Goal: Task Accomplishment & Management: Complete application form

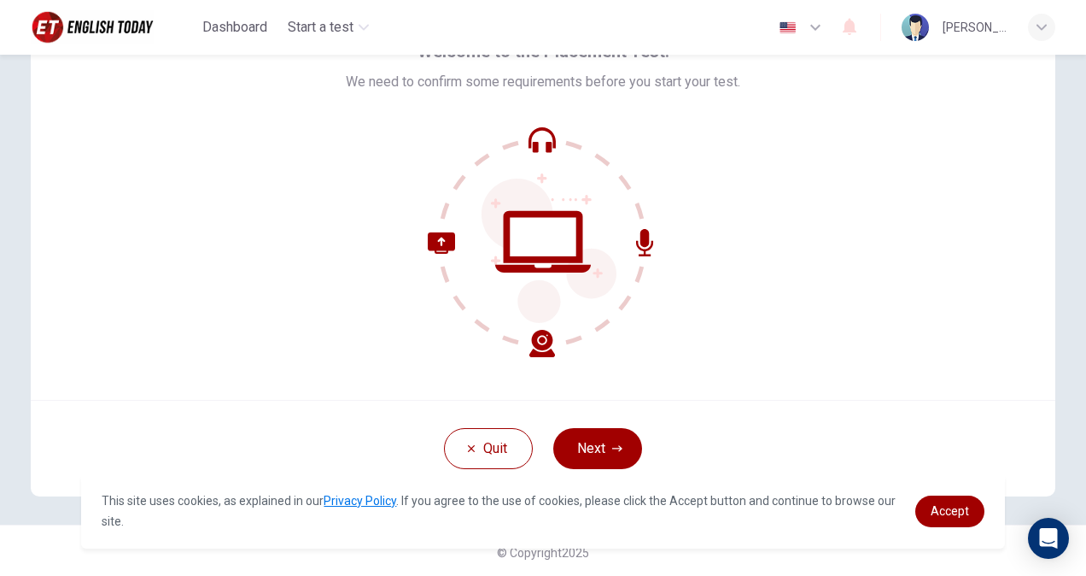
scroll to position [102, 0]
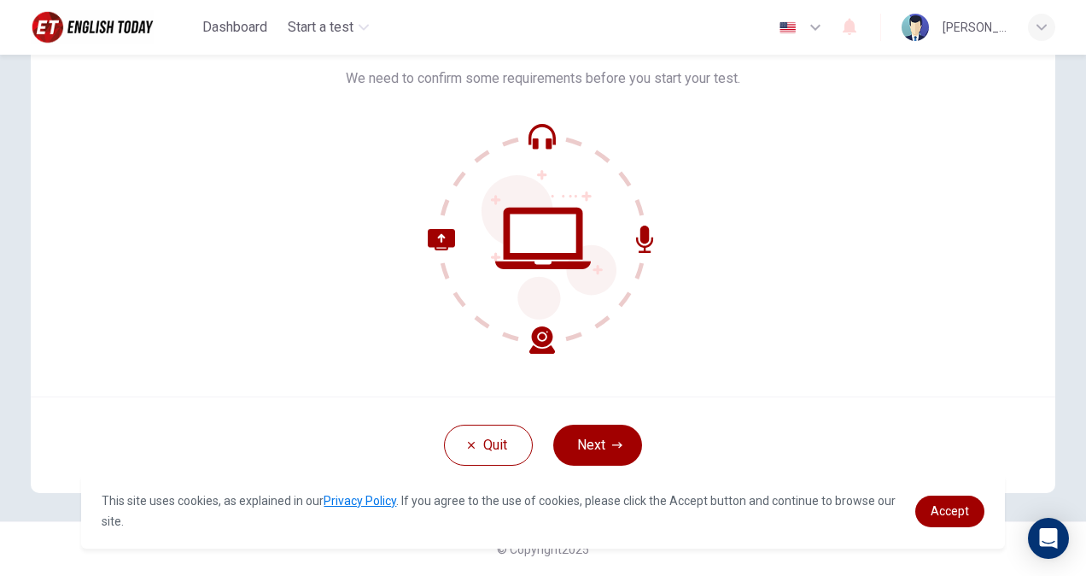
click at [724, 374] on div "Welcome to the Placement Test. We need to confirm some requirements before you …" at bounding box center [543, 191] width 1025 height 410
click at [702, 313] on div at bounding box center [543, 238] width 395 height 231
click at [602, 438] on button "Next" at bounding box center [597, 445] width 89 height 41
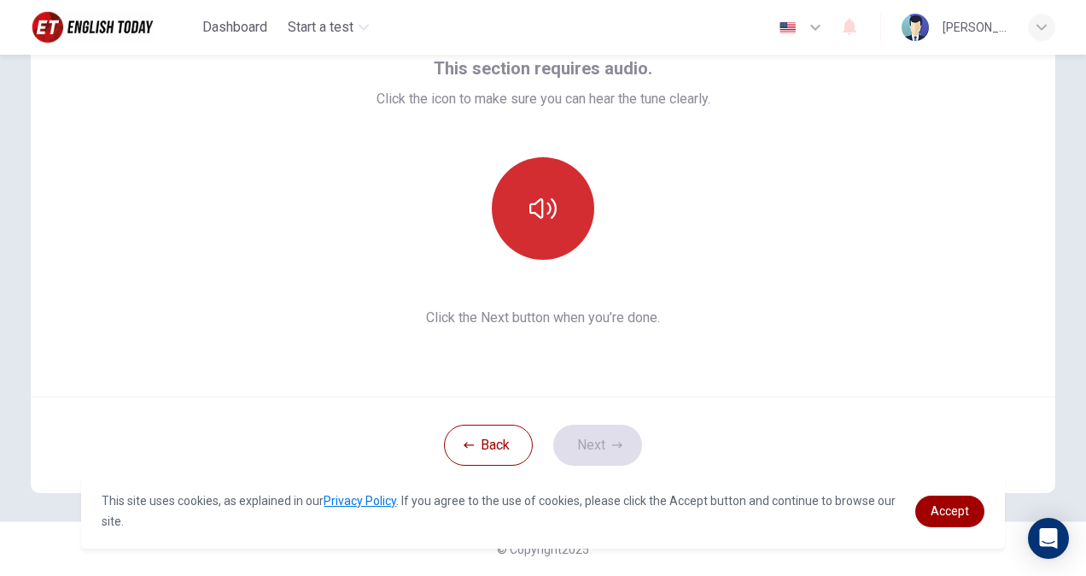
click at [548, 189] on button "button" at bounding box center [543, 208] width 102 height 102
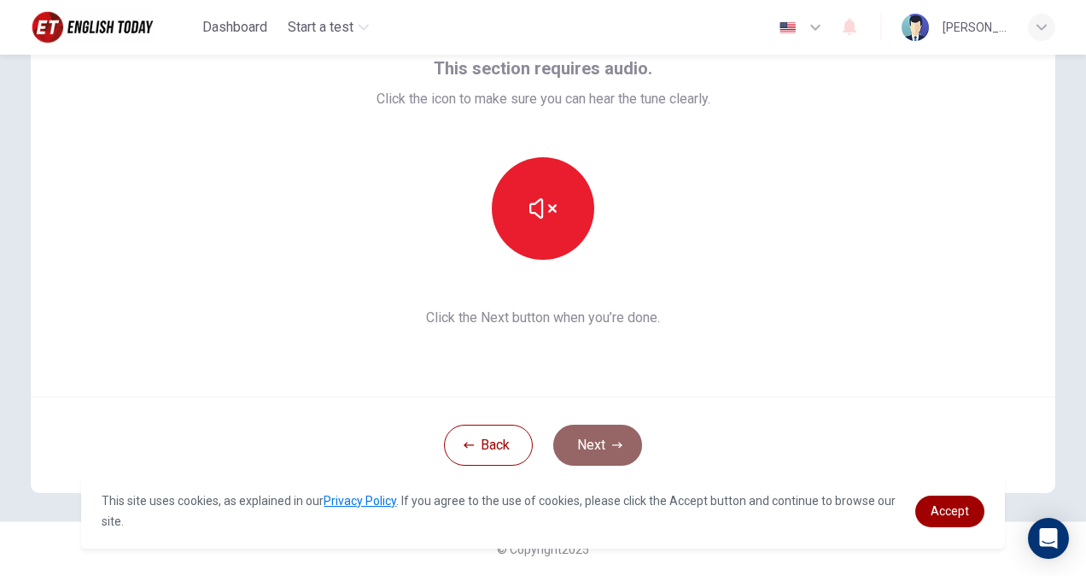
click at [583, 430] on button "Next" at bounding box center [597, 445] width 89 height 41
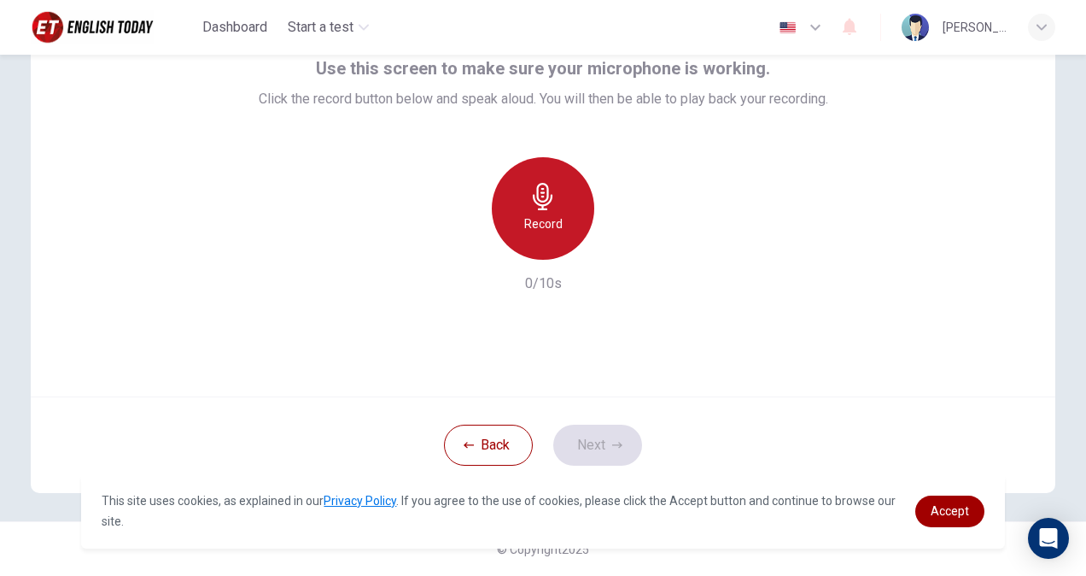
click at [536, 200] on icon "button" at bounding box center [543, 196] width 27 height 27
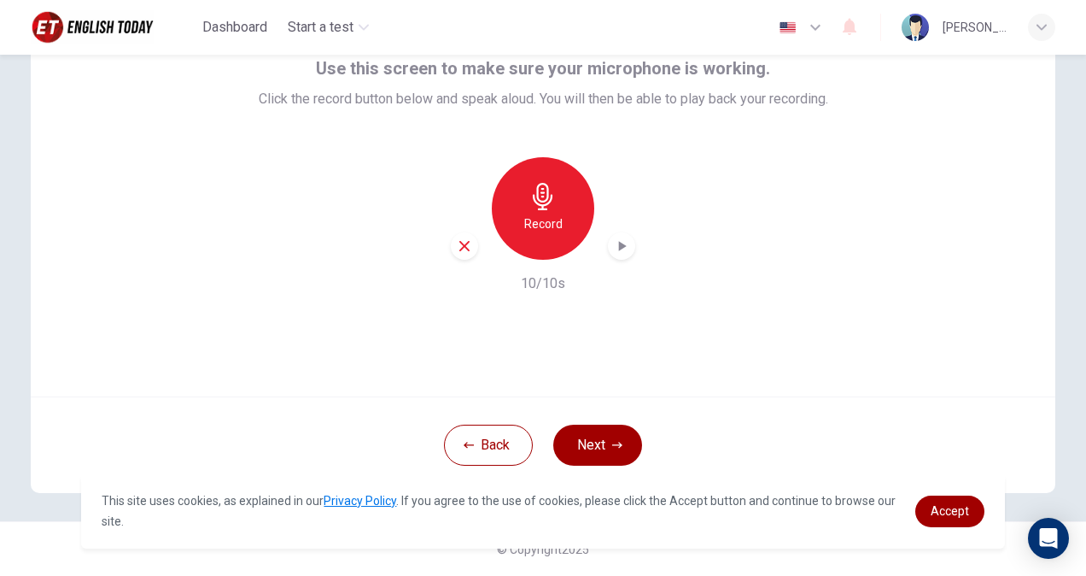
click at [466, 245] on icon "button" at bounding box center [464, 245] width 15 height 15
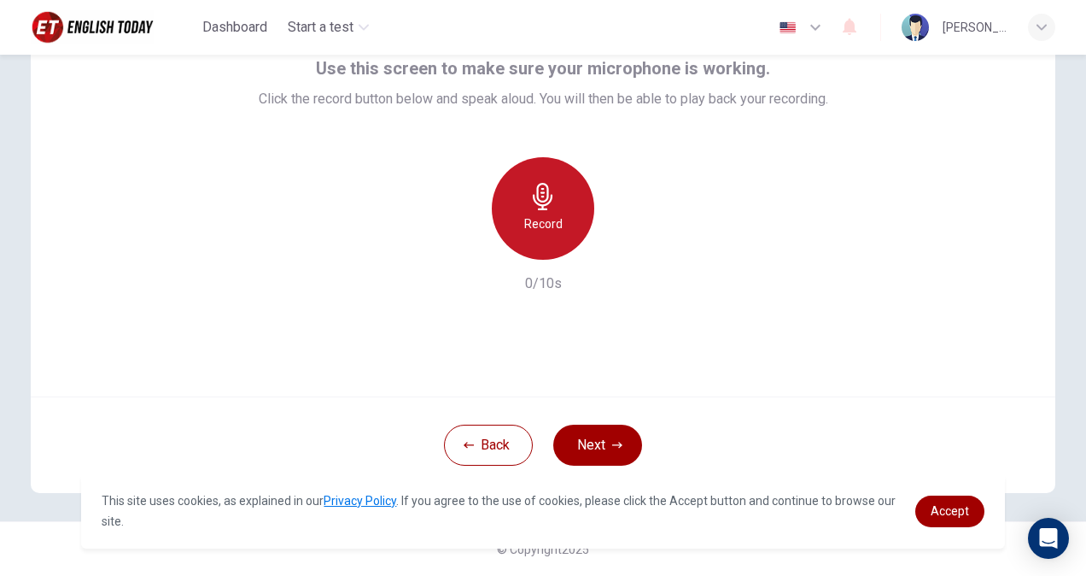
click at [533, 229] on h6 "Record" at bounding box center [543, 224] width 38 height 20
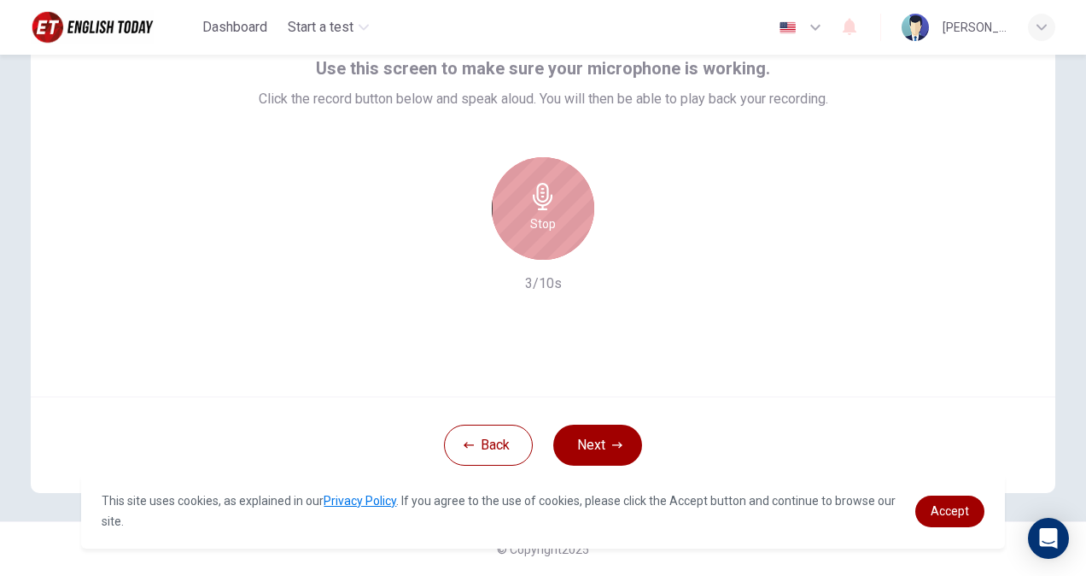
click at [535, 231] on h6 "Stop" at bounding box center [543, 224] width 26 height 20
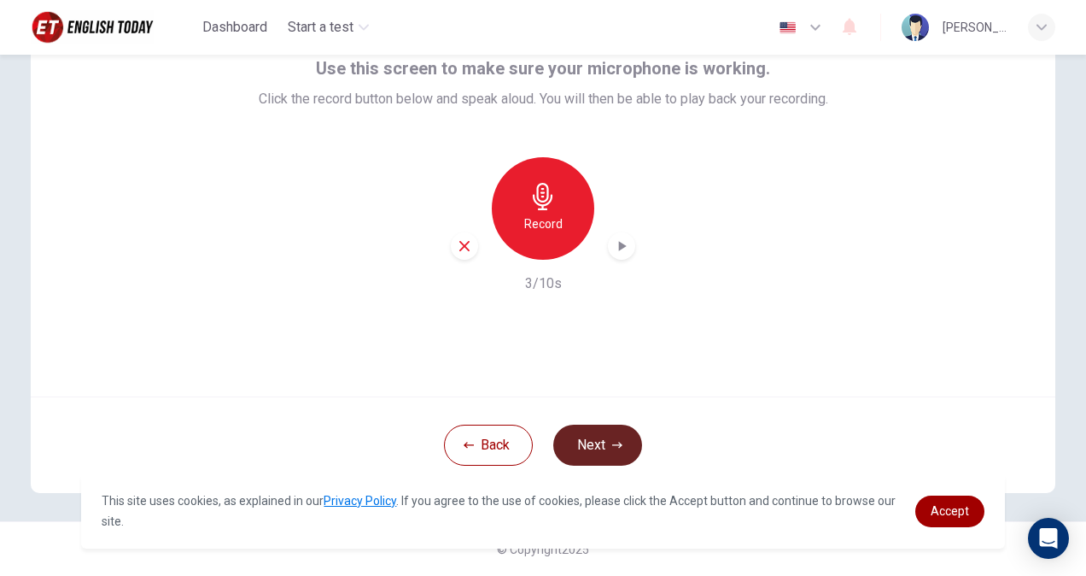
click at [585, 436] on button "Next" at bounding box center [597, 445] width 89 height 41
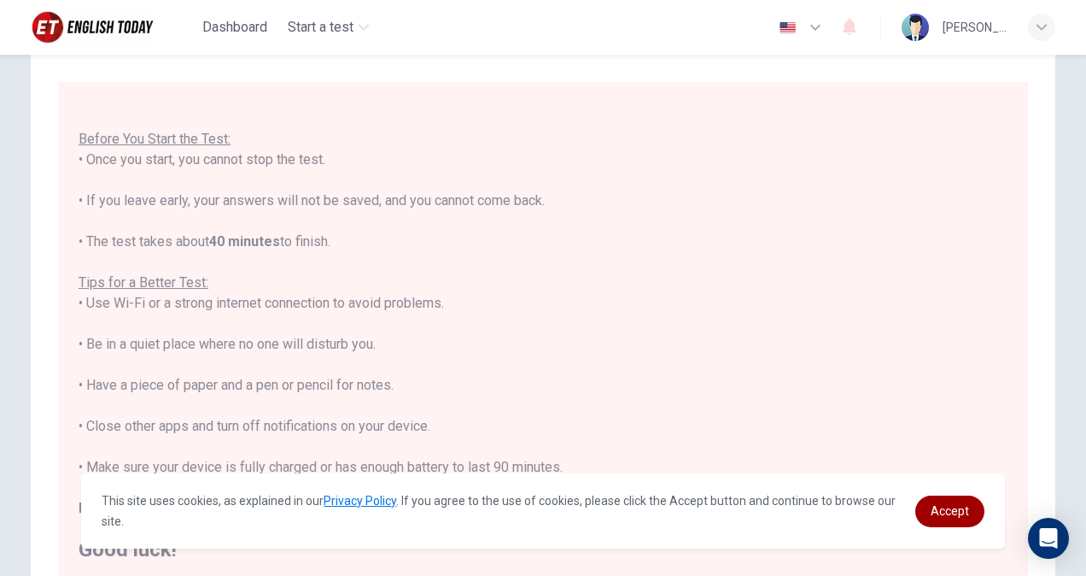
scroll to position [19, 0]
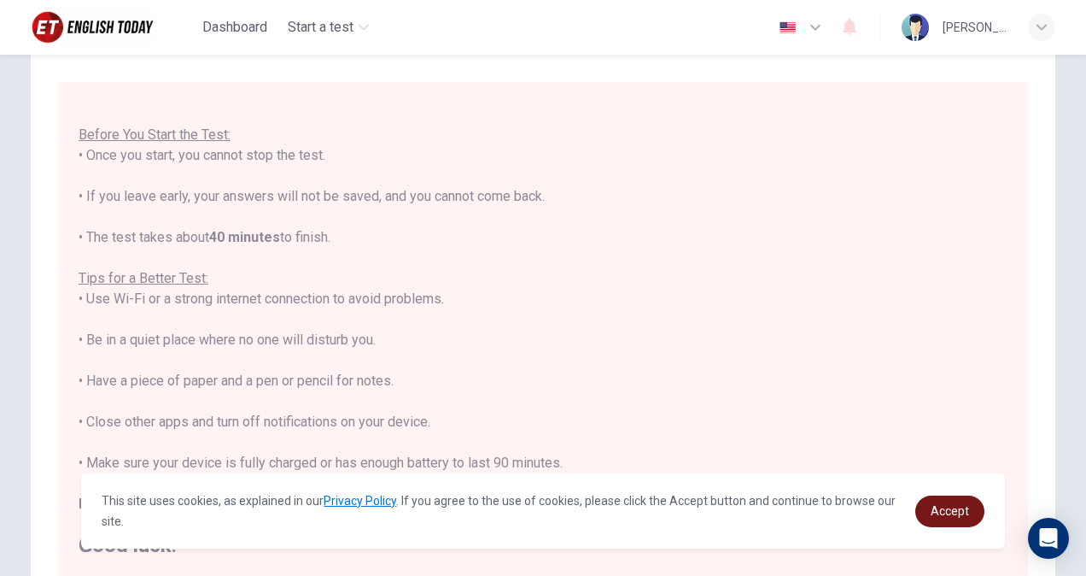
click at [934, 518] on link "Accept" at bounding box center [950, 511] width 69 height 32
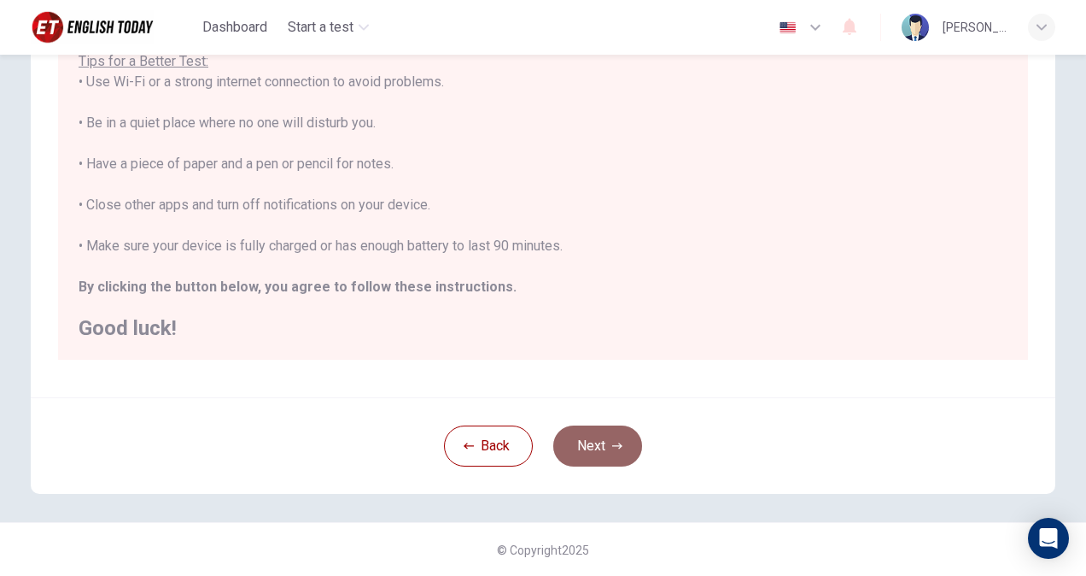
click at [587, 438] on button "Next" at bounding box center [597, 445] width 89 height 41
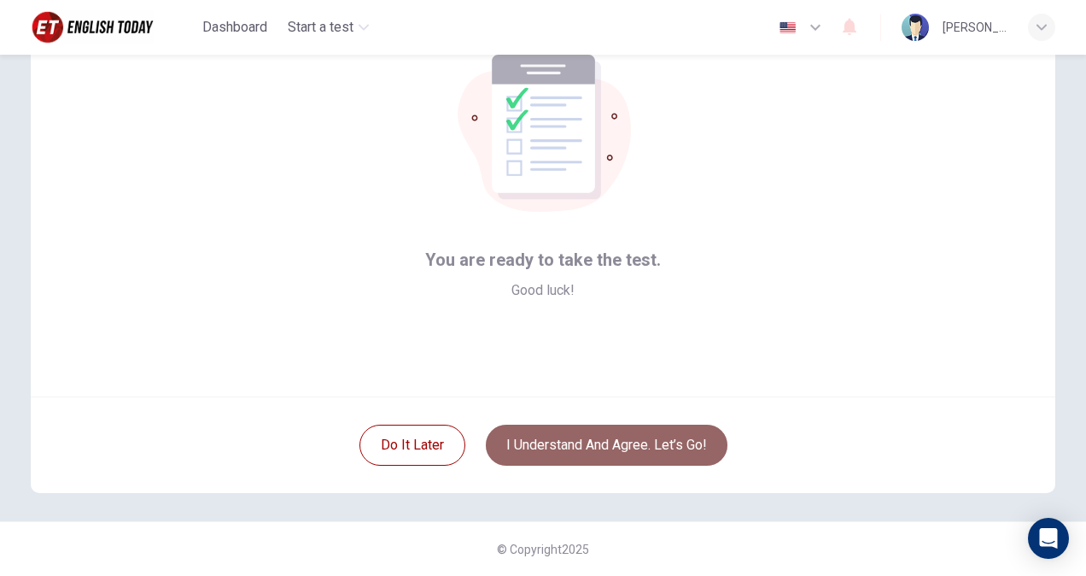
click at [612, 445] on button "I understand and agree. Let’s go!" at bounding box center [607, 445] width 242 height 41
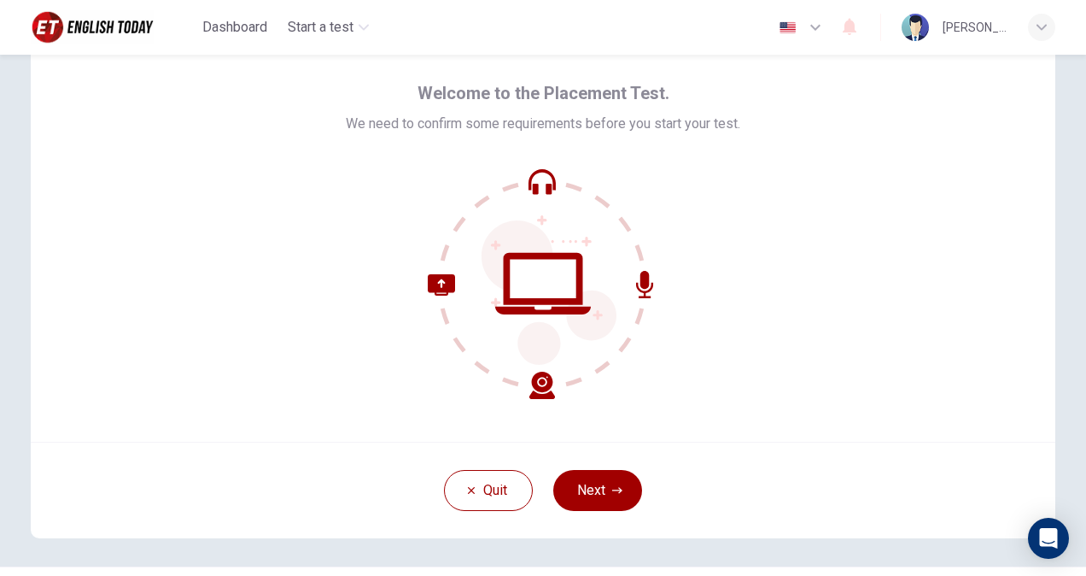
scroll to position [102, 0]
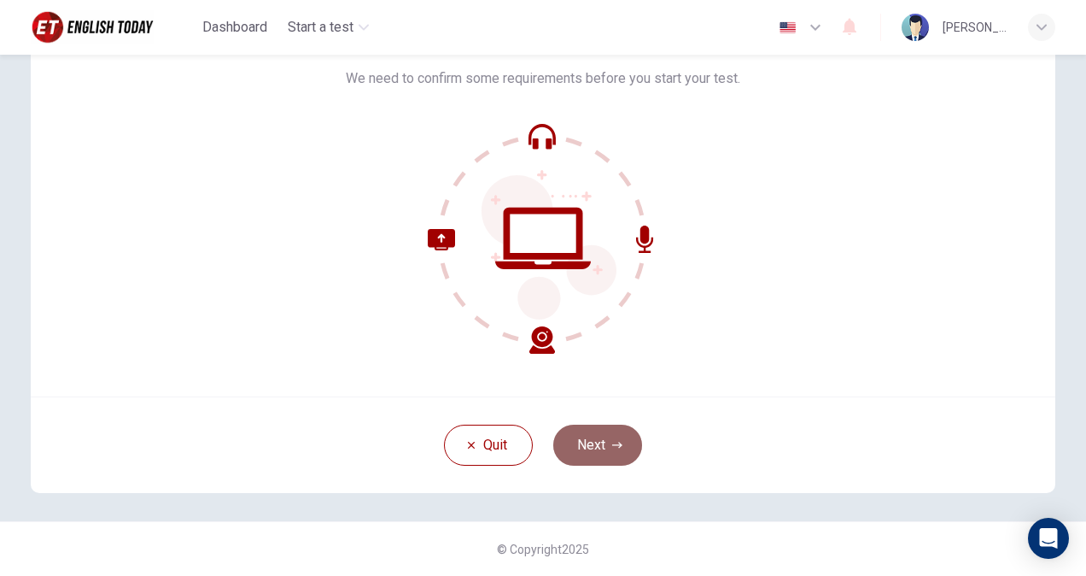
click at [594, 447] on button "Next" at bounding box center [597, 445] width 89 height 41
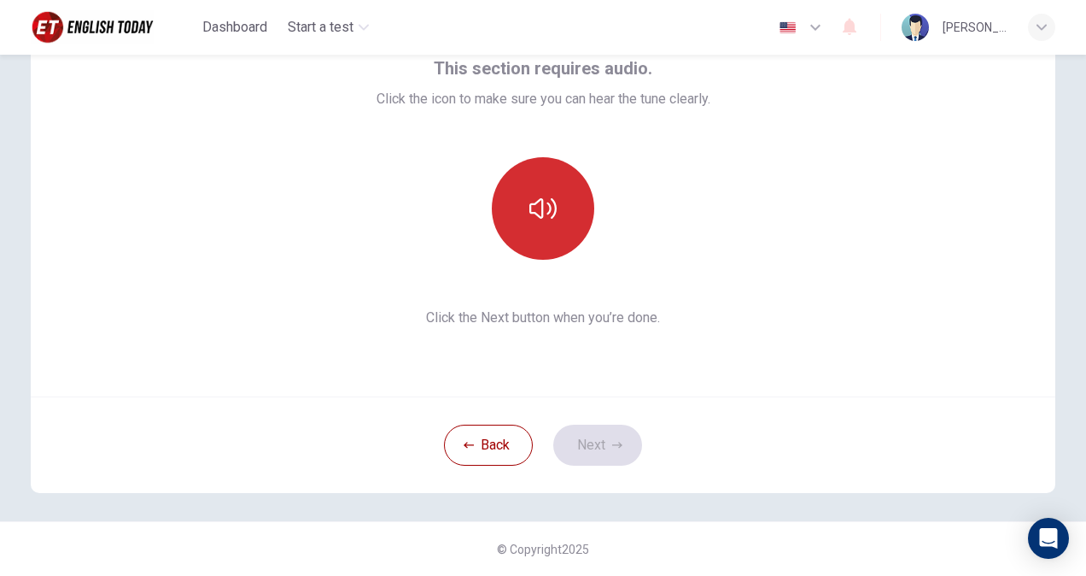
click at [545, 222] on button "button" at bounding box center [543, 208] width 102 height 102
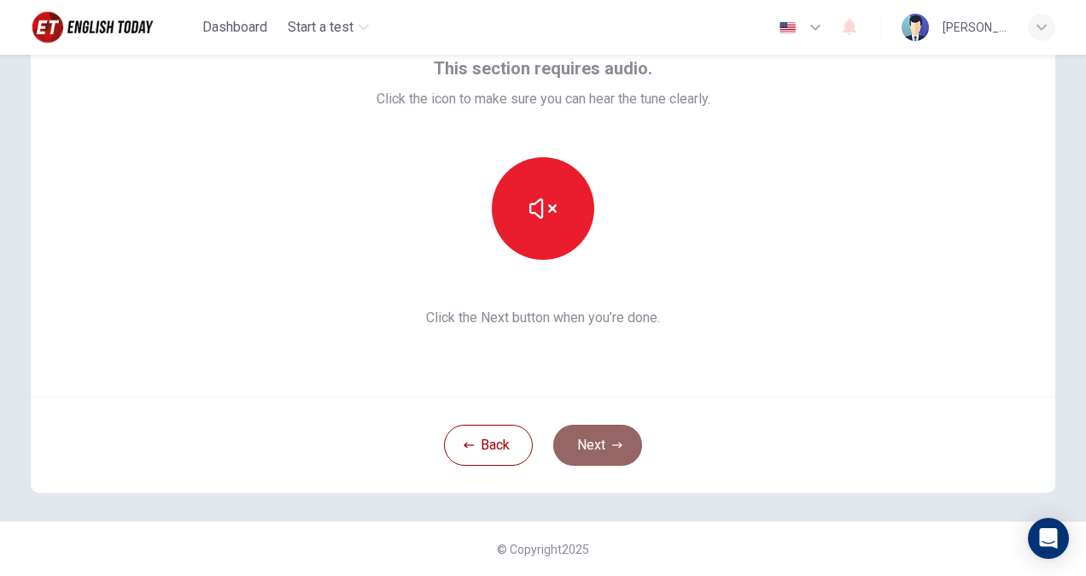
click at [594, 438] on button "Next" at bounding box center [597, 445] width 89 height 41
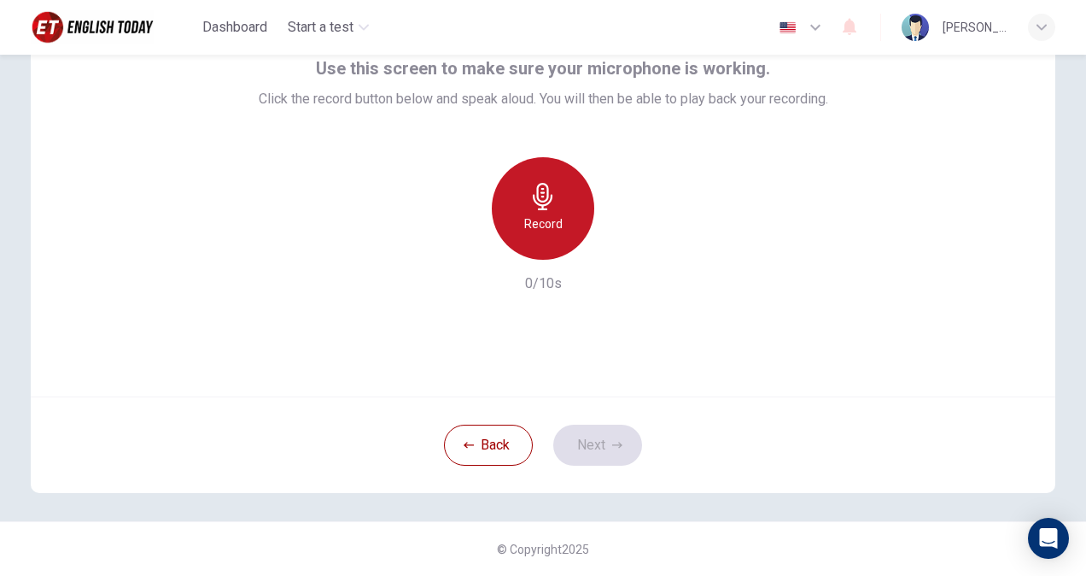
click at [544, 230] on h6 "Record" at bounding box center [543, 224] width 38 height 20
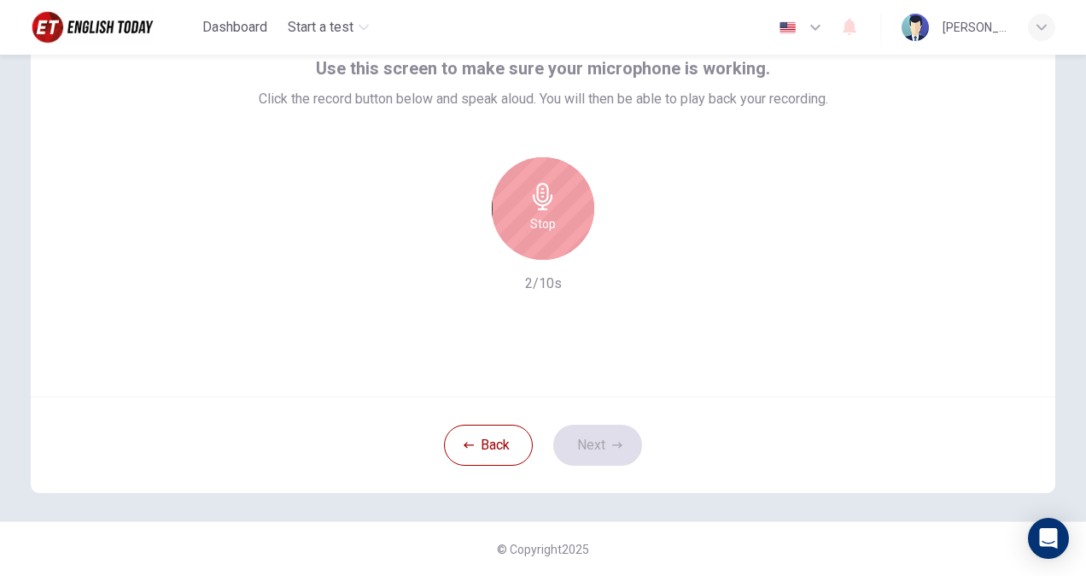
click at [544, 230] on h6 "Stop" at bounding box center [543, 224] width 26 height 20
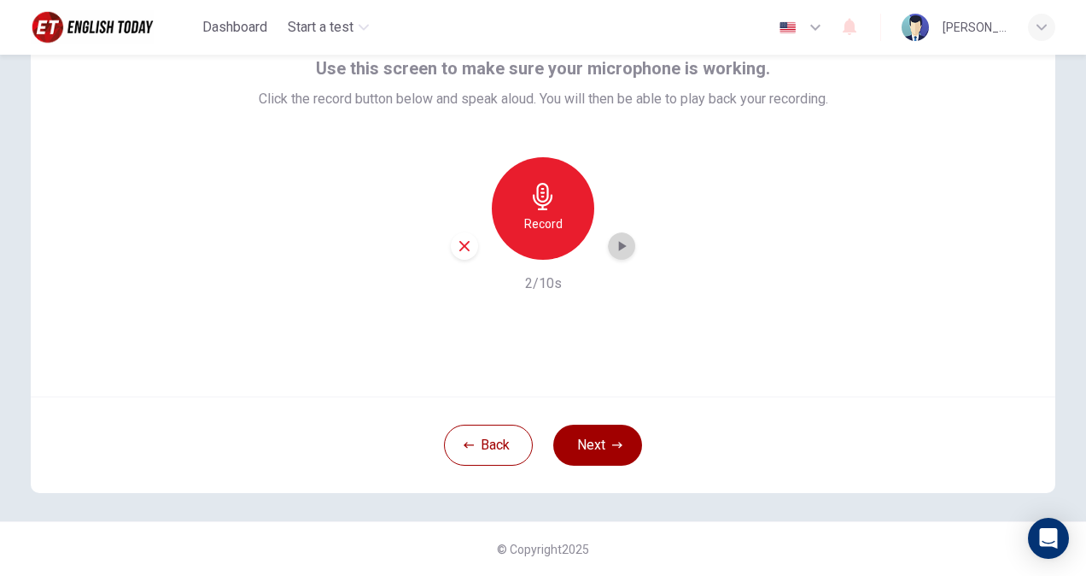
click at [619, 246] on icon "button" at bounding box center [623, 246] width 8 height 10
click at [593, 436] on button "Next" at bounding box center [597, 445] width 89 height 41
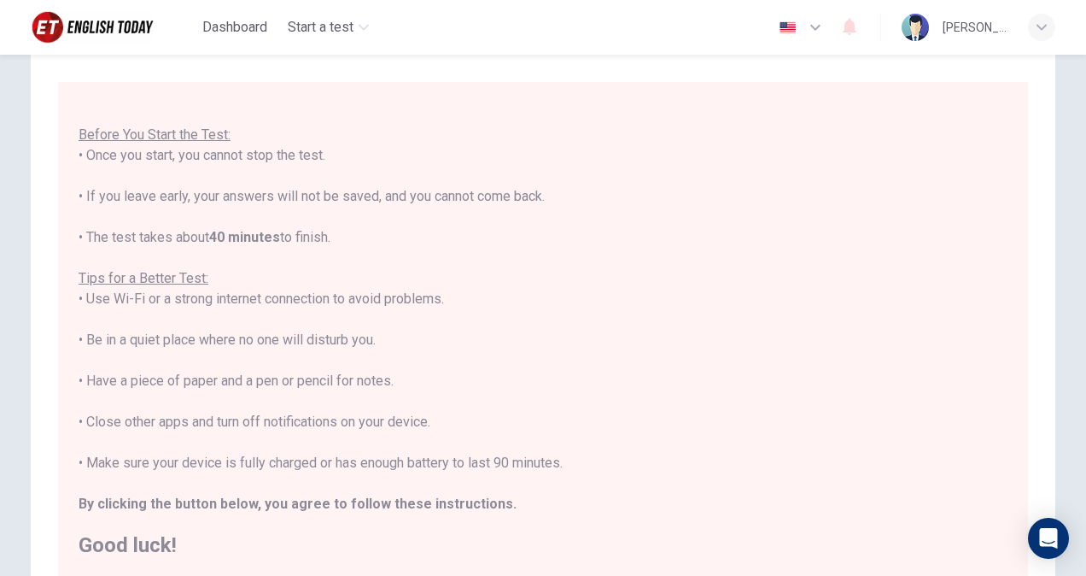
scroll to position [319, 0]
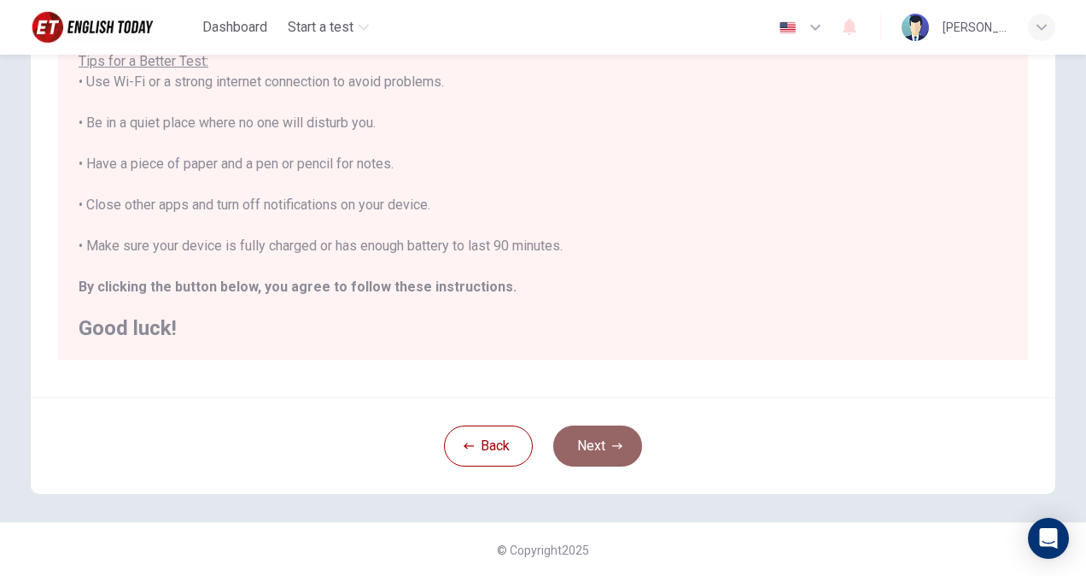
click at [593, 448] on button "Next" at bounding box center [597, 445] width 89 height 41
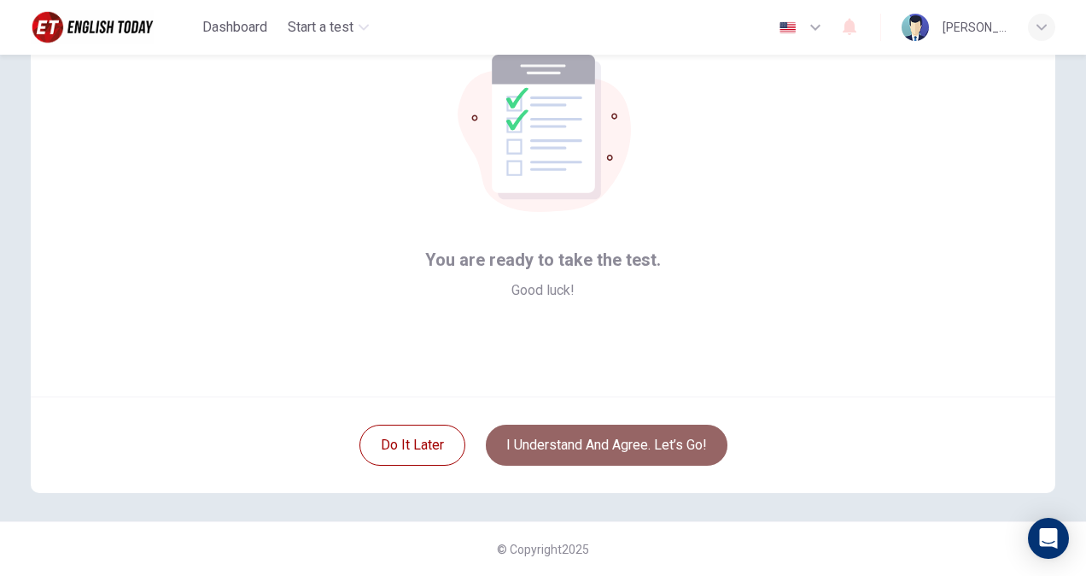
click at [593, 448] on button "I understand and agree. Let’s go!" at bounding box center [607, 445] width 242 height 41
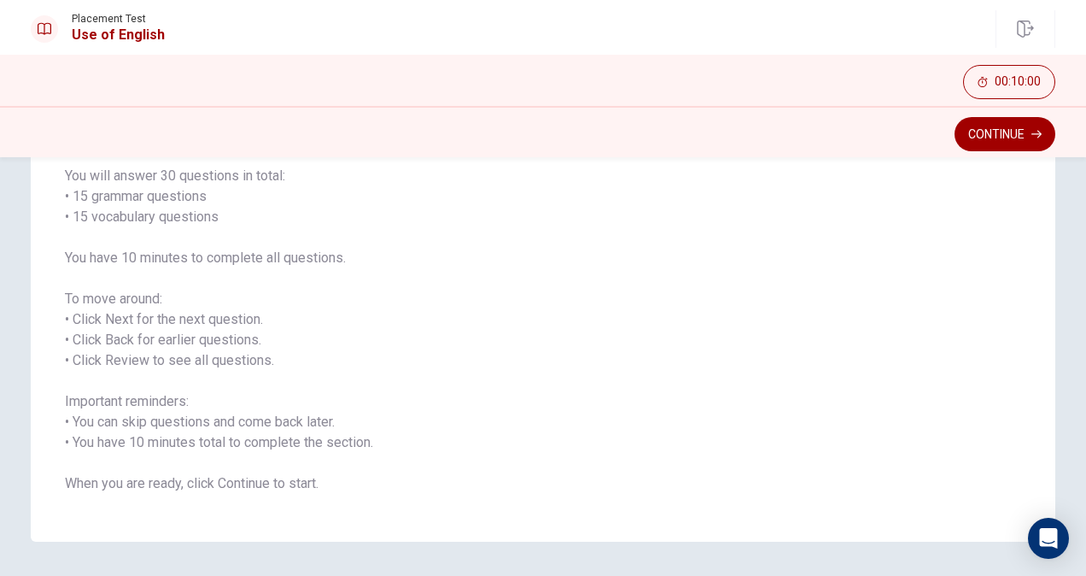
scroll to position [171, 0]
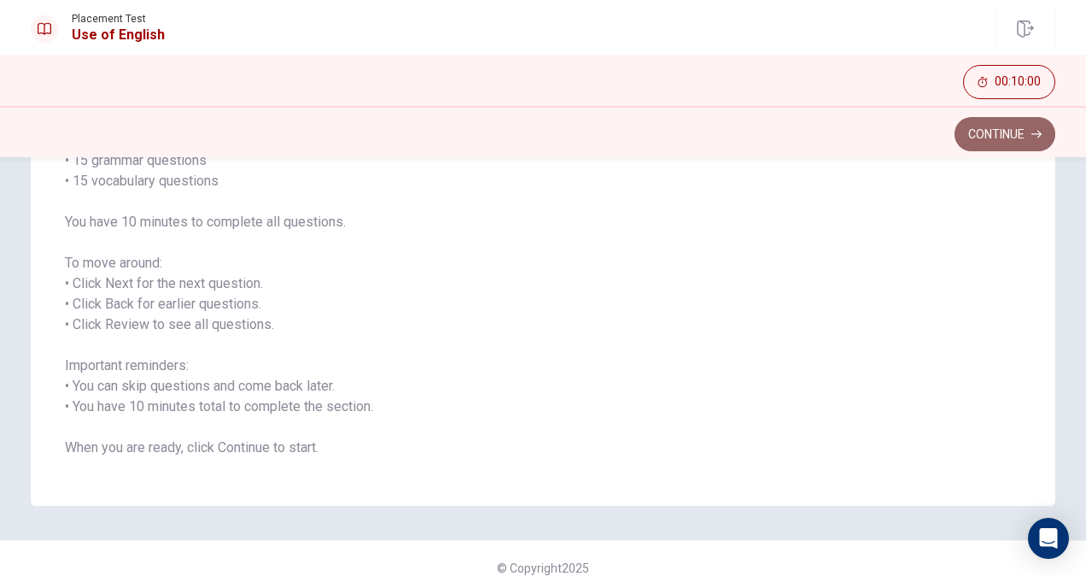
click at [993, 131] on button "Continue" at bounding box center [1005, 134] width 101 height 34
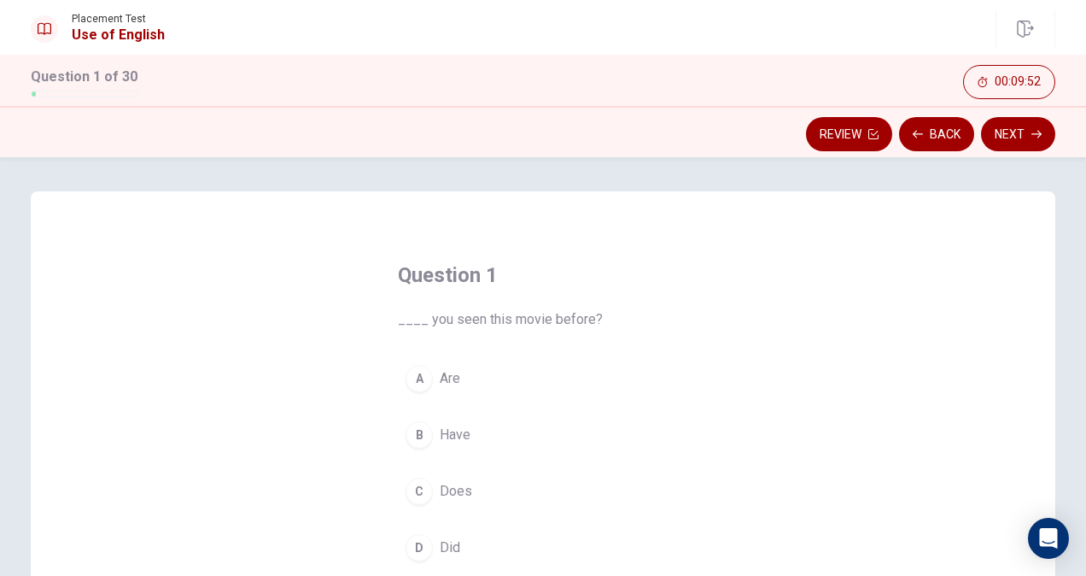
scroll to position [85, 0]
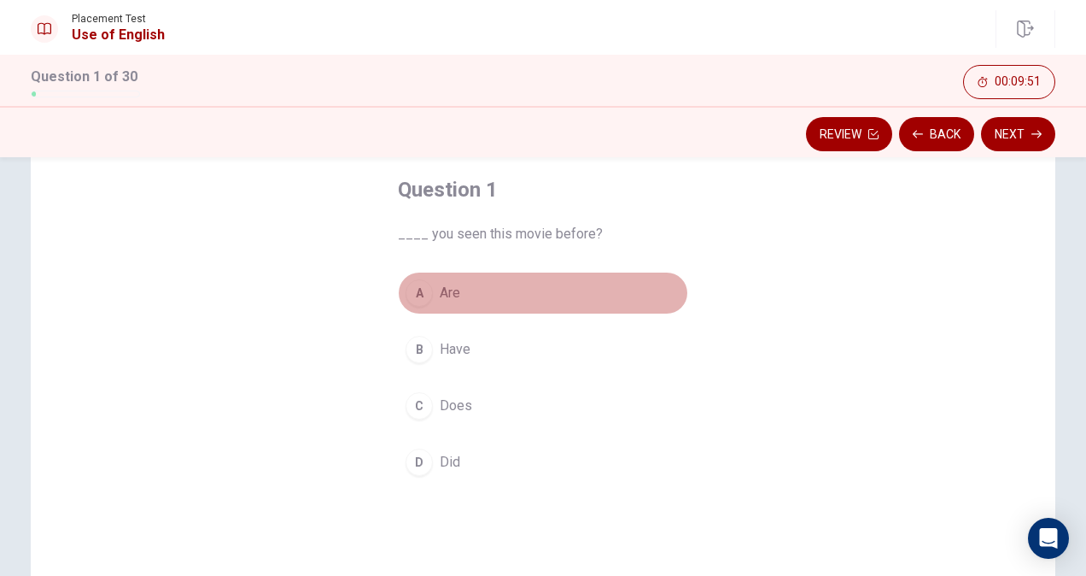
click at [425, 296] on div "A" at bounding box center [419, 292] width 27 height 27
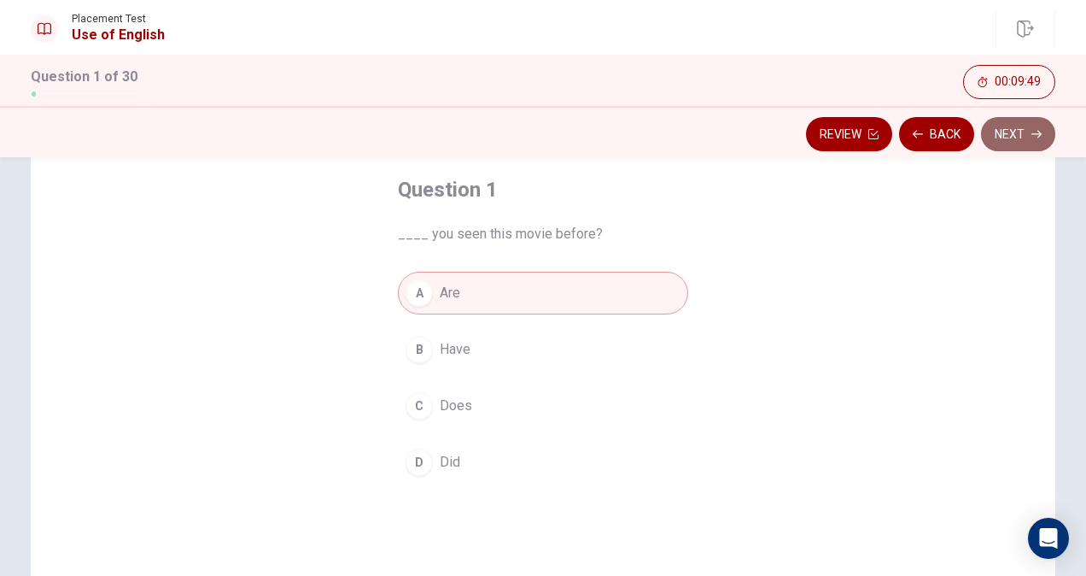
click at [1020, 134] on button "Next" at bounding box center [1018, 134] width 74 height 34
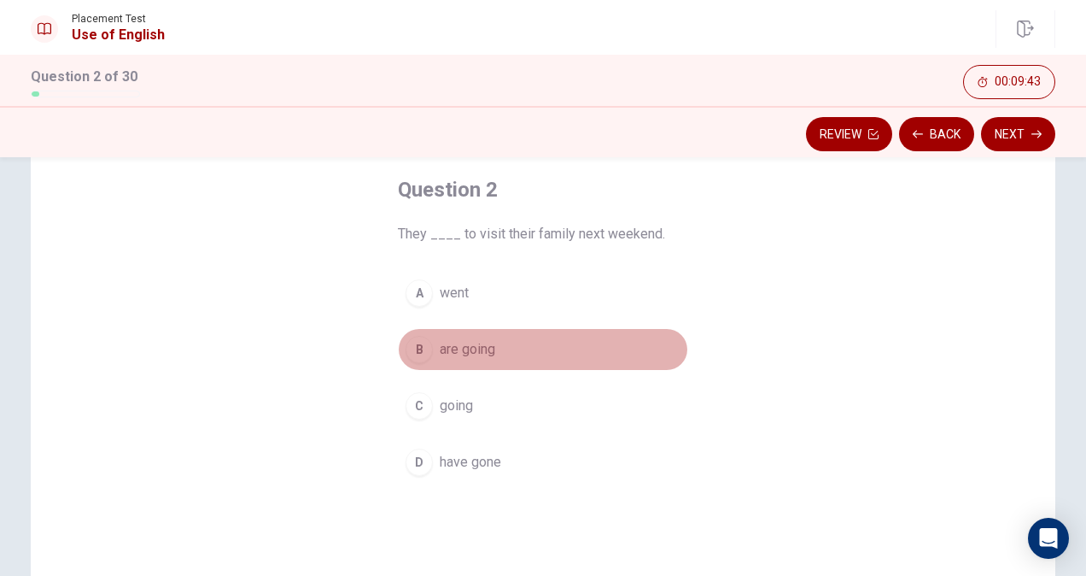
click at [427, 347] on div "B" at bounding box center [419, 349] width 27 height 27
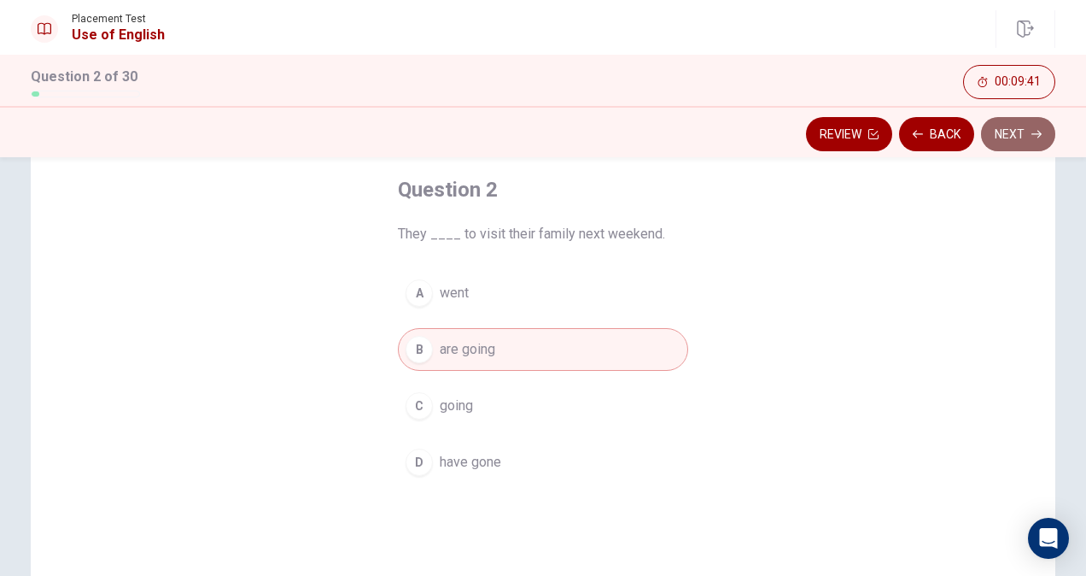
click at [1014, 137] on button "Next" at bounding box center [1018, 134] width 74 height 34
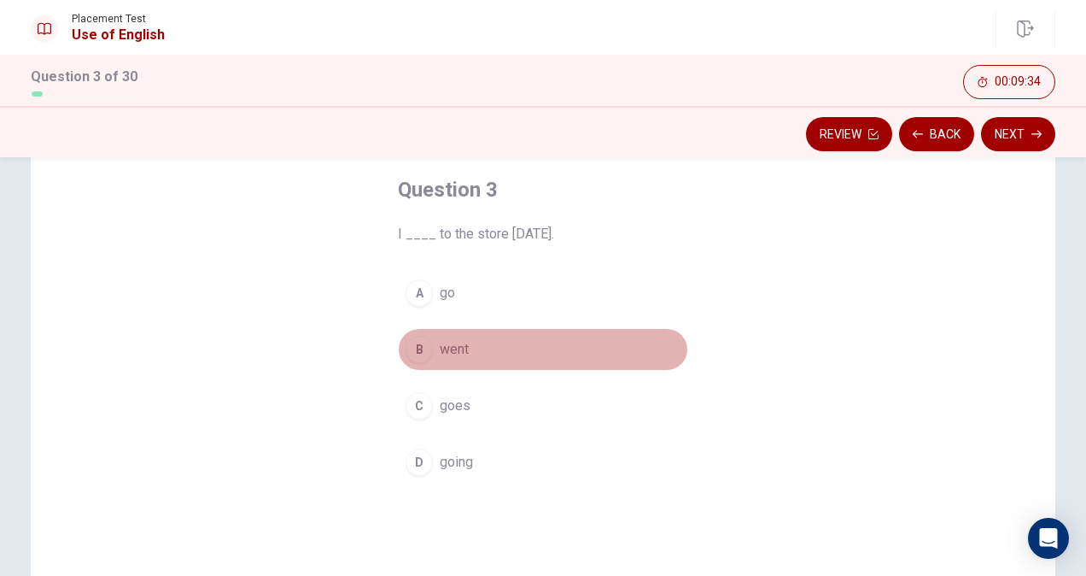
click at [414, 348] on div "B" at bounding box center [419, 349] width 27 height 27
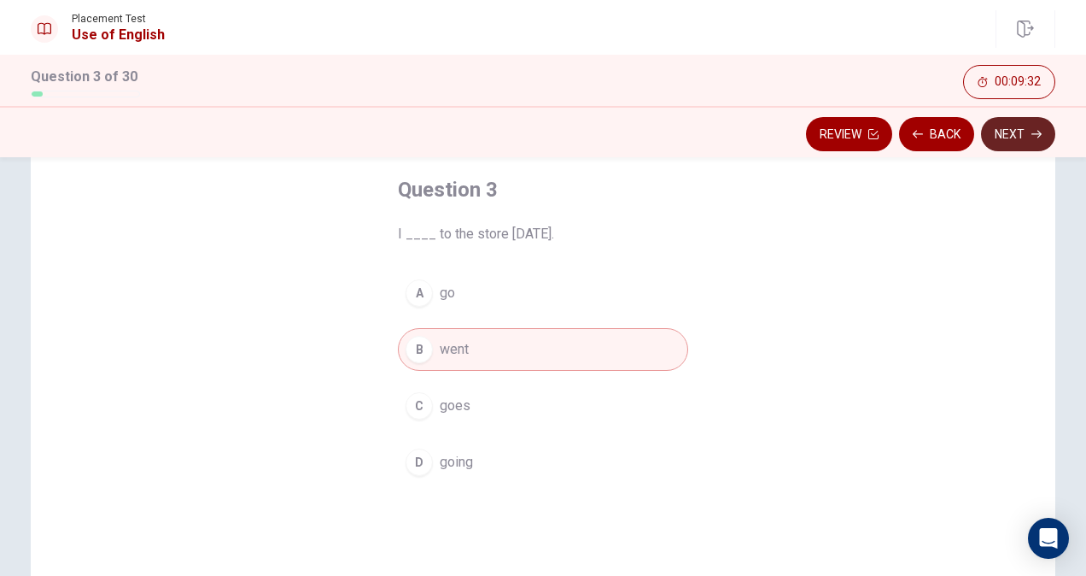
click at [1018, 135] on button "Next" at bounding box center [1018, 134] width 74 height 34
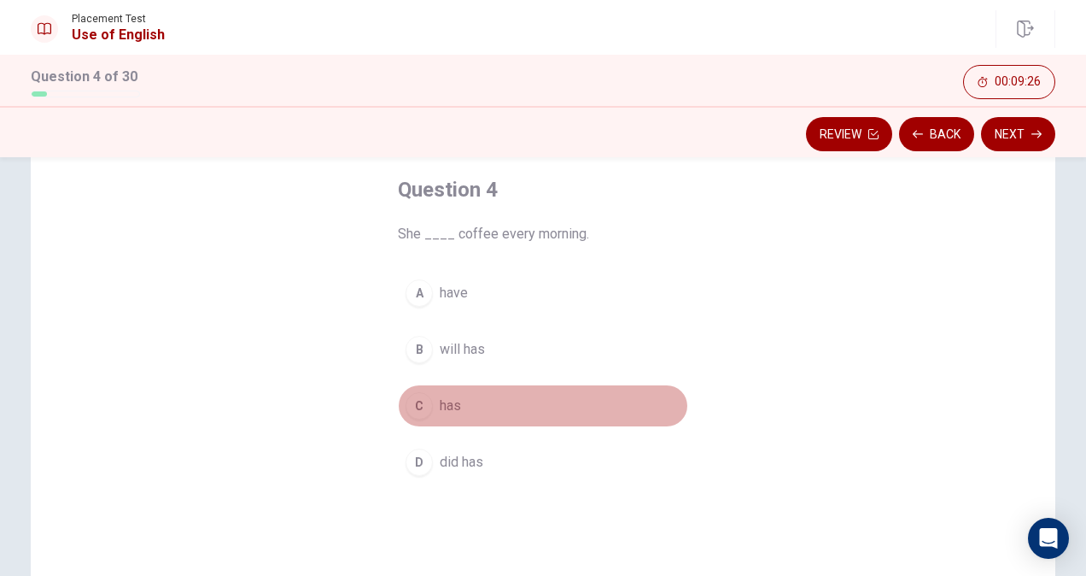
click at [451, 395] on span "has" at bounding box center [450, 405] width 21 height 20
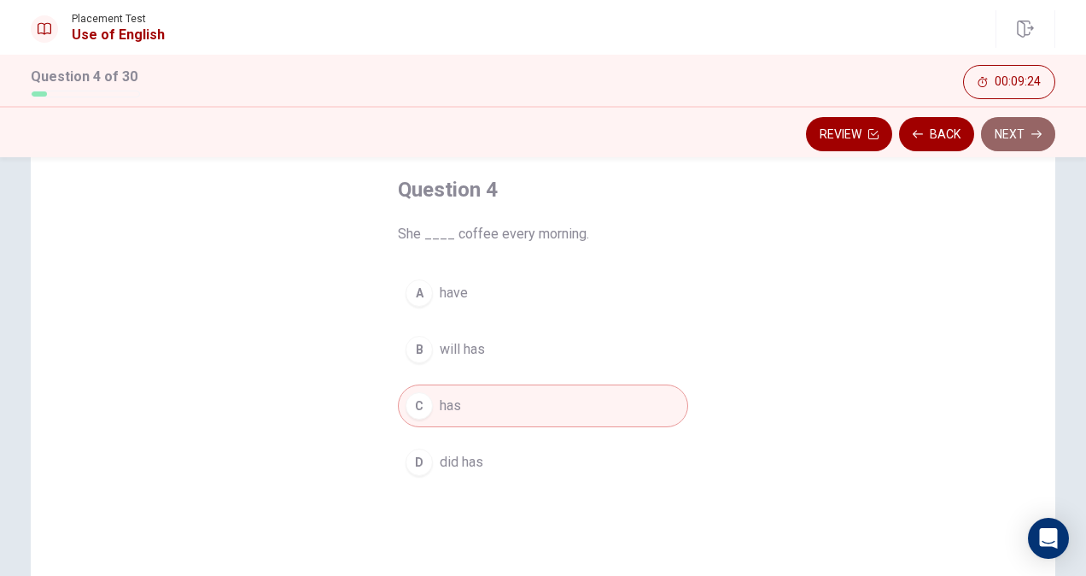
click at [1006, 128] on button "Next" at bounding box center [1018, 134] width 74 height 34
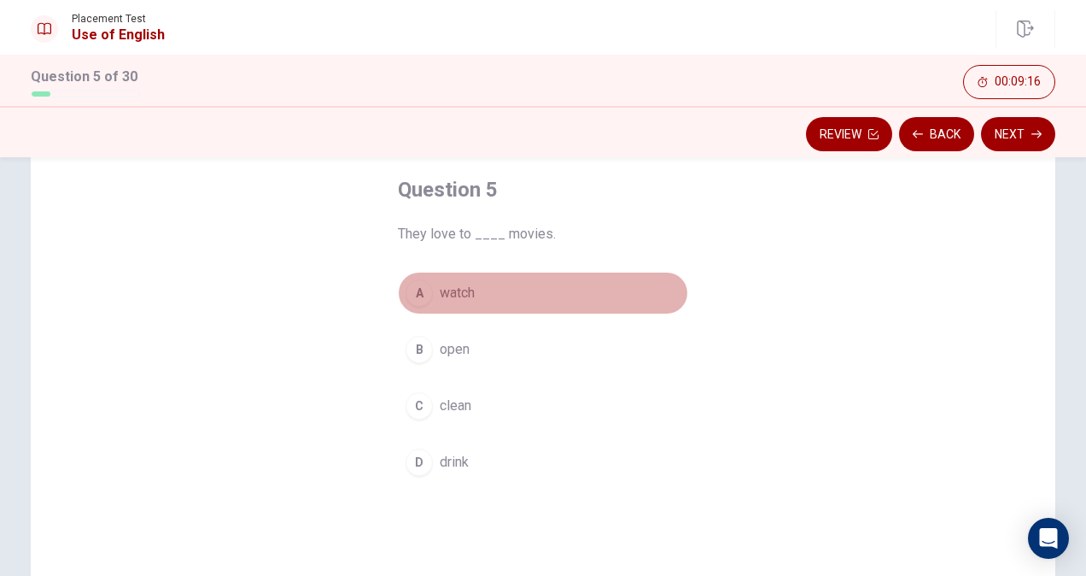
click at [432, 296] on button "A watch" at bounding box center [543, 293] width 290 height 43
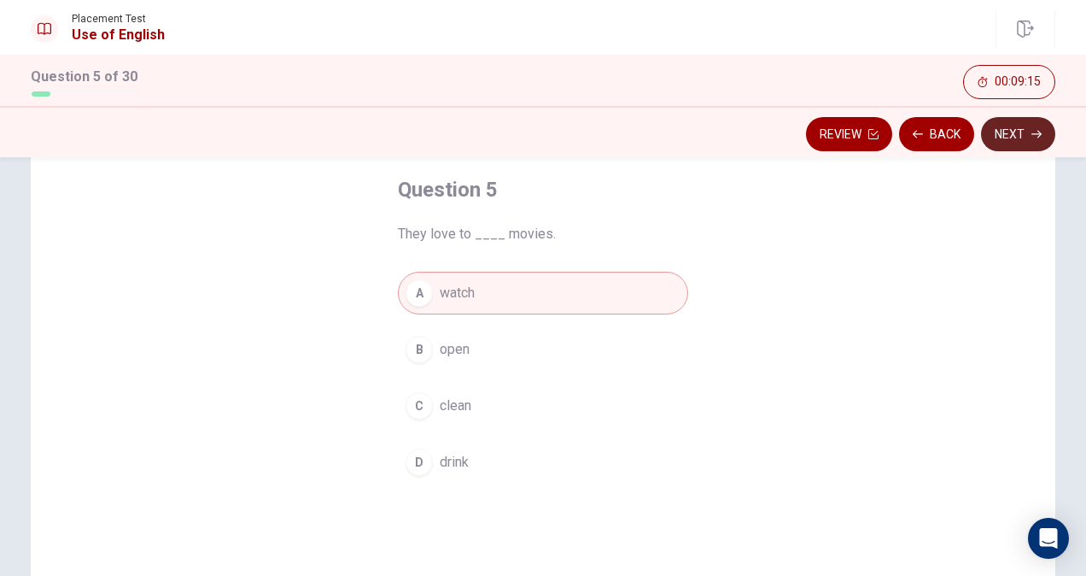
click at [999, 138] on button "Next" at bounding box center [1018, 134] width 74 height 34
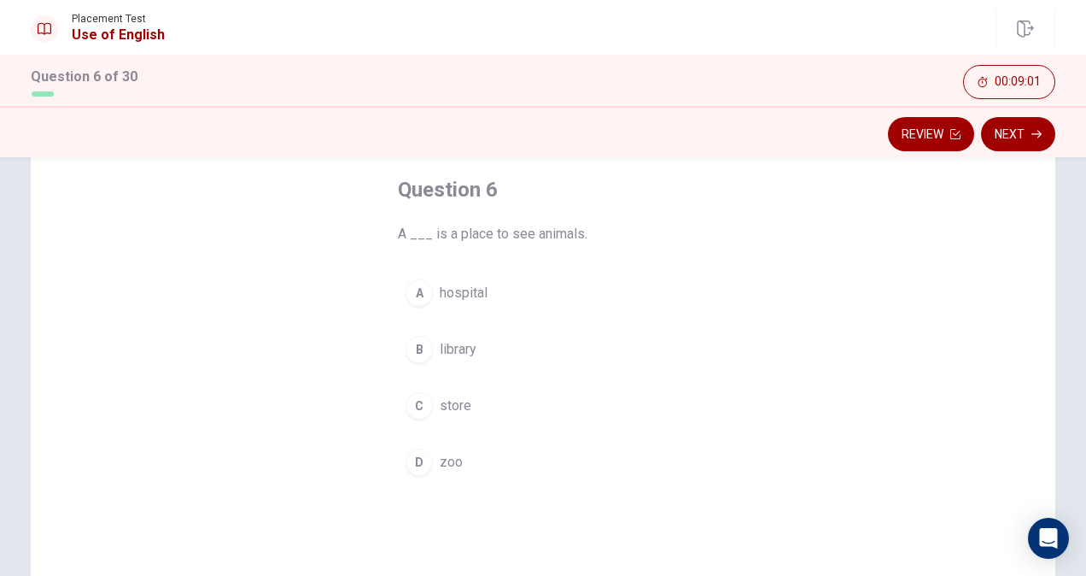
click at [413, 460] on div "D" at bounding box center [419, 461] width 27 height 27
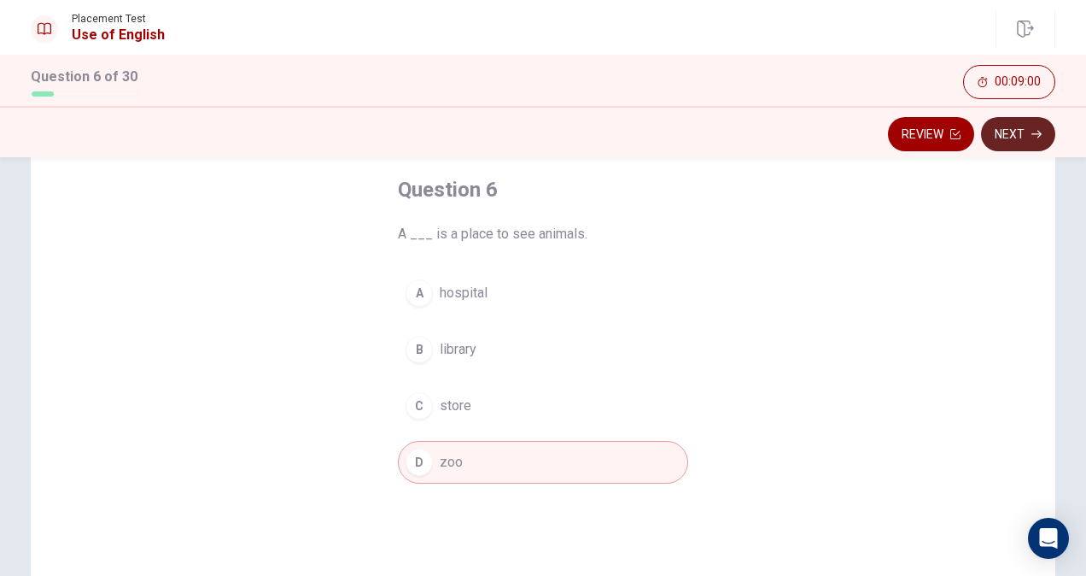
click at [1023, 140] on button "Next" at bounding box center [1018, 134] width 74 height 34
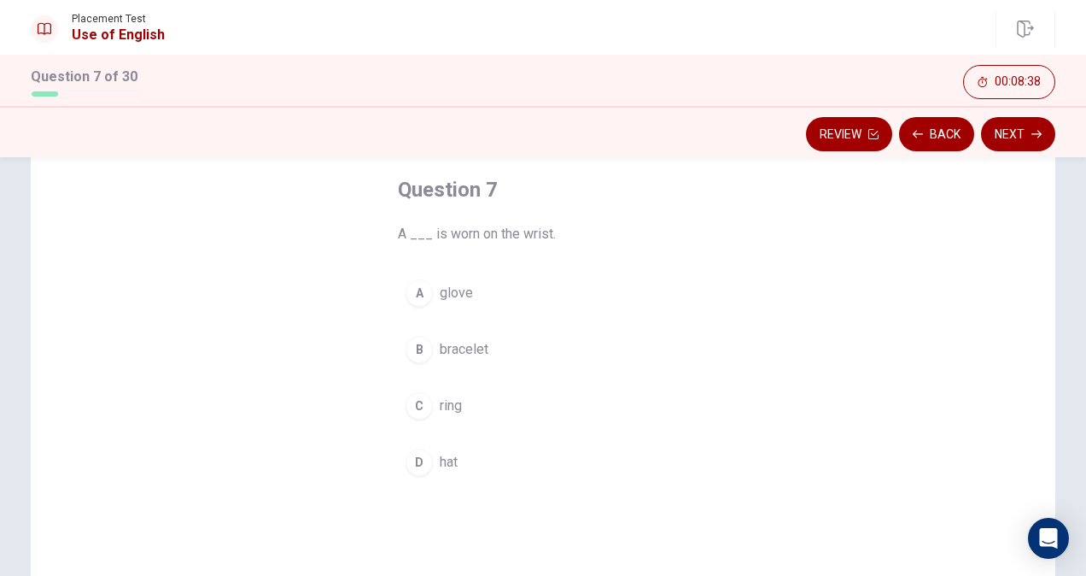
click at [430, 404] on button "C ring" at bounding box center [543, 405] width 290 height 43
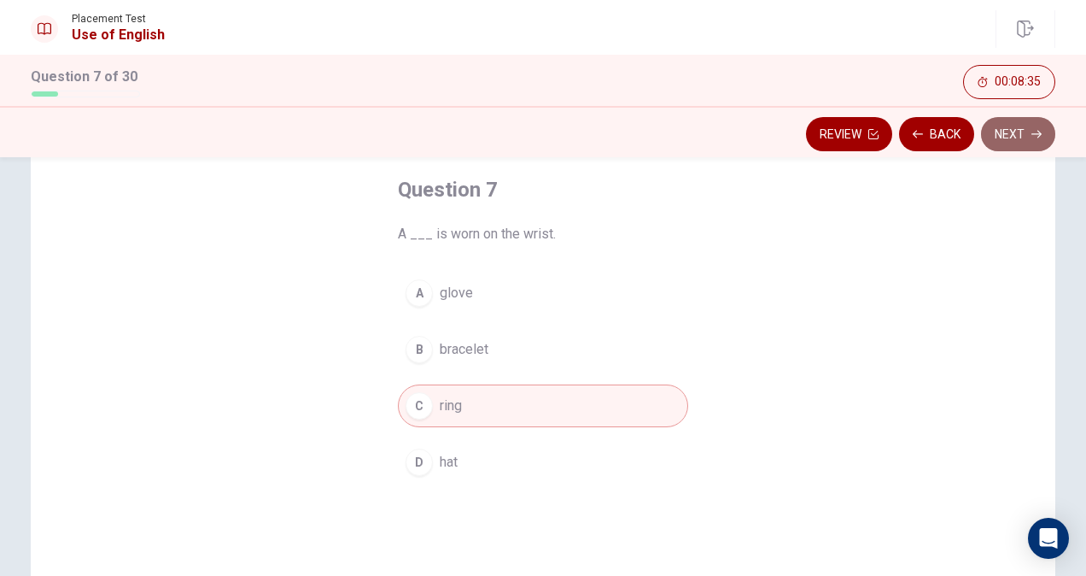
click at [1016, 140] on button "Next" at bounding box center [1018, 134] width 74 height 34
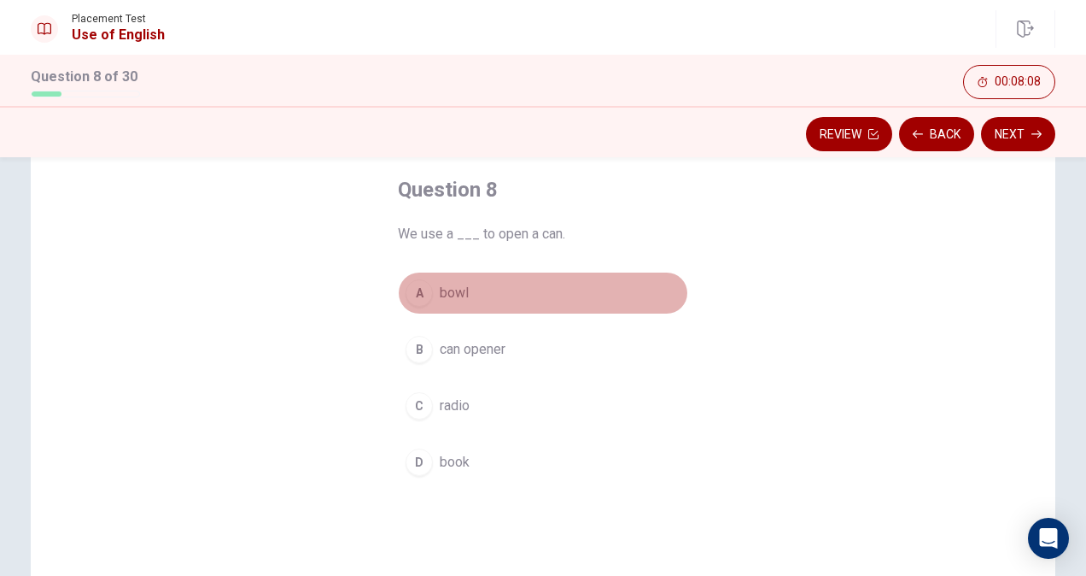
click at [406, 296] on div "A" at bounding box center [419, 292] width 27 height 27
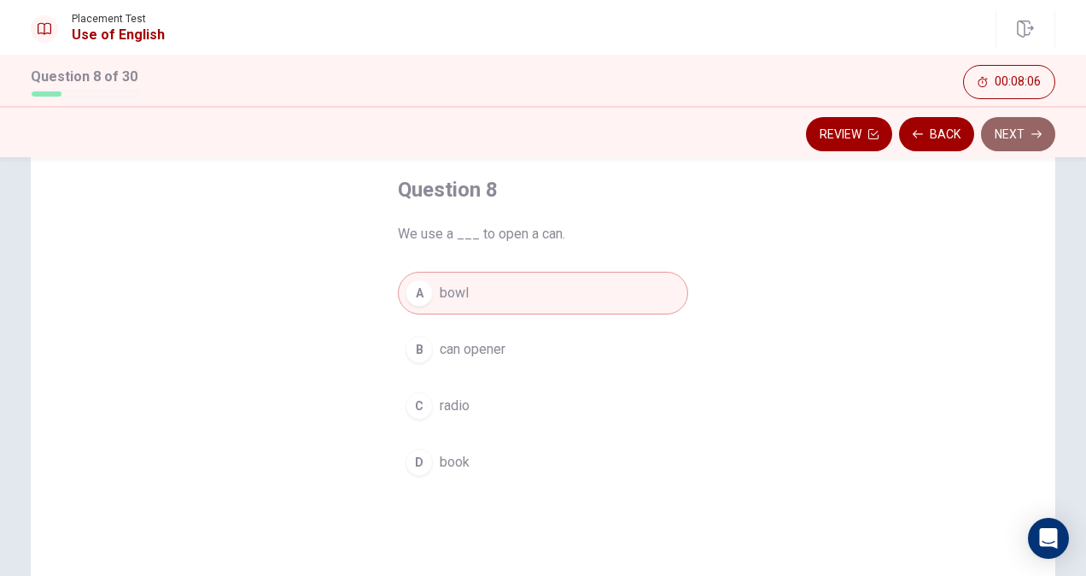
click at [994, 130] on button "Next" at bounding box center [1018, 134] width 74 height 34
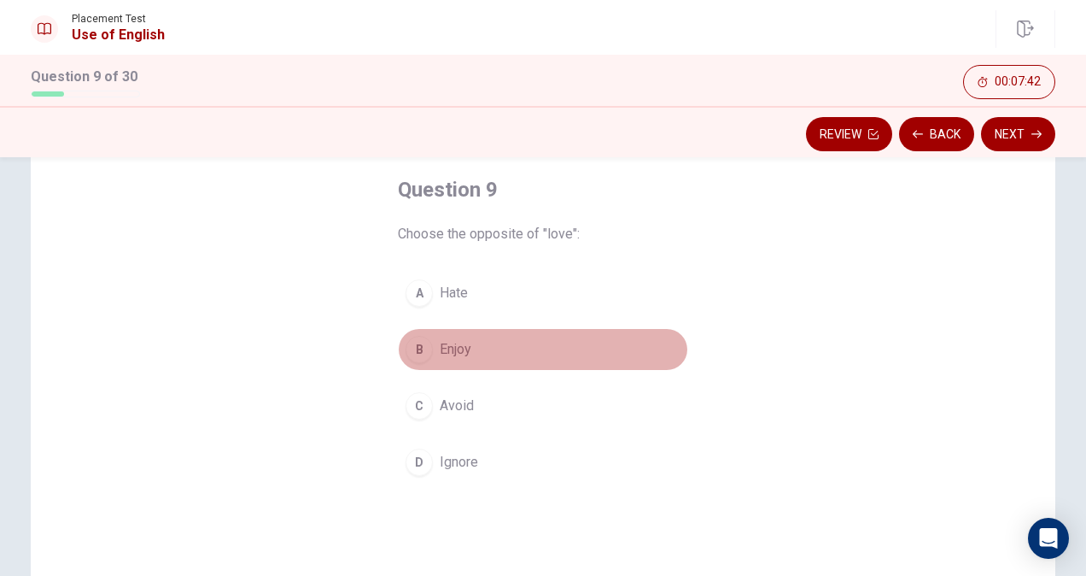
click at [427, 356] on button "B Enjoy" at bounding box center [543, 349] width 290 height 43
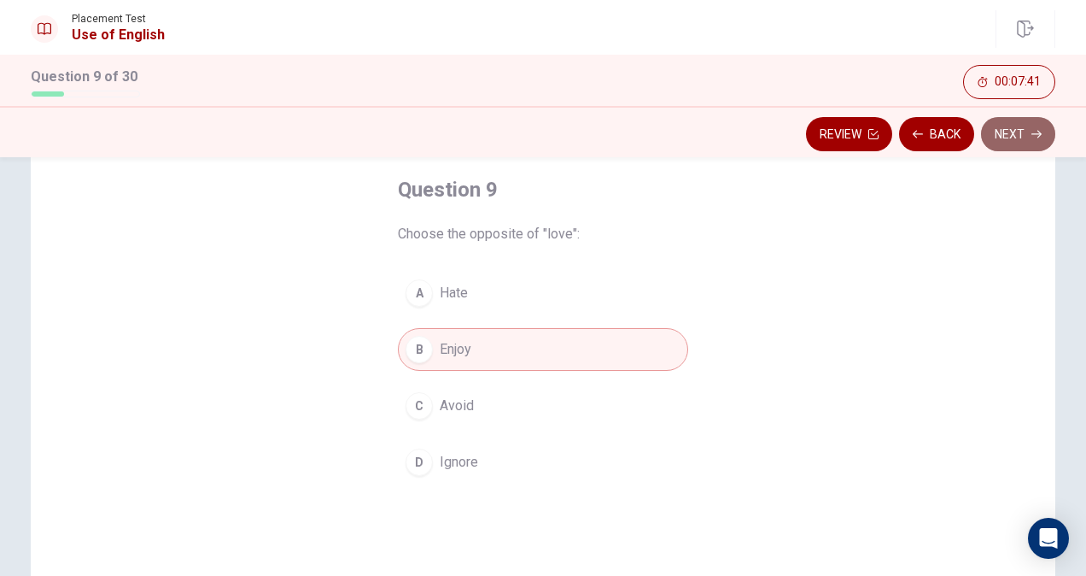
click at [1017, 140] on button "Next" at bounding box center [1018, 134] width 74 height 34
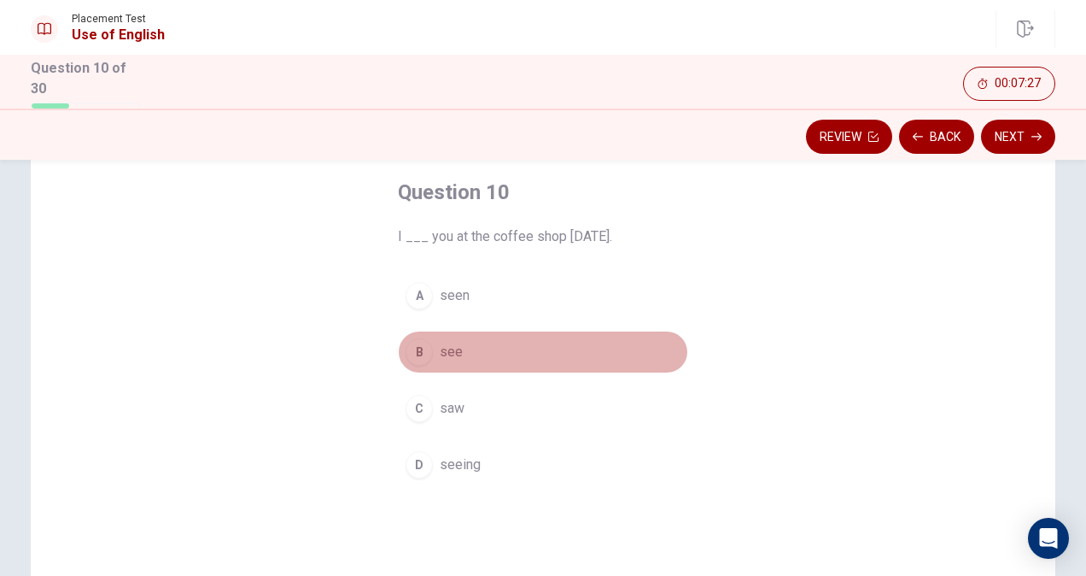
click at [420, 345] on div "B" at bounding box center [419, 351] width 27 height 27
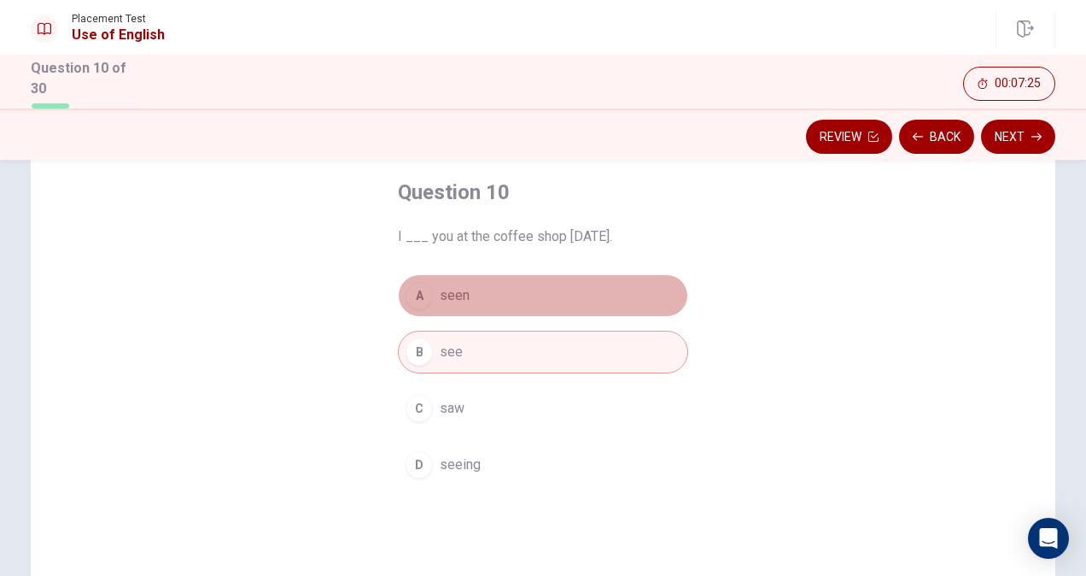
click at [448, 301] on span "seen" at bounding box center [455, 295] width 30 height 20
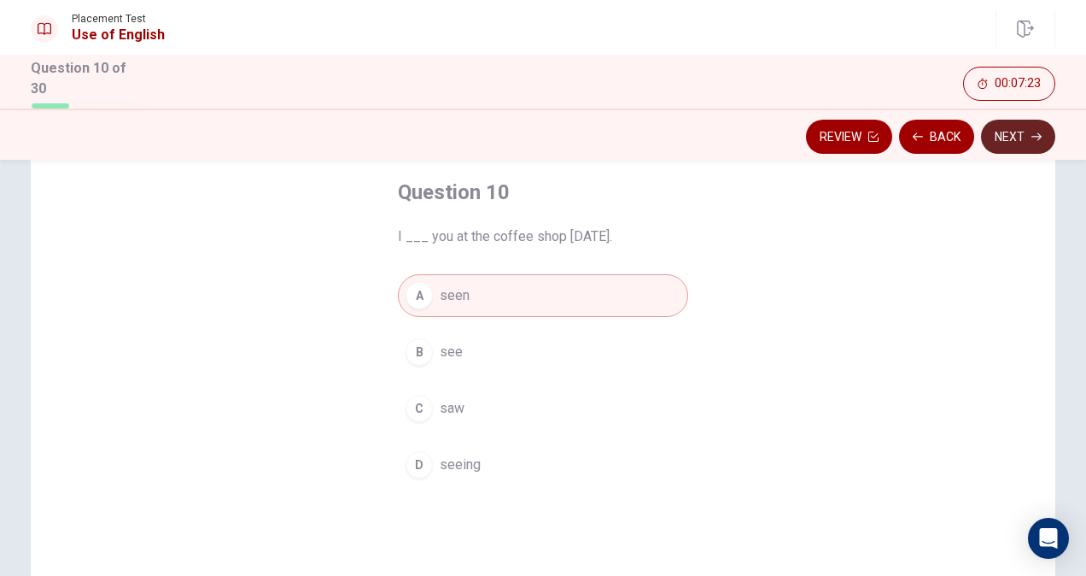
click at [1023, 143] on button "Next" at bounding box center [1018, 137] width 74 height 34
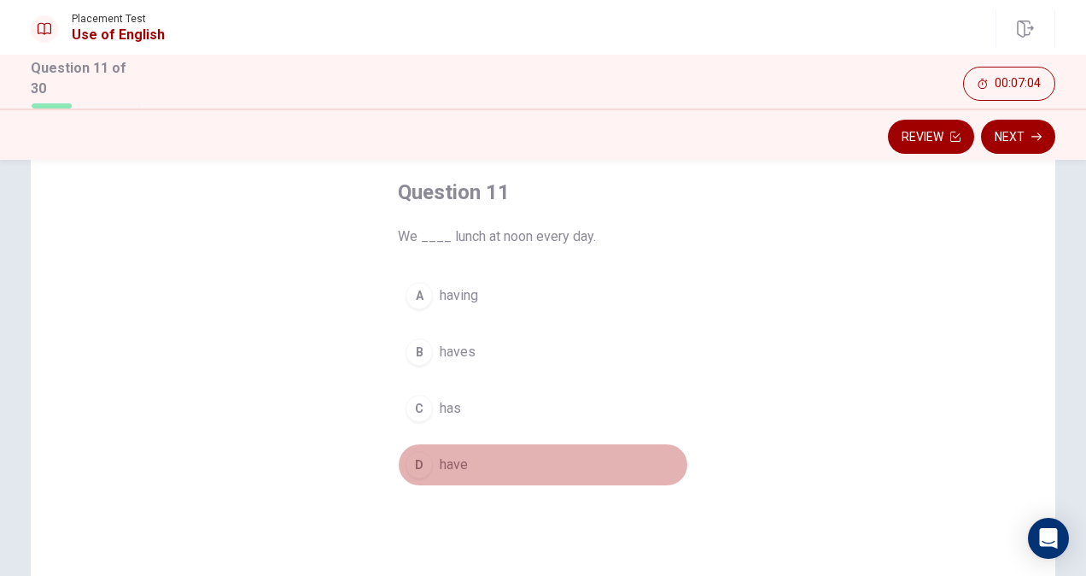
click at [440, 467] on span "have" at bounding box center [454, 464] width 28 height 20
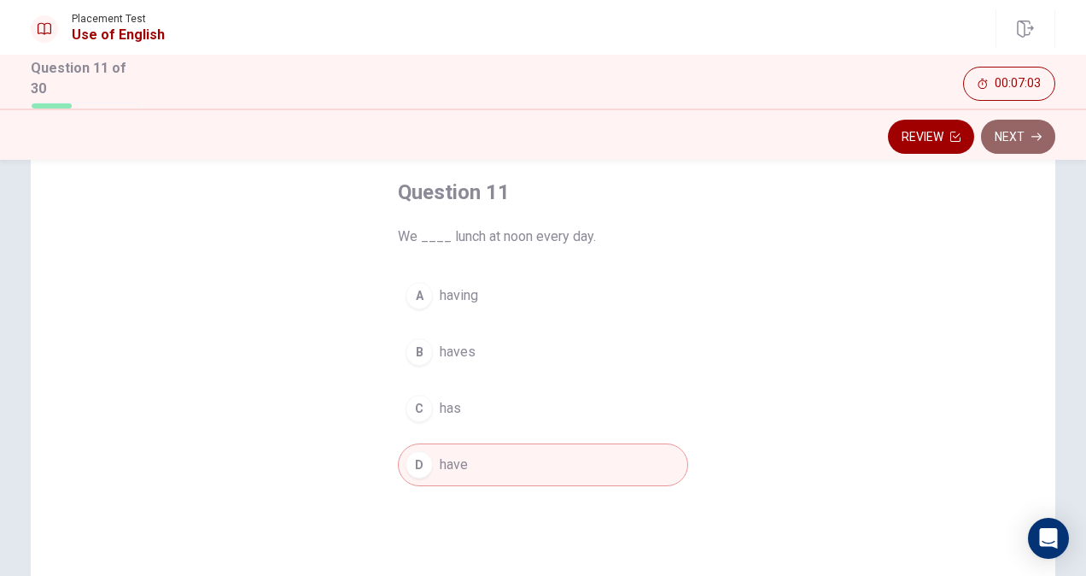
click at [1014, 132] on button "Next" at bounding box center [1018, 137] width 74 height 34
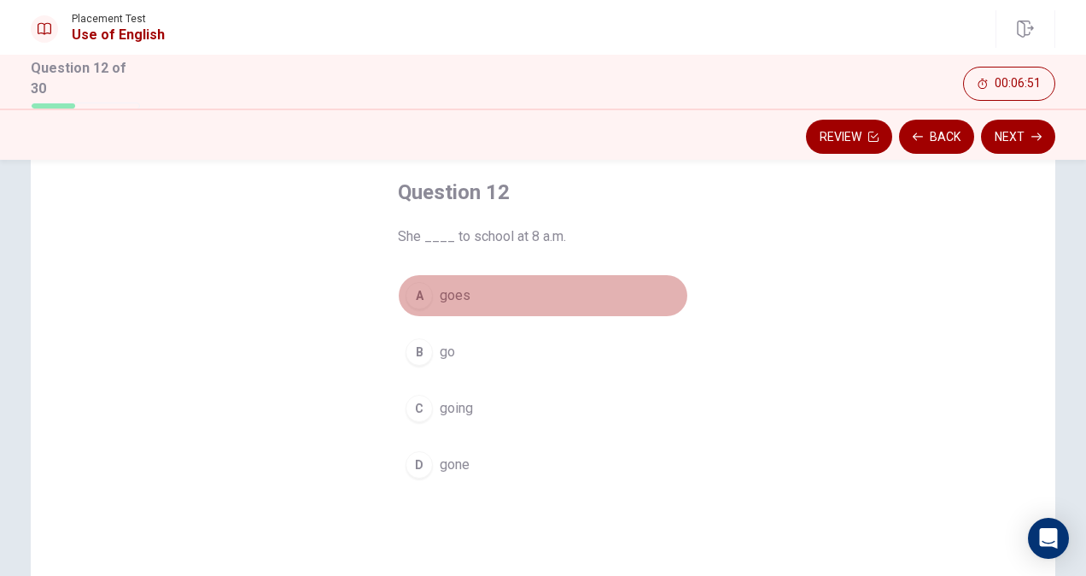
click at [433, 284] on button "A goes" at bounding box center [543, 295] width 290 height 43
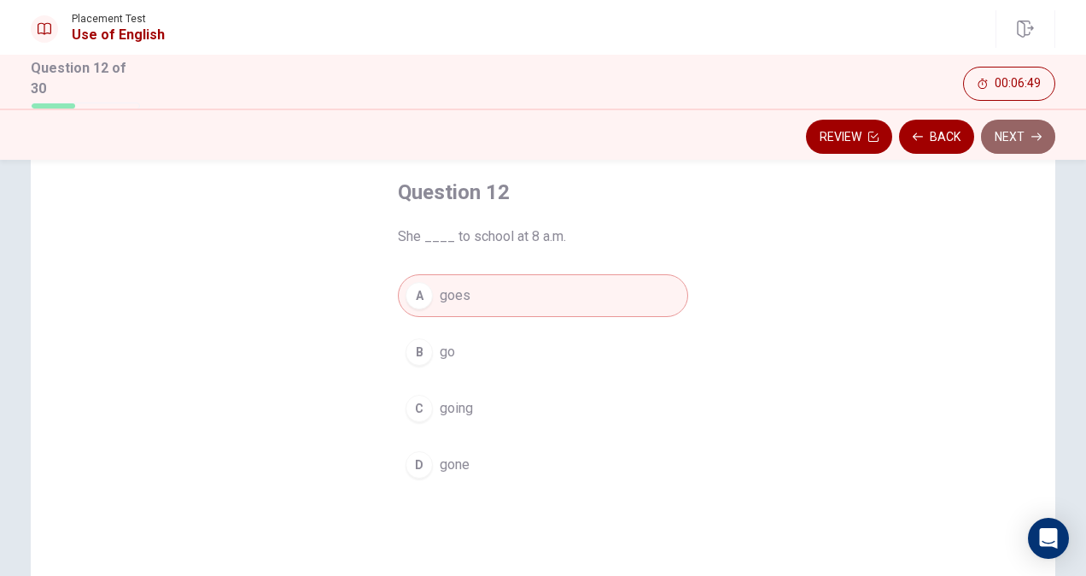
click at [1004, 127] on button "Next" at bounding box center [1018, 137] width 74 height 34
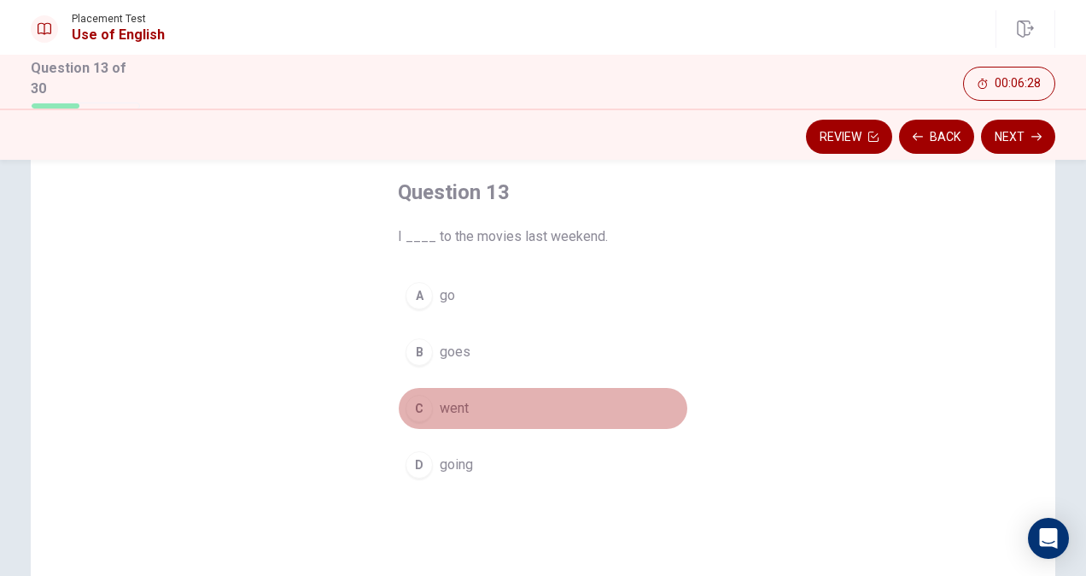
click at [416, 401] on div "C" at bounding box center [419, 408] width 27 height 27
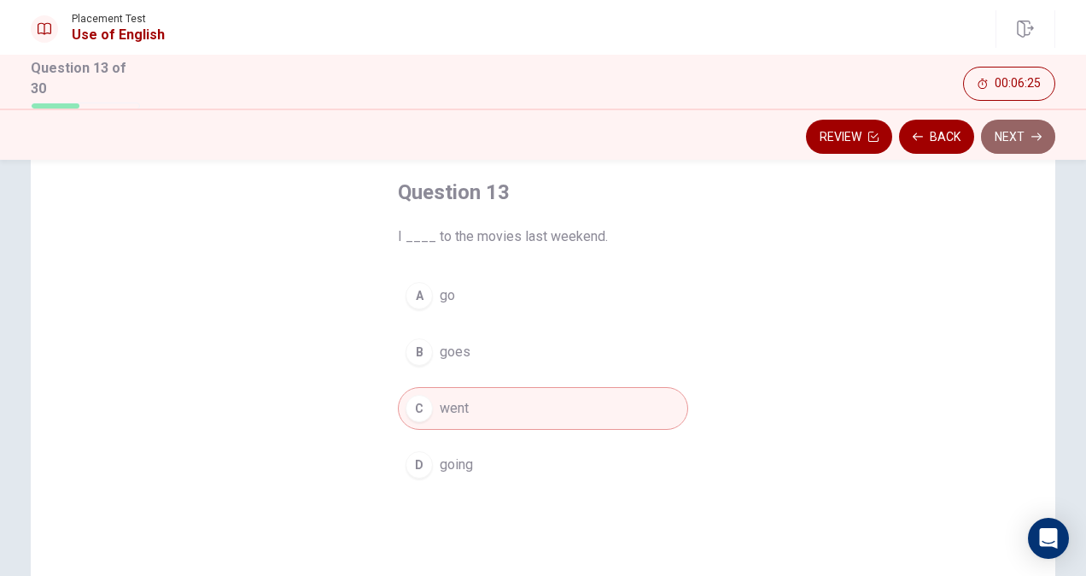
click at [1013, 130] on button "Next" at bounding box center [1018, 137] width 74 height 34
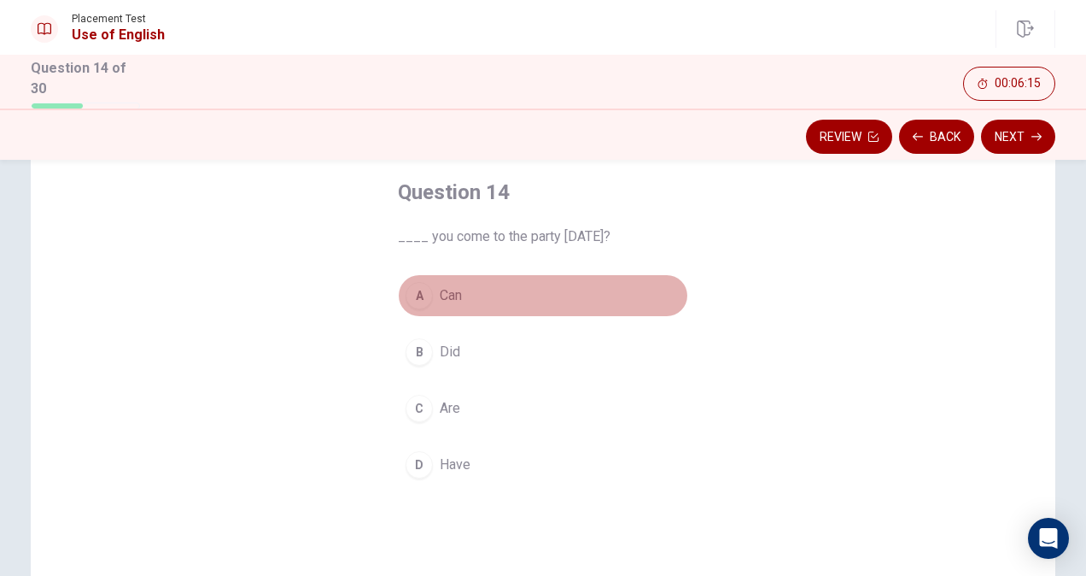
click at [443, 293] on span "Can" at bounding box center [451, 295] width 22 height 20
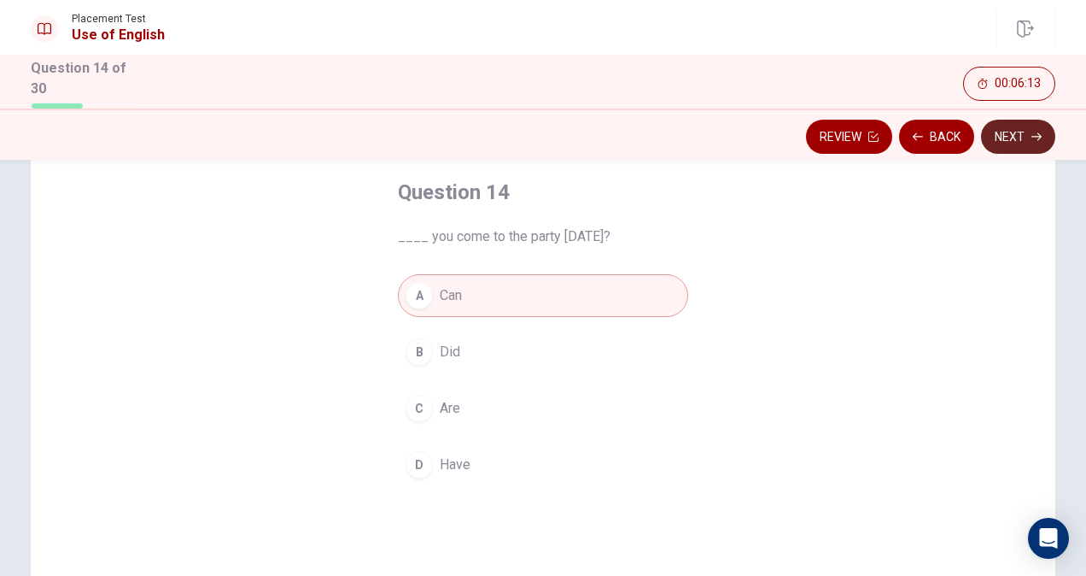
click at [1025, 133] on button "Next" at bounding box center [1018, 137] width 74 height 34
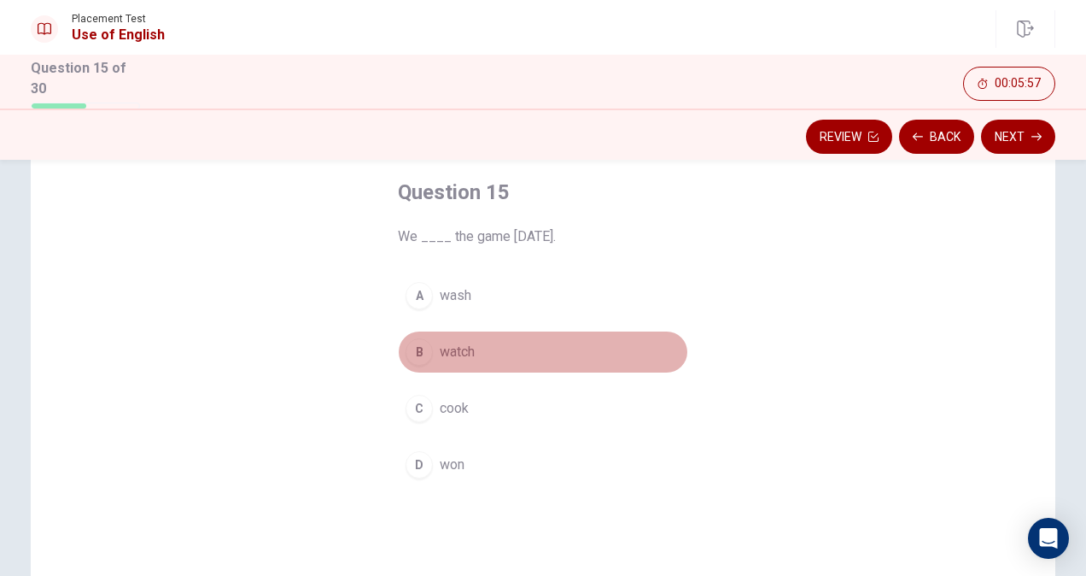
click at [453, 348] on span "watch" at bounding box center [457, 352] width 35 height 20
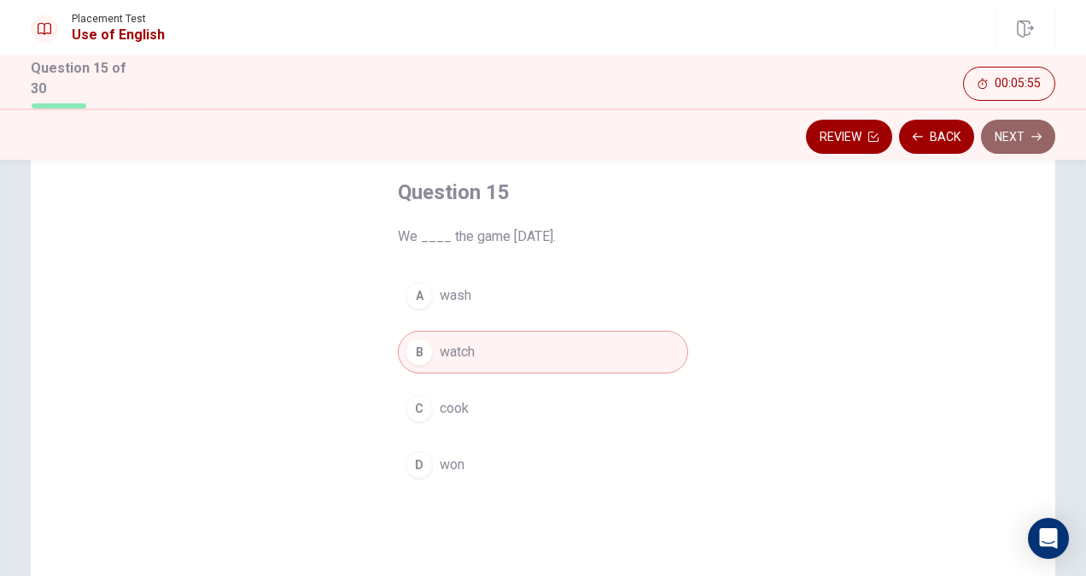
click at [1006, 138] on button "Next" at bounding box center [1018, 137] width 74 height 34
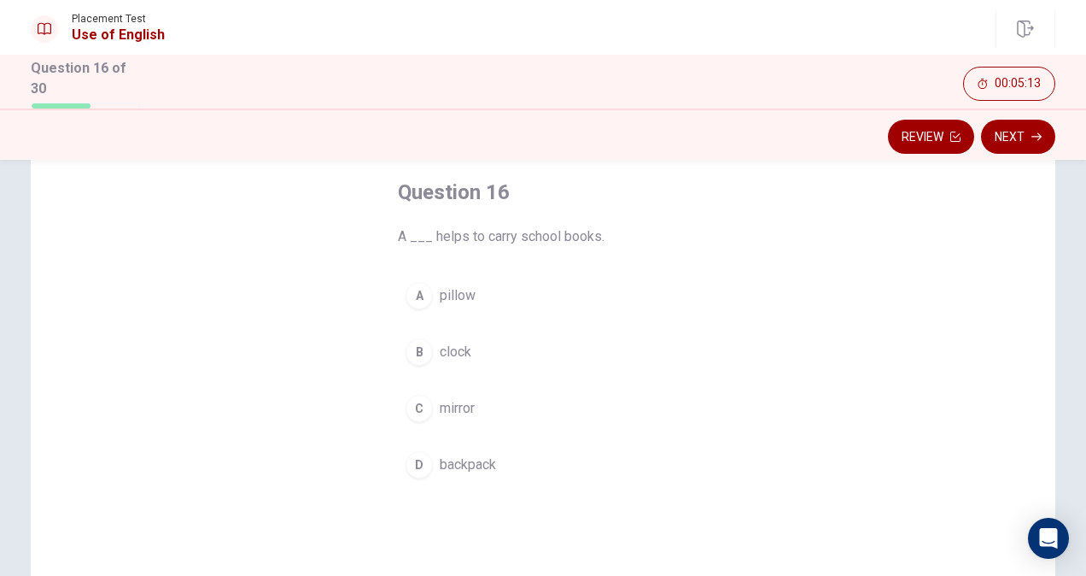
click at [420, 295] on div "A" at bounding box center [419, 295] width 27 height 27
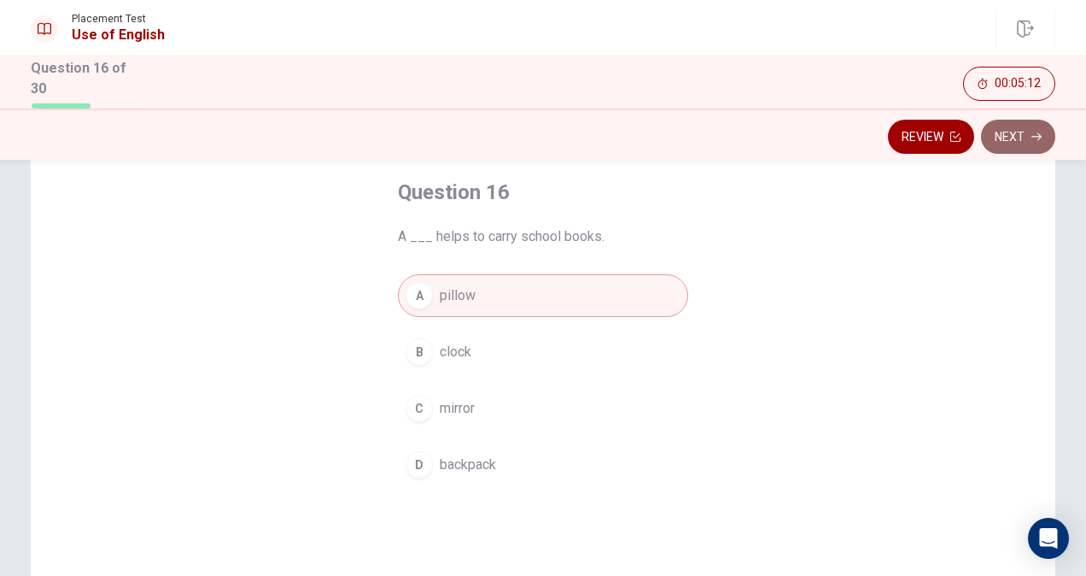
click at [999, 134] on button "Next" at bounding box center [1018, 137] width 74 height 34
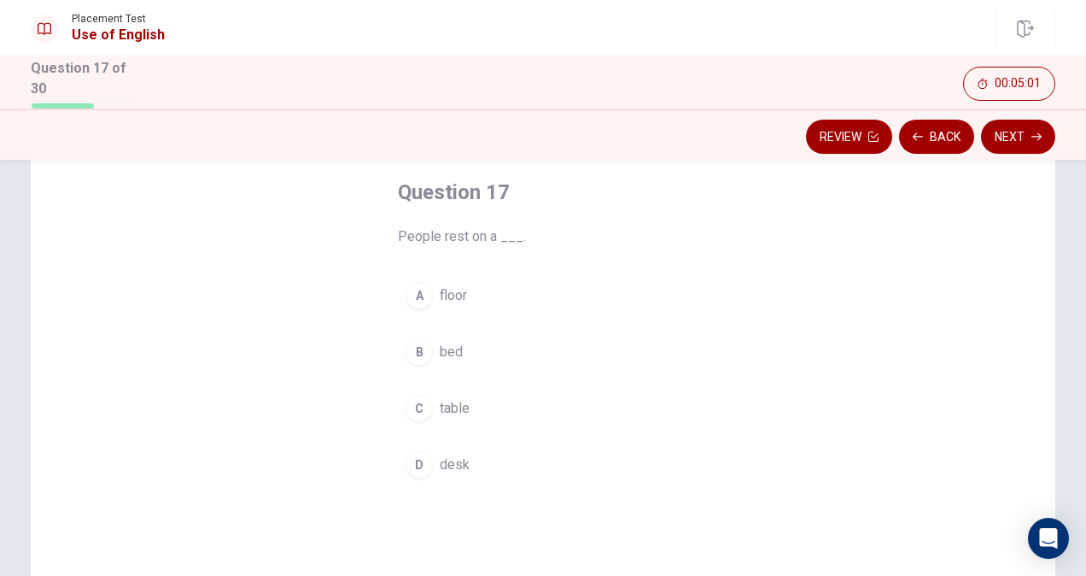
click at [433, 355] on button "B bed" at bounding box center [543, 352] width 290 height 43
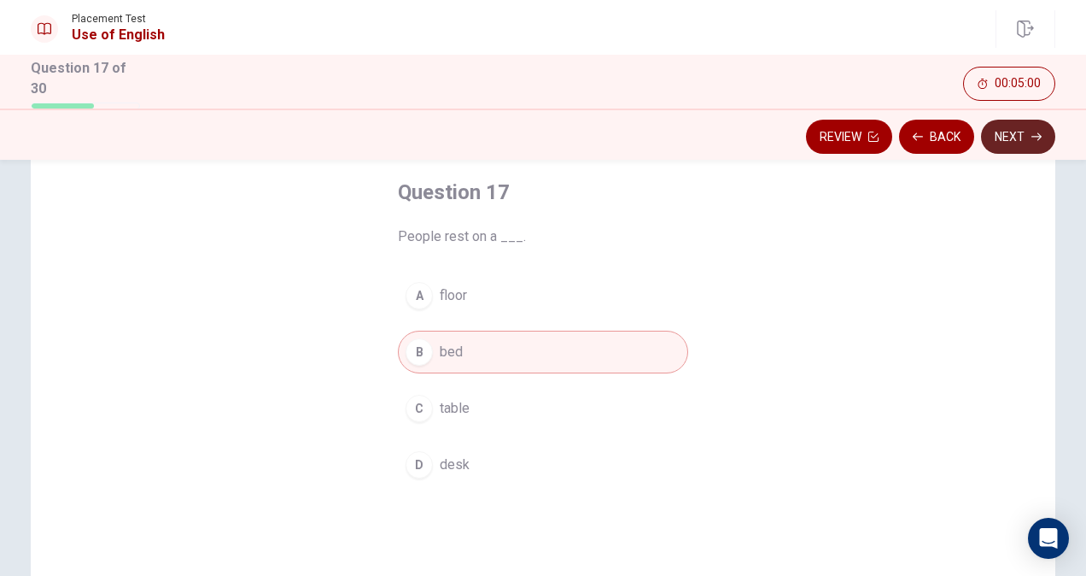
click at [992, 135] on button "Next" at bounding box center [1018, 137] width 74 height 34
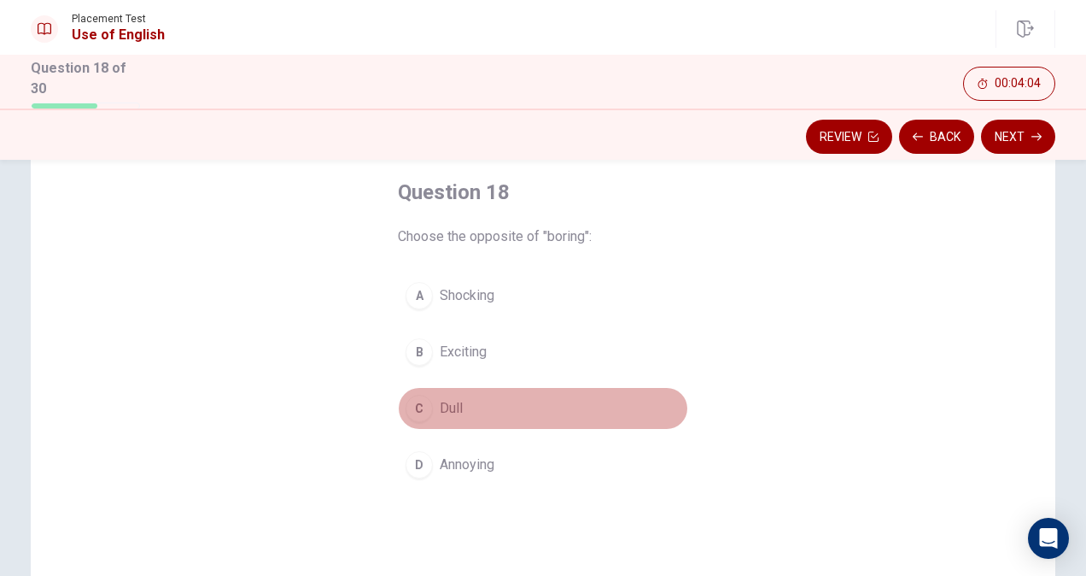
click at [448, 402] on span "Dull" at bounding box center [451, 408] width 23 height 20
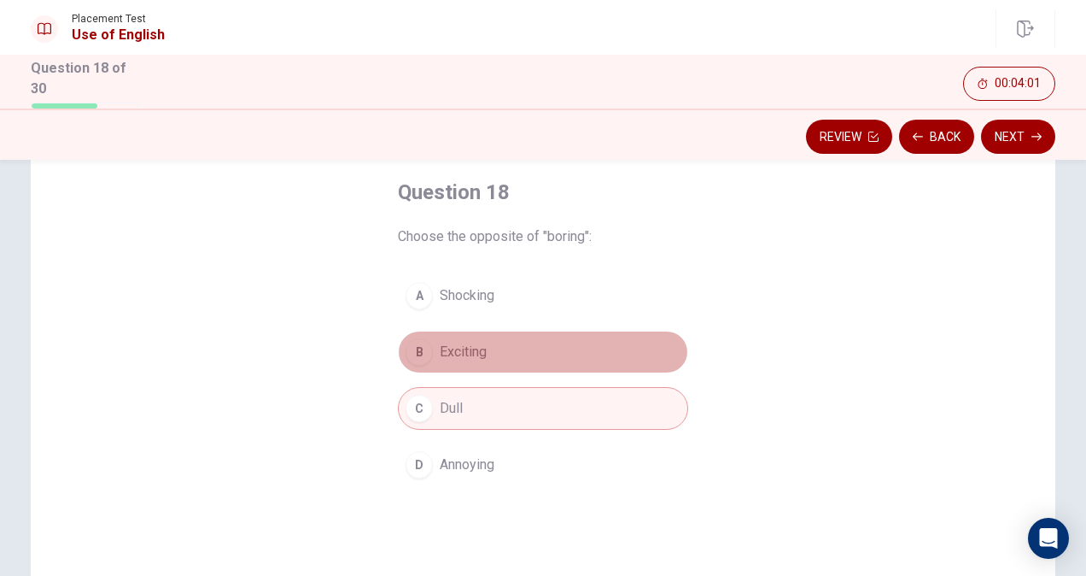
click at [454, 354] on span "Exciting" at bounding box center [463, 352] width 47 height 20
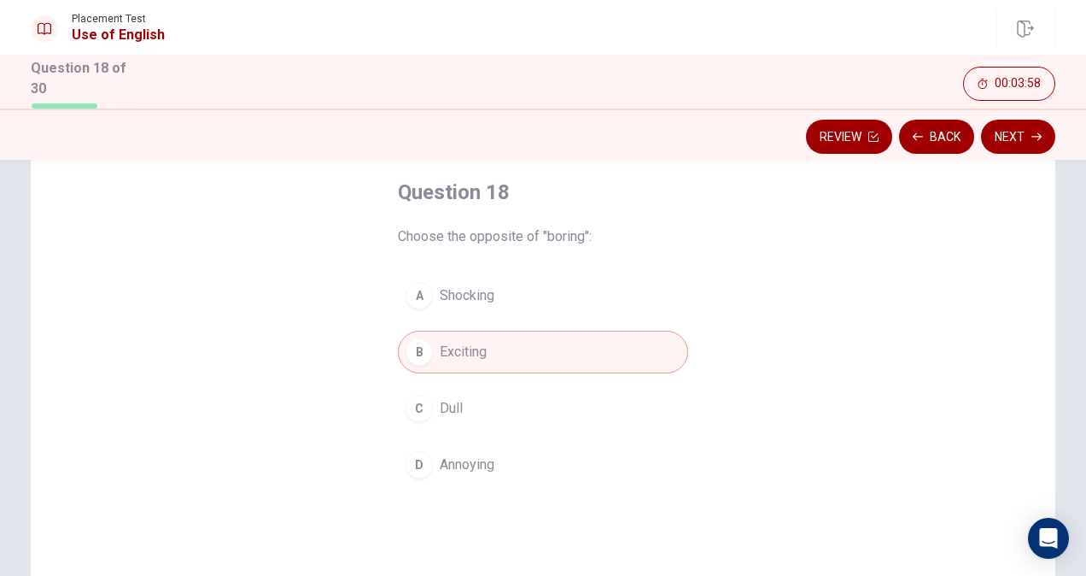
click at [466, 299] on span "Shocking" at bounding box center [467, 295] width 55 height 20
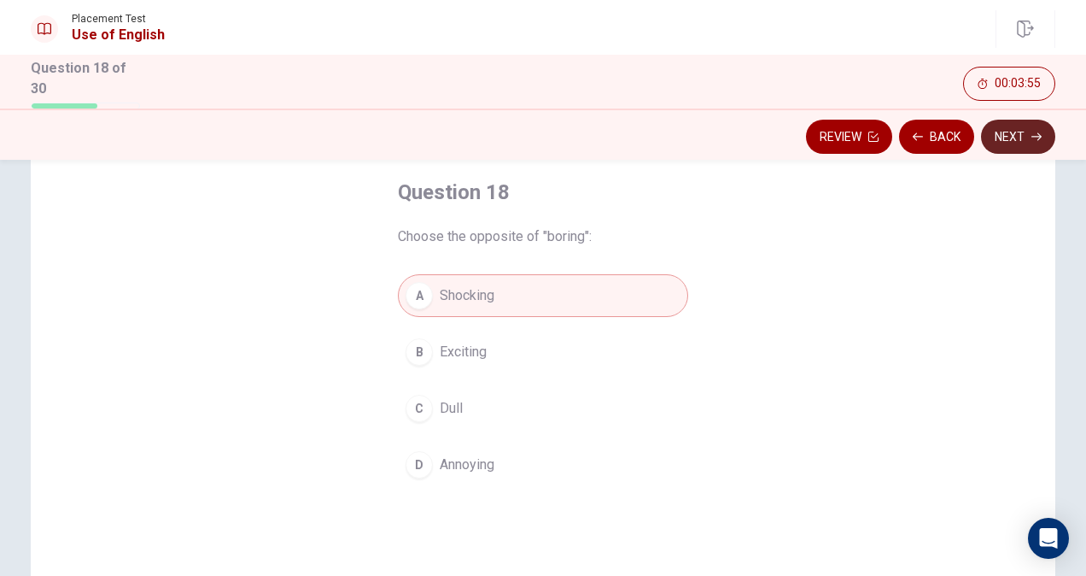
click at [1020, 138] on button "Next" at bounding box center [1018, 137] width 74 height 34
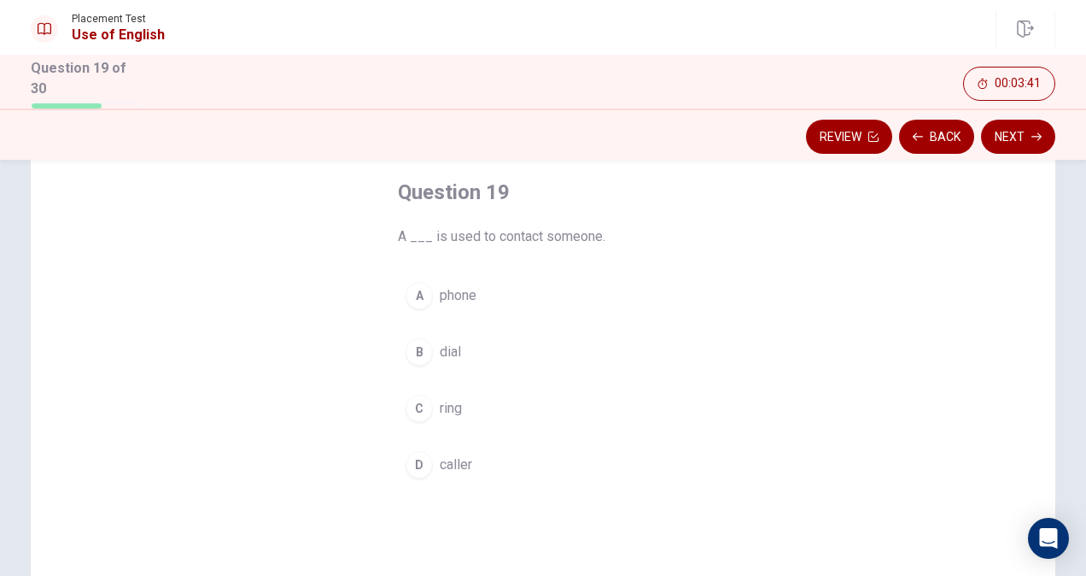
click at [470, 297] on span "phone" at bounding box center [458, 295] width 37 height 20
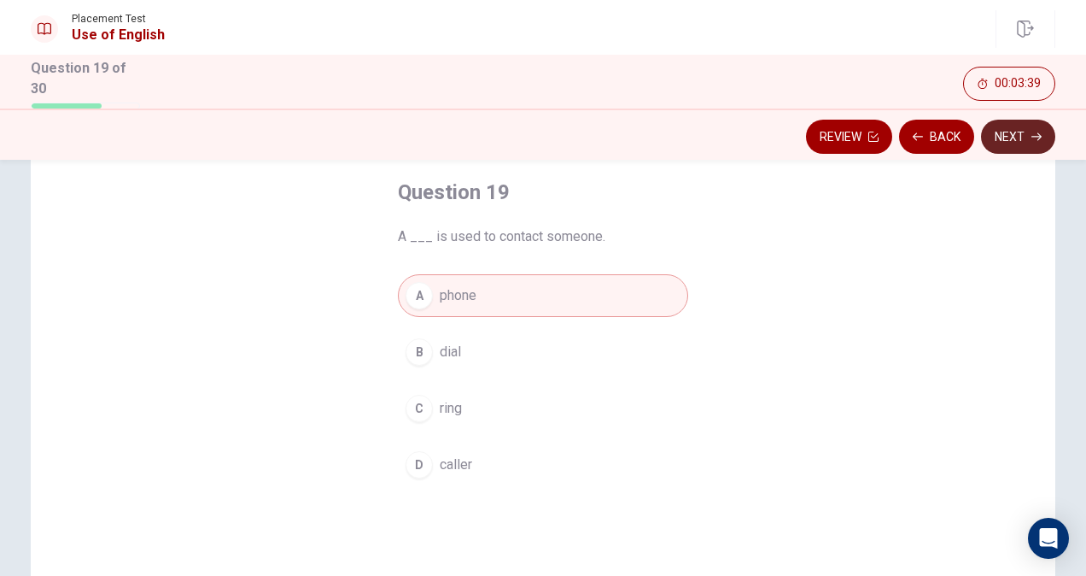
click at [1008, 133] on button "Next" at bounding box center [1018, 137] width 74 height 34
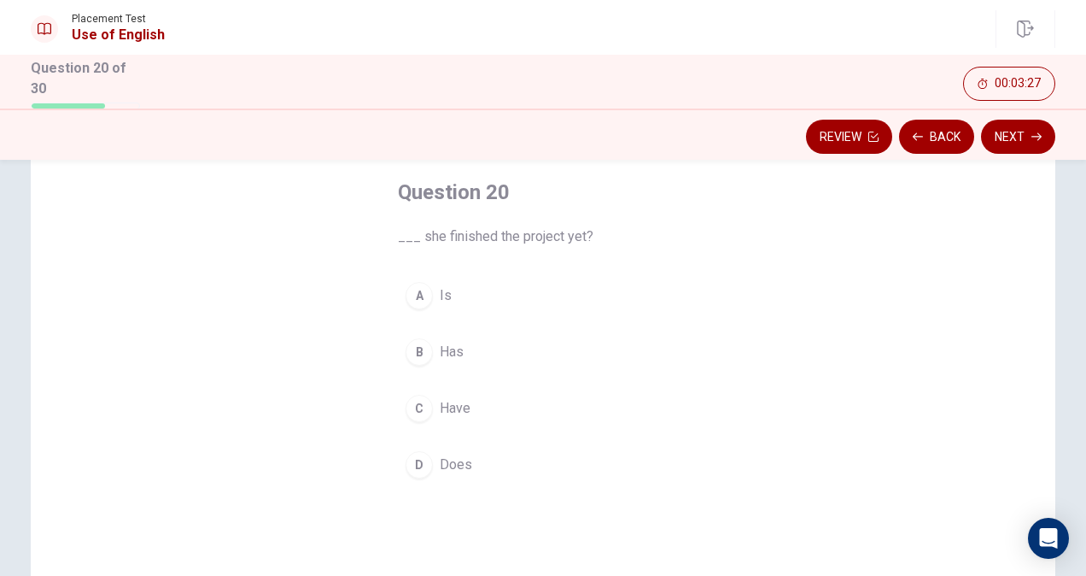
click at [424, 401] on div "C" at bounding box center [419, 408] width 27 height 27
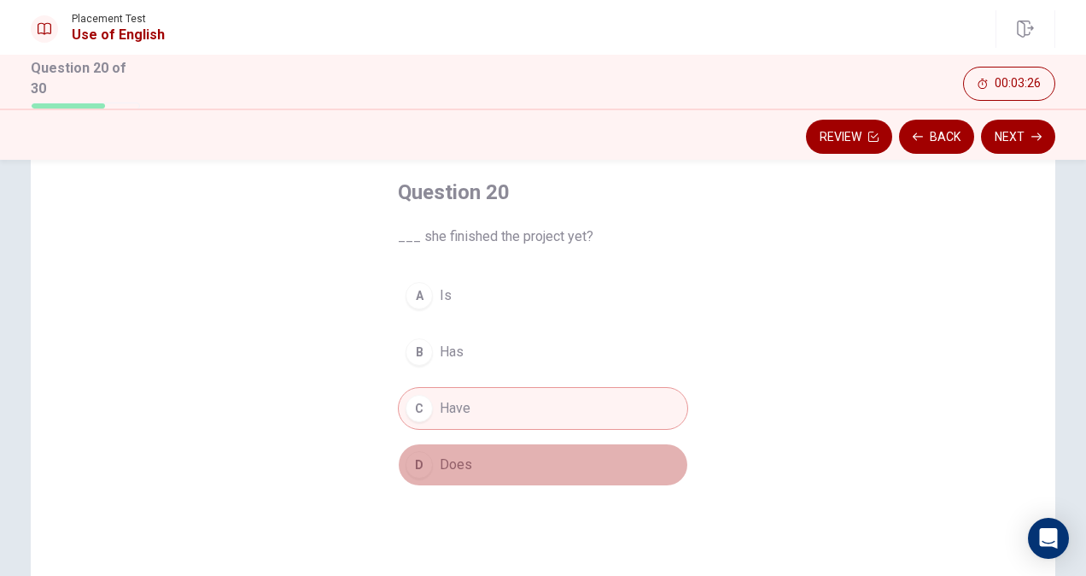
click at [408, 453] on div "D" at bounding box center [419, 464] width 27 height 27
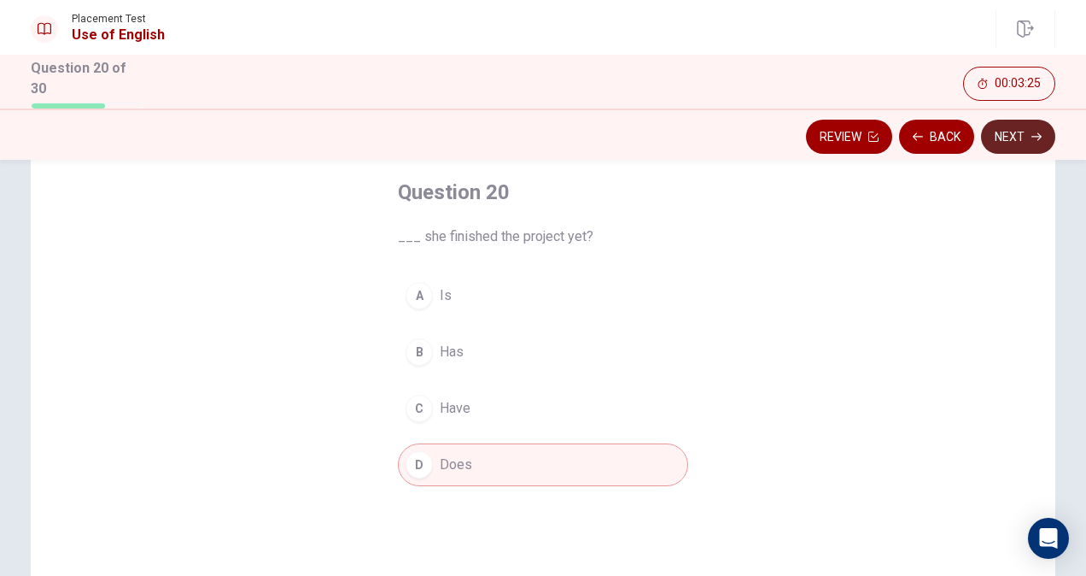
click at [1003, 134] on button "Next" at bounding box center [1018, 137] width 74 height 34
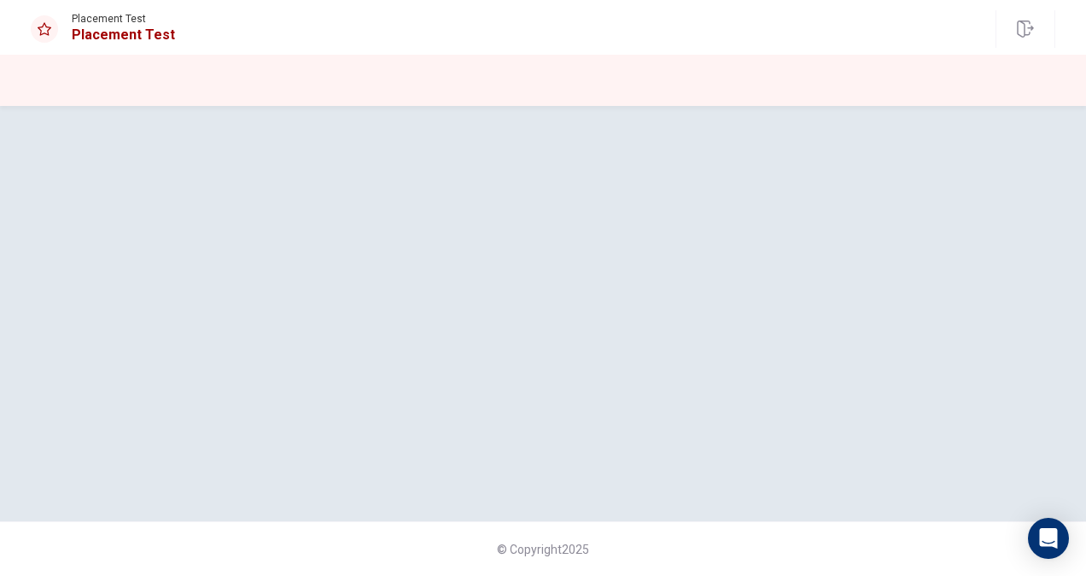
scroll to position [0, 0]
click at [722, 246] on div at bounding box center [543, 313] width 1080 height 347
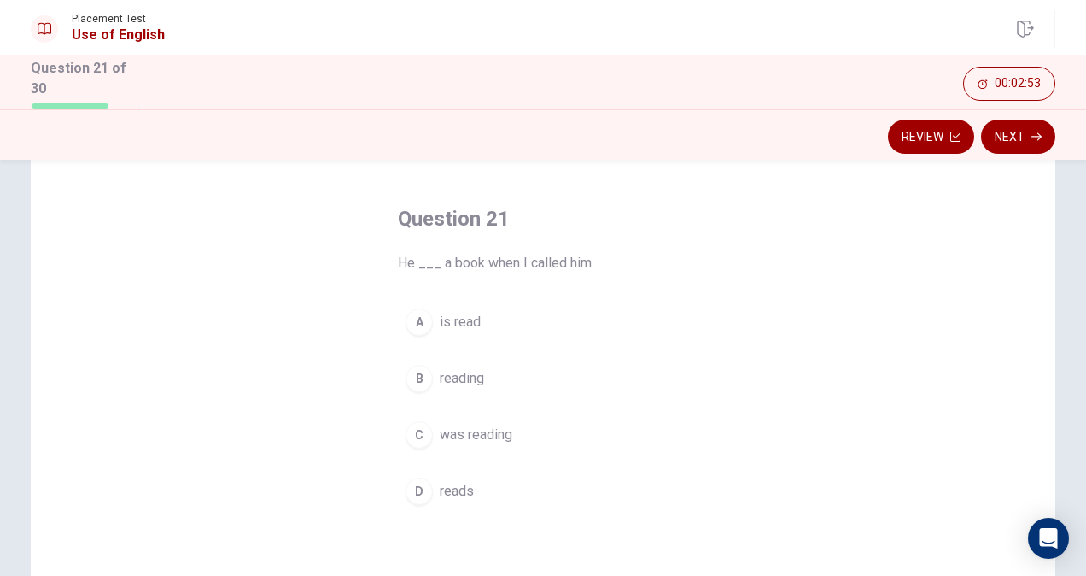
scroll to position [85, 0]
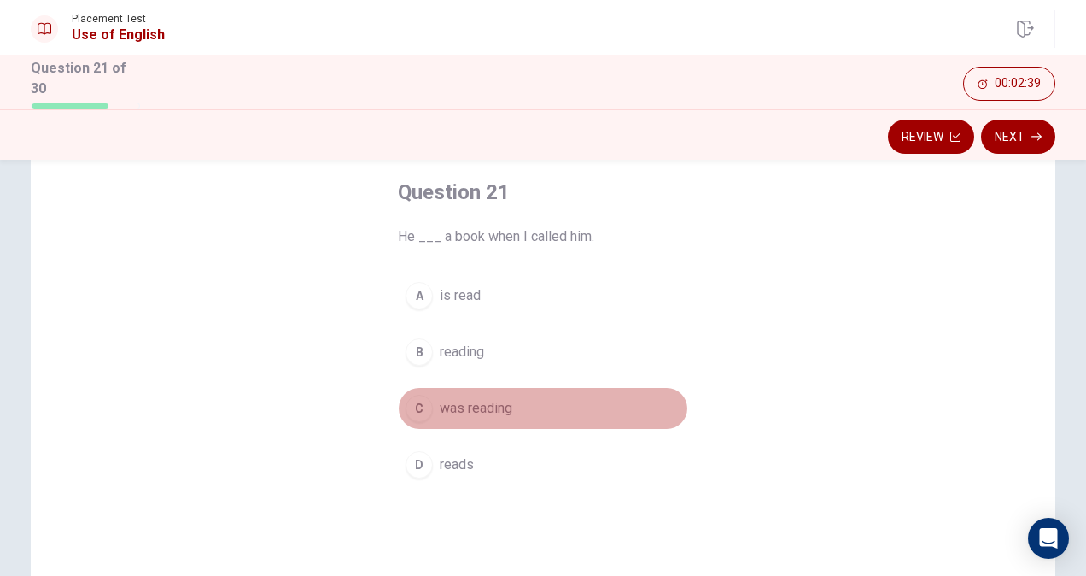
click at [502, 405] on span "was reading" at bounding box center [476, 408] width 73 height 20
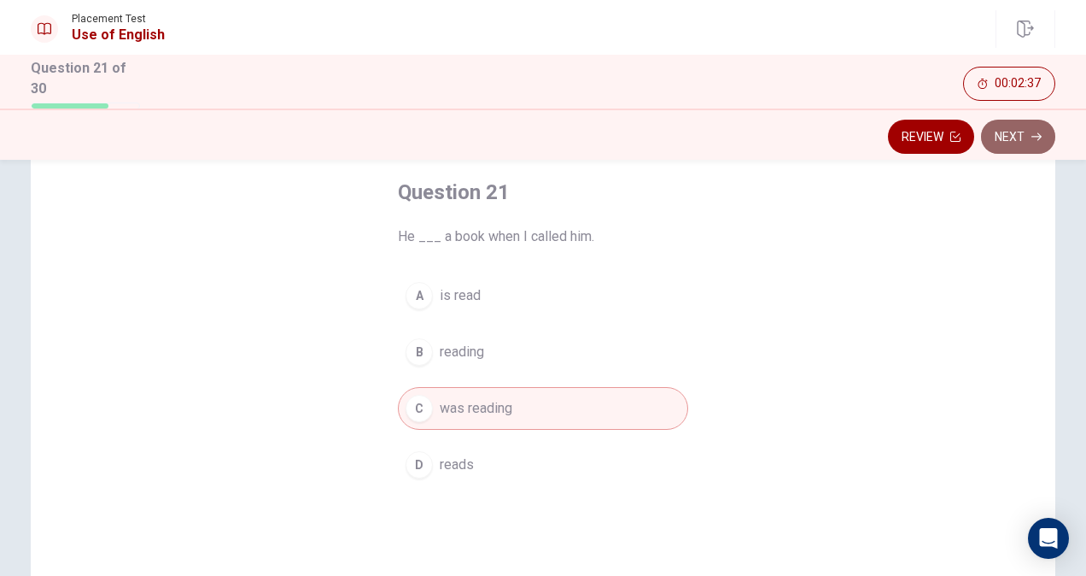
click at [1009, 143] on button "Next" at bounding box center [1018, 137] width 74 height 34
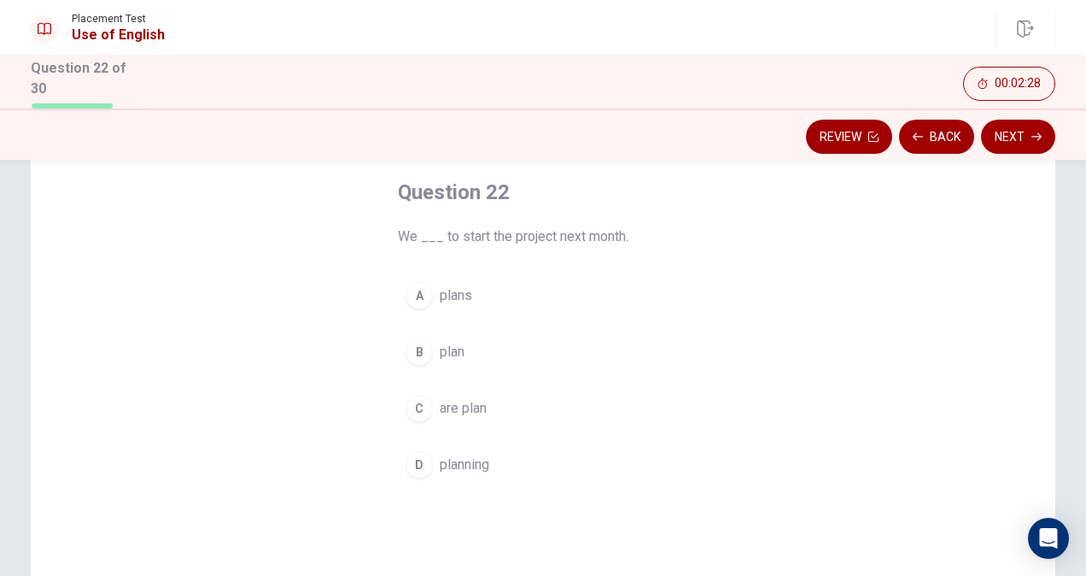
click at [489, 400] on button "C are plan" at bounding box center [543, 408] width 290 height 43
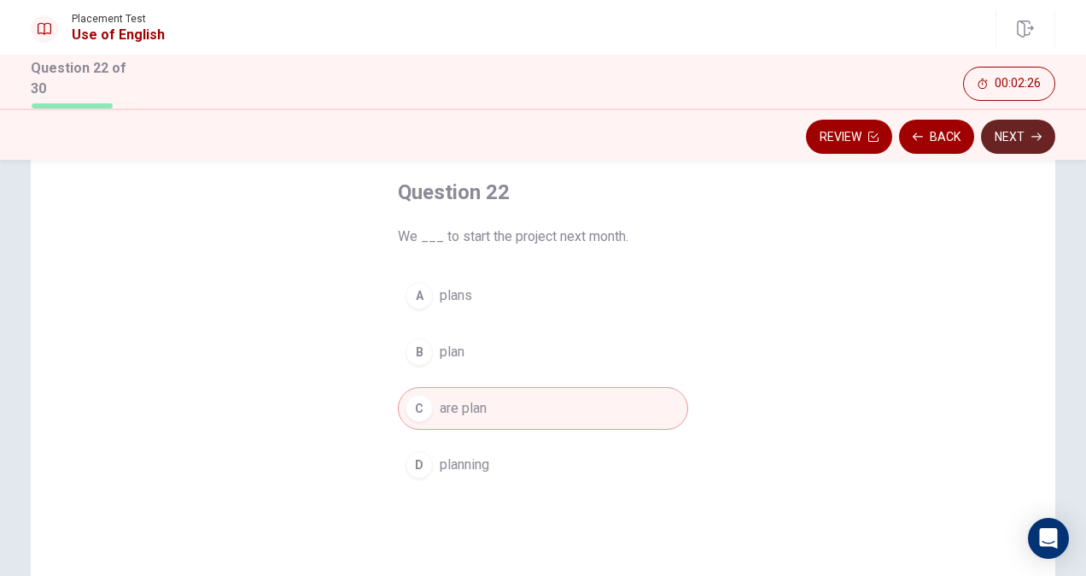
click at [1016, 132] on button "Next" at bounding box center [1018, 137] width 74 height 34
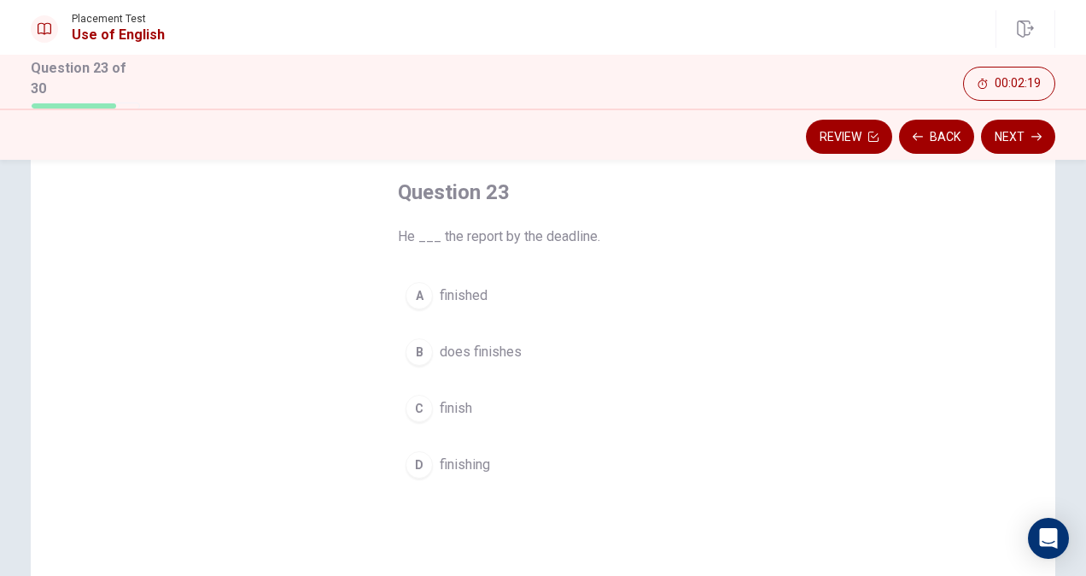
click at [456, 348] on span "does finishes" at bounding box center [481, 352] width 82 height 20
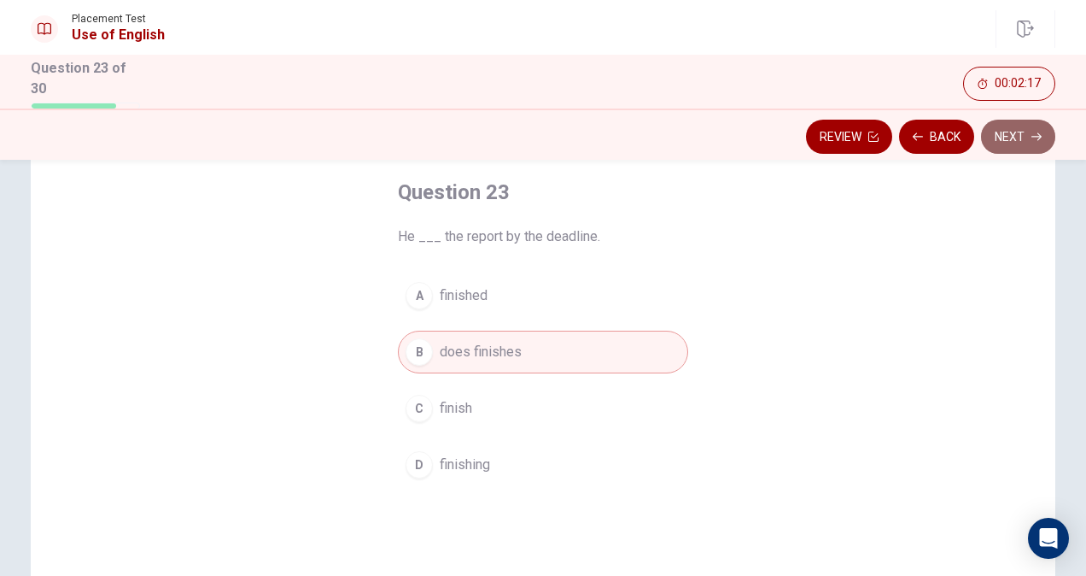
click at [1001, 138] on button "Next" at bounding box center [1018, 137] width 74 height 34
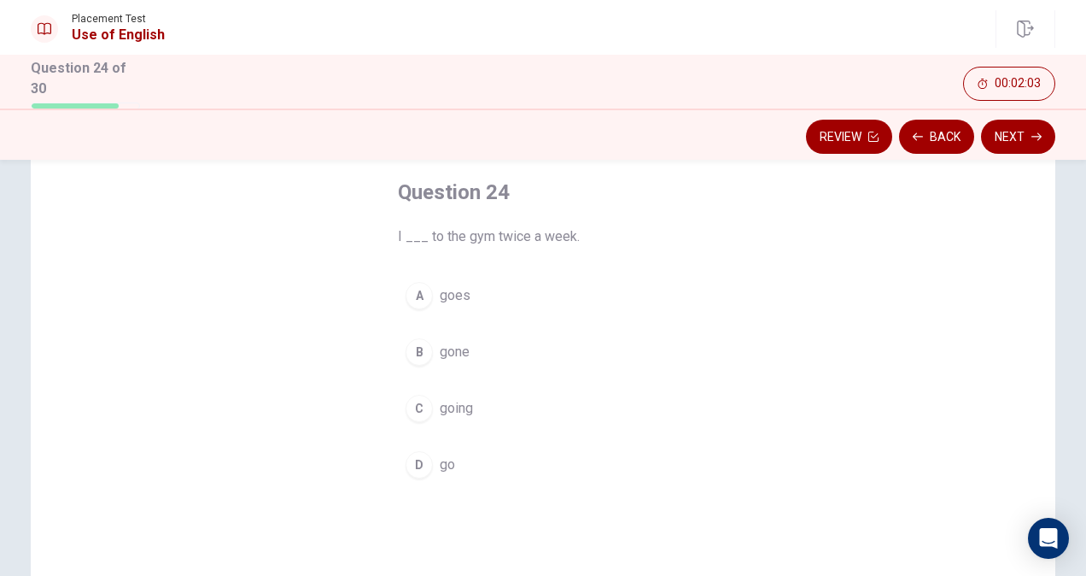
click at [475, 411] on button "C going" at bounding box center [543, 408] width 290 height 43
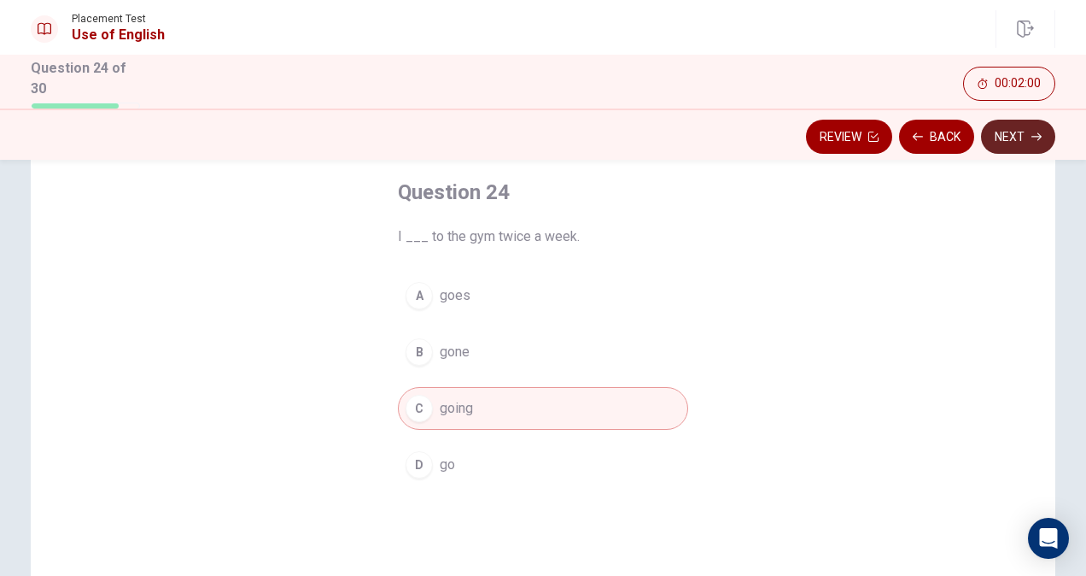
click at [1021, 132] on button "Next" at bounding box center [1018, 137] width 74 height 34
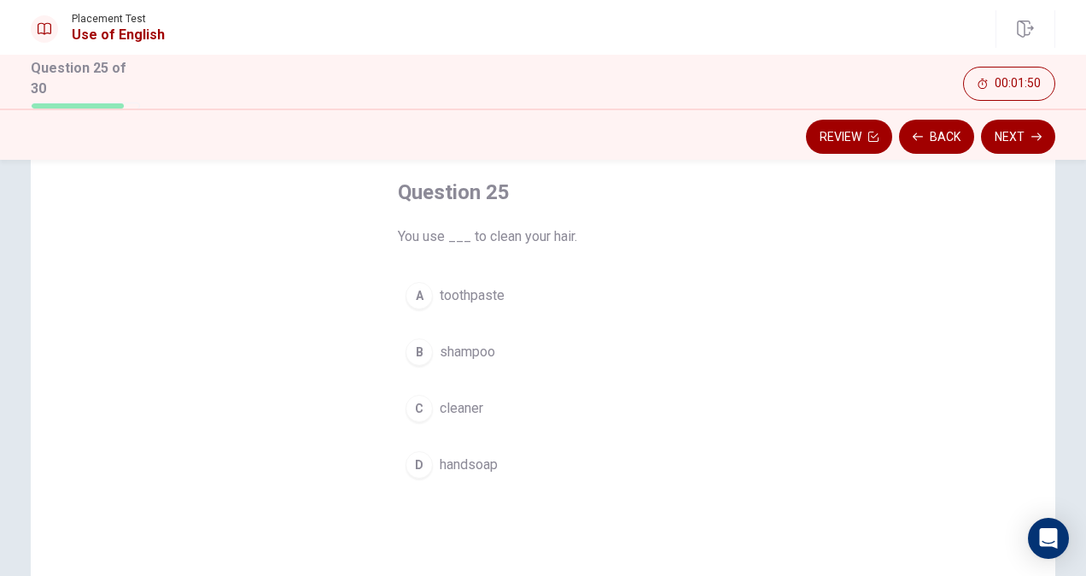
click at [462, 348] on span "shampoo" at bounding box center [468, 352] width 56 height 20
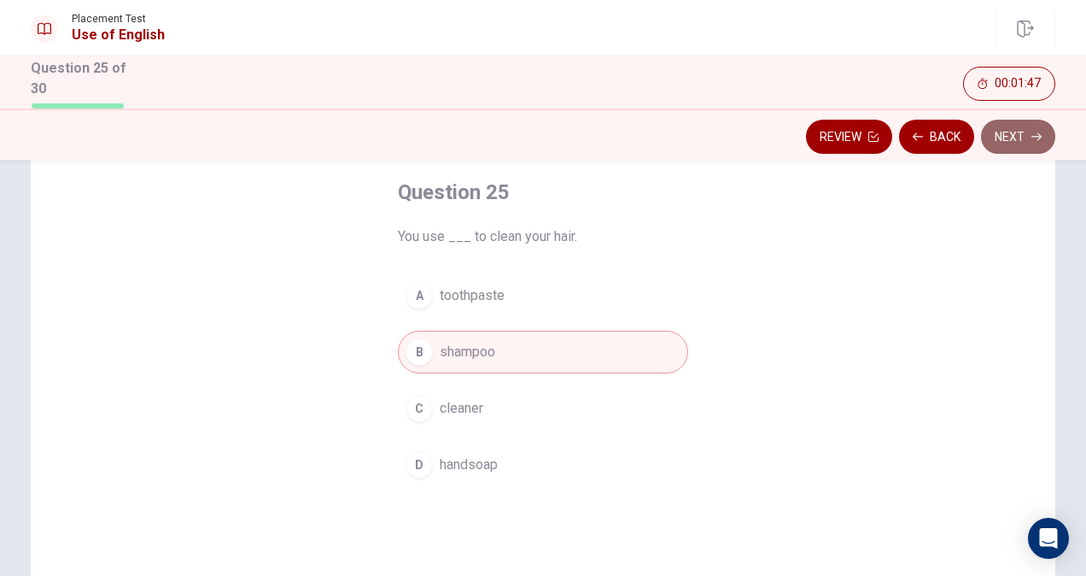
click at [1015, 136] on button "Next" at bounding box center [1018, 137] width 74 height 34
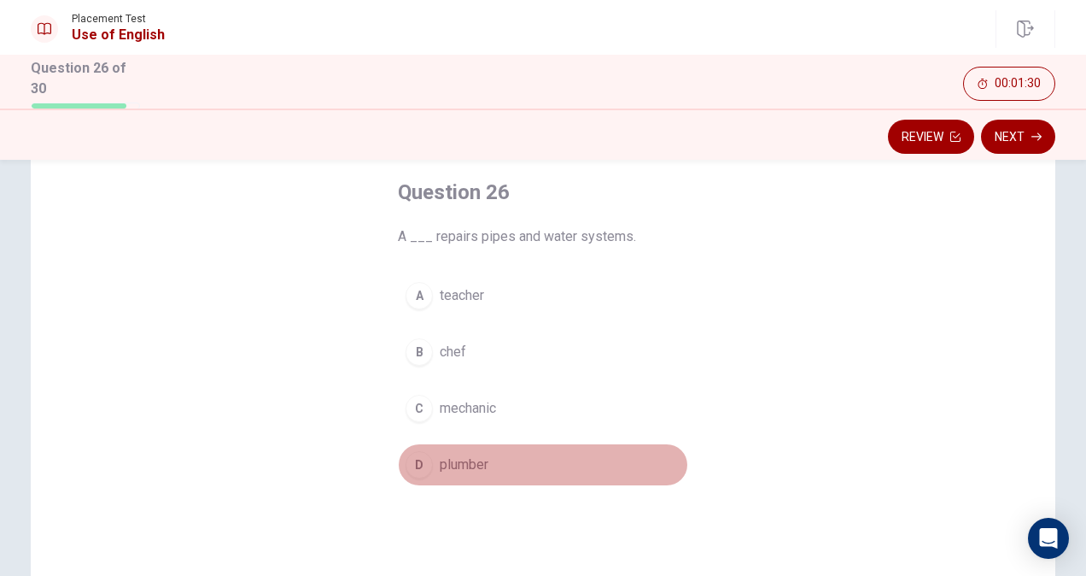
click at [467, 462] on span "plumber" at bounding box center [464, 464] width 49 height 20
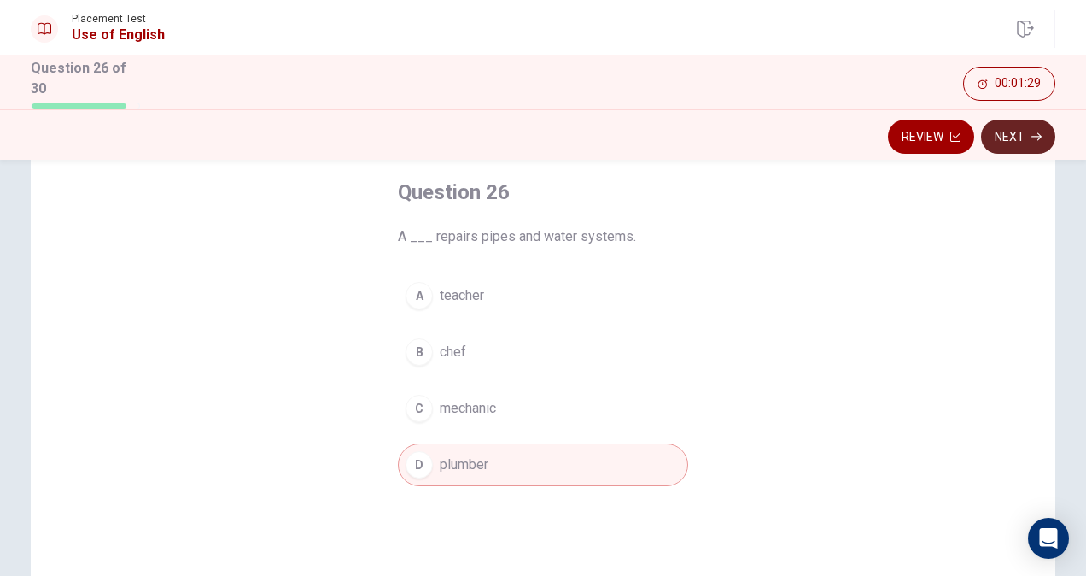
click at [1004, 141] on button "Next" at bounding box center [1018, 137] width 74 height 34
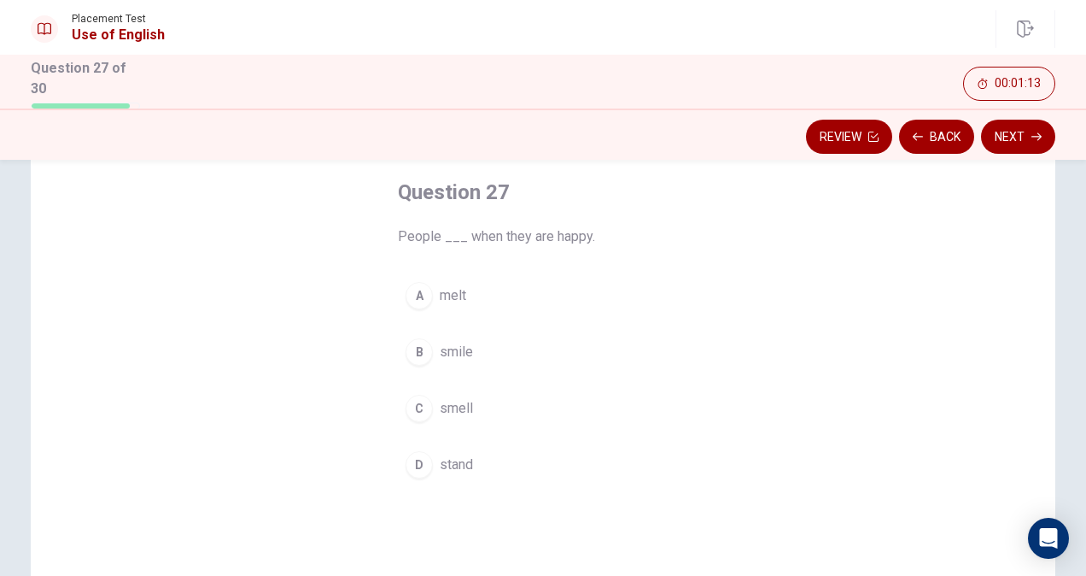
click at [449, 351] on span "smile" at bounding box center [456, 352] width 33 height 20
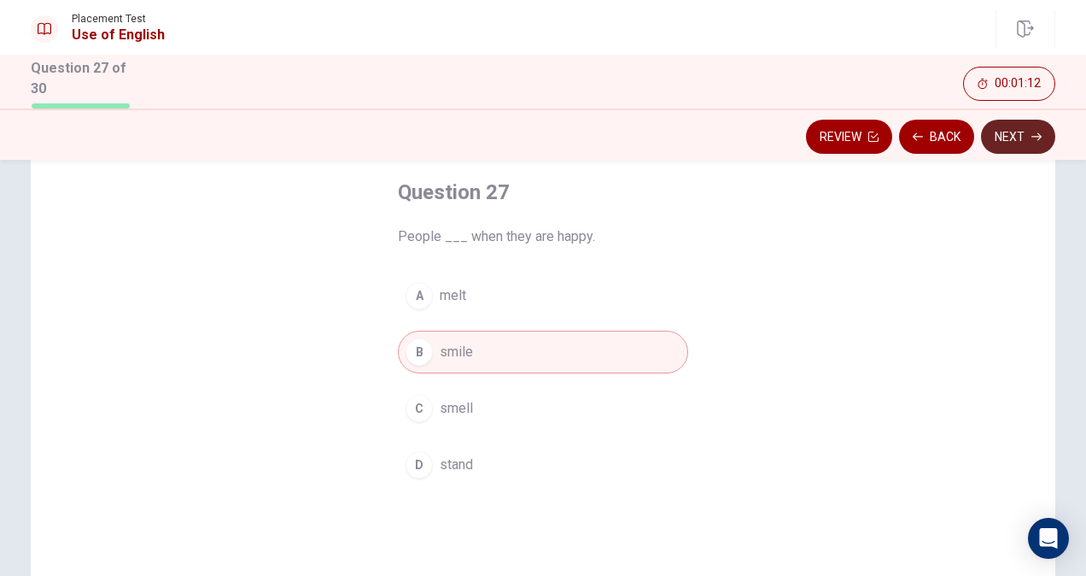
click at [1005, 133] on button "Next" at bounding box center [1018, 137] width 74 height 34
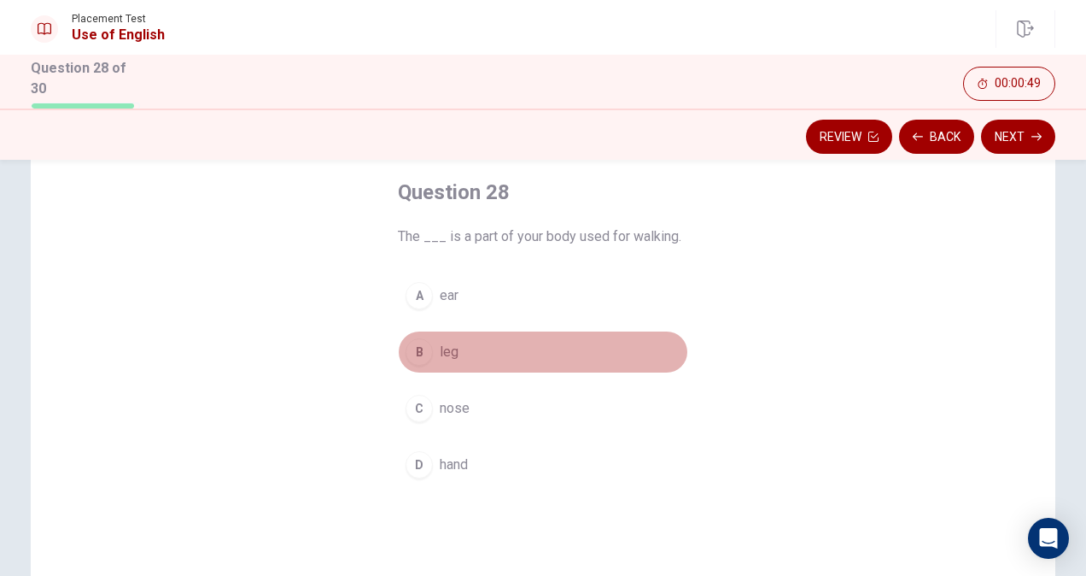
click at [458, 341] on button "B leg" at bounding box center [543, 352] width 290 height 43
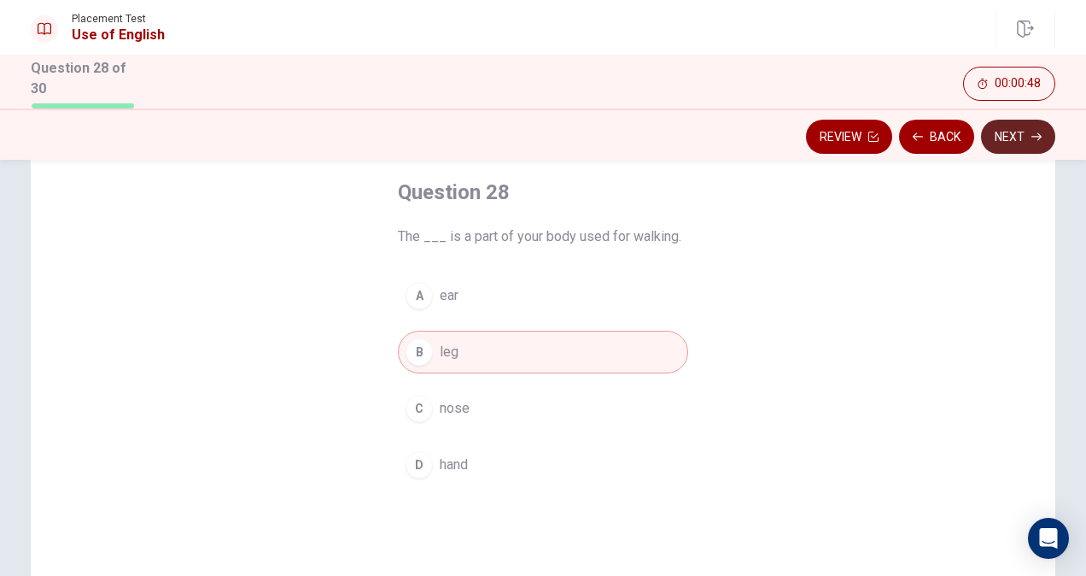
click at [1001, 145] on button "Next" at bounding box center [1018, 137] width 74 height 34
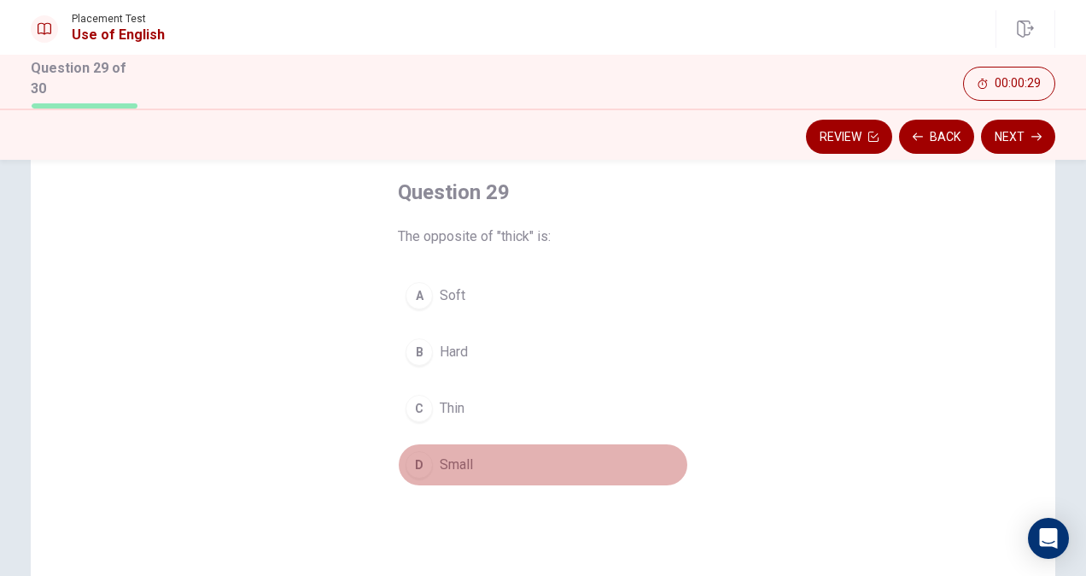
click at [460, 454] on span "Small" at bounding box center [456, 464] width 33 height 20
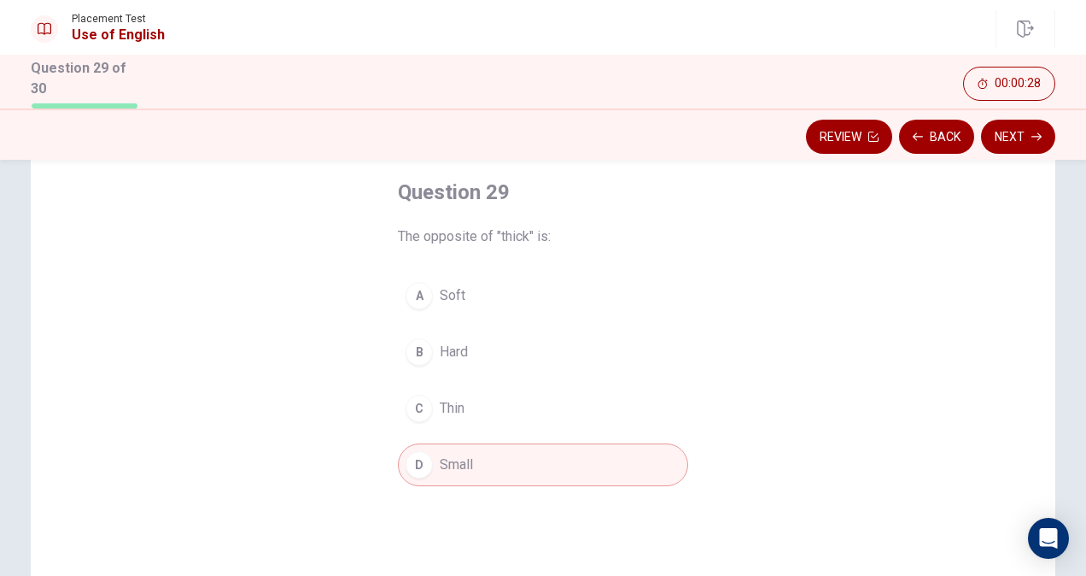
click at [465, 357] on span "Hard" at bounding box center [454, 352] width 28 height 20
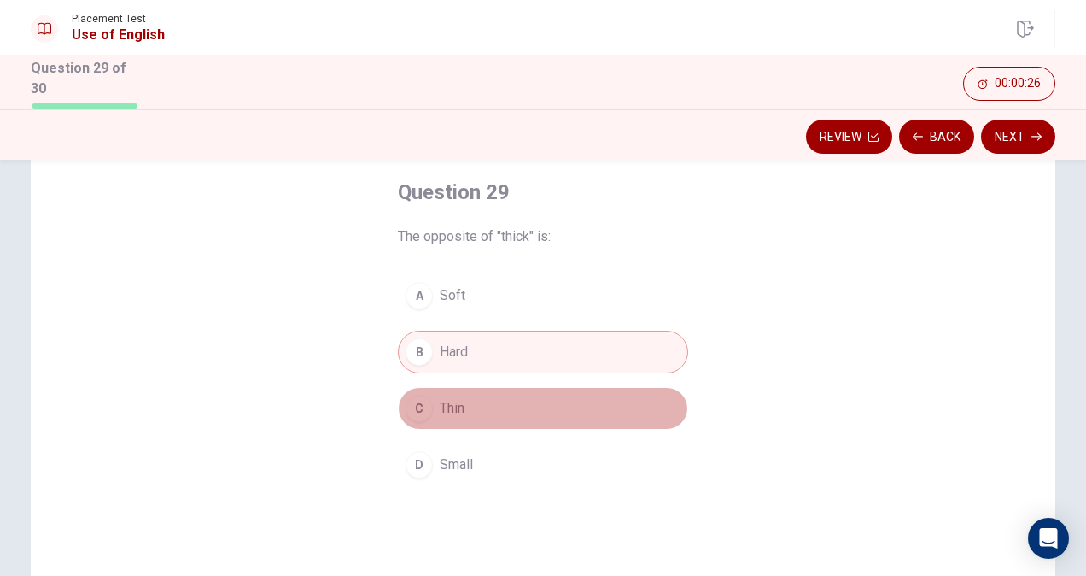
click at [466, 396] on button "C Thin" at bounding box center [543, 408] width 290 height 43
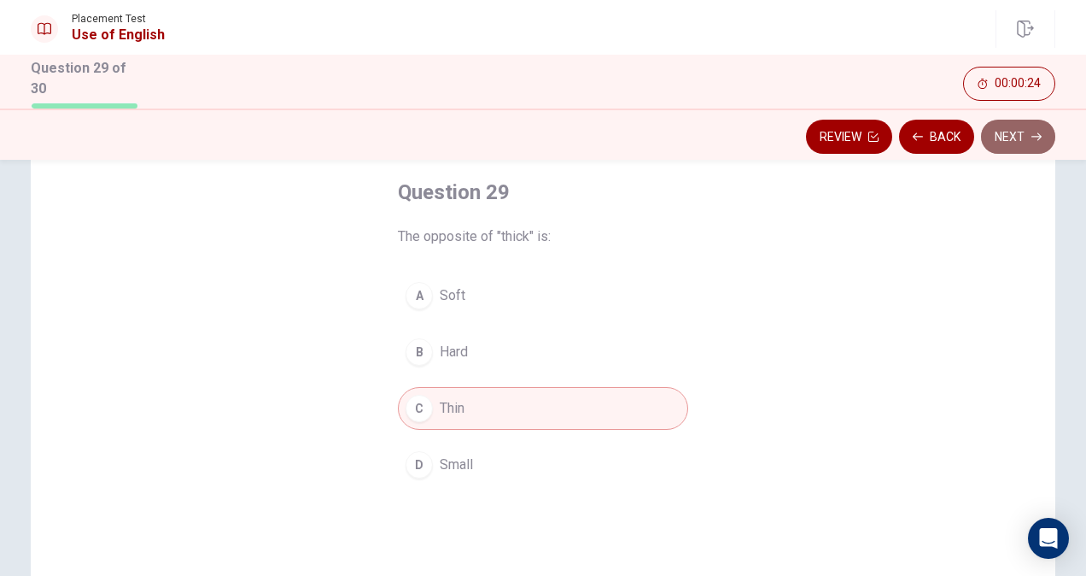
click at [1025, 131] on button "Next" at bounding box center [1018, 137] width 74 height 34
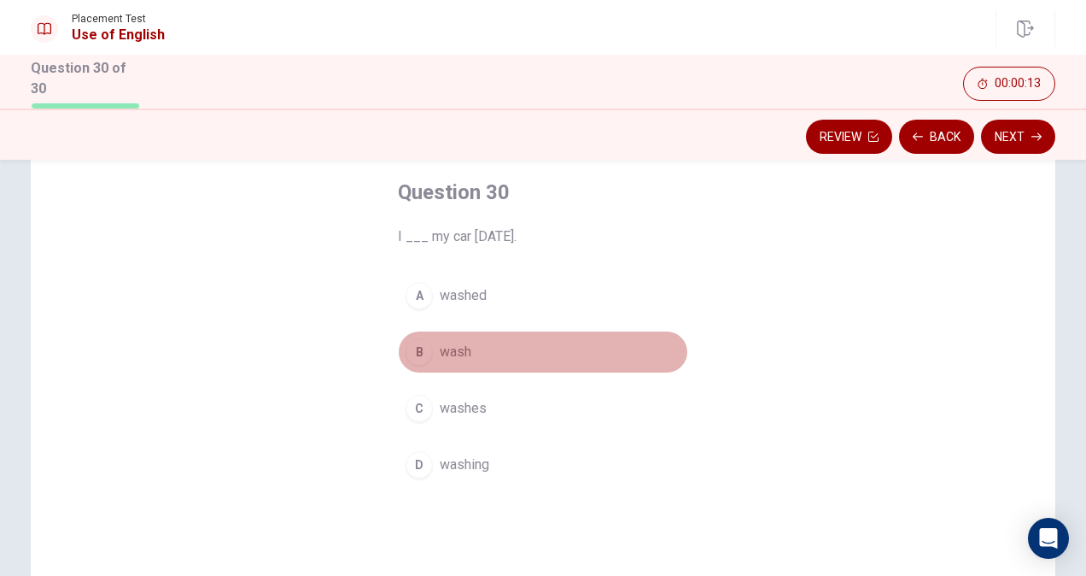
click at [460, 355] on span "wash" at bounding box center [456, 352] width 32 height 20
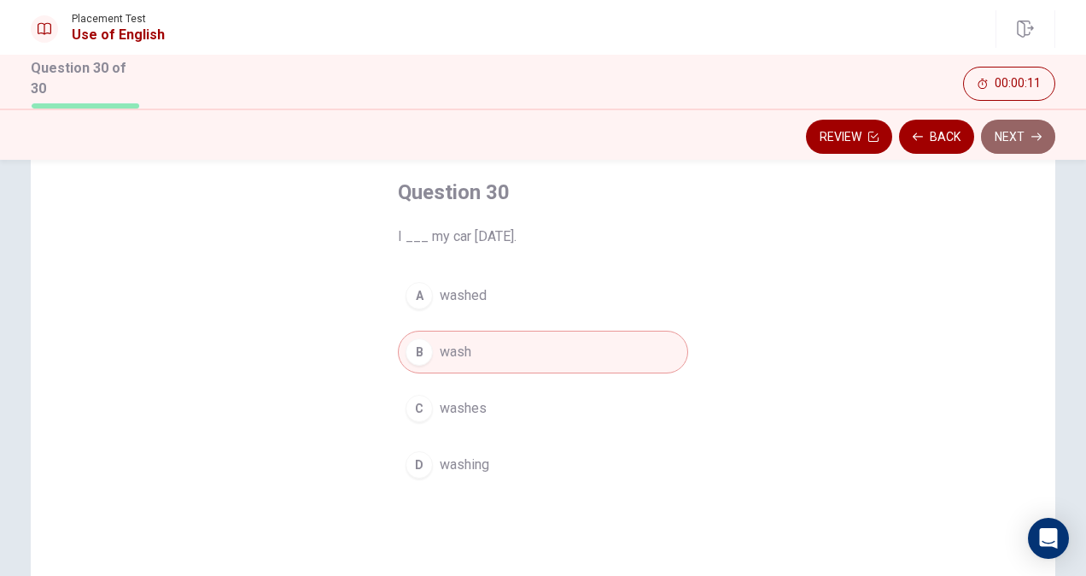
click at [1023, 132] on button "Next" at bounding box center [1018, 137] width 74 height 34
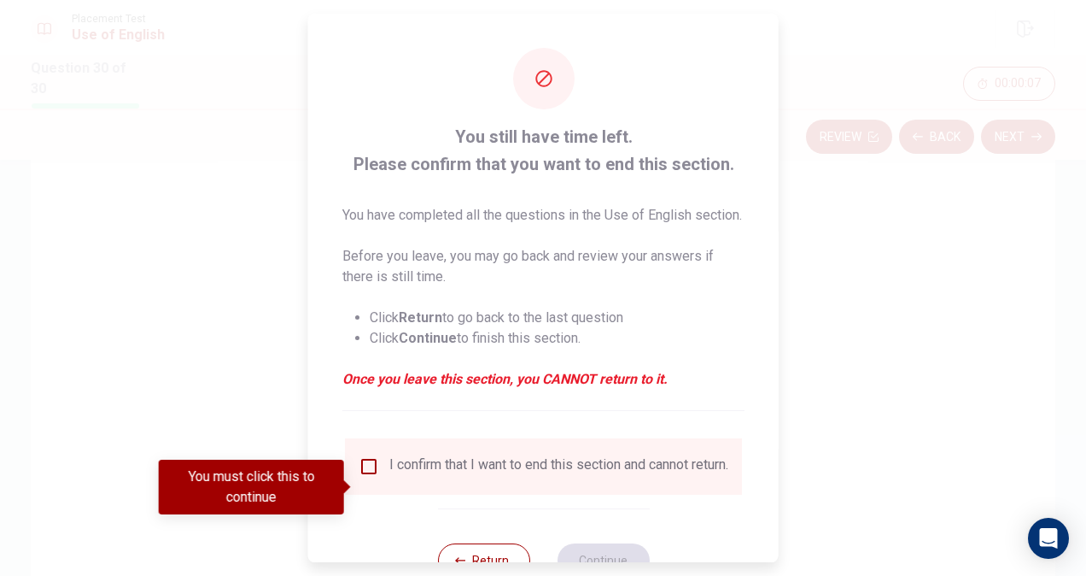
click at [366, 477] on input "You must click this to continue" at bounding box center [369, 466] width 20 height 20
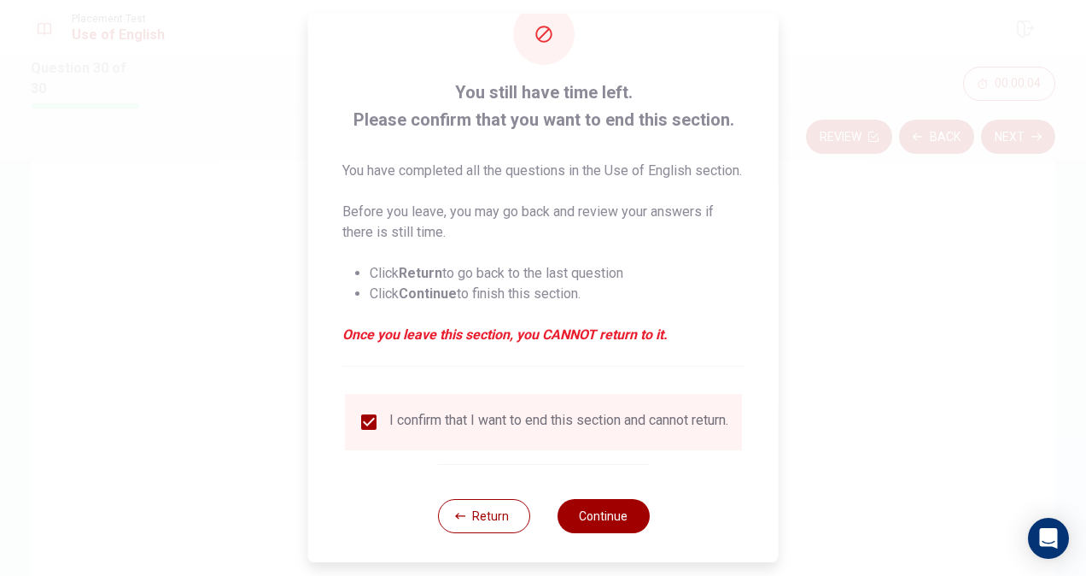
scroll to position [82, 0]
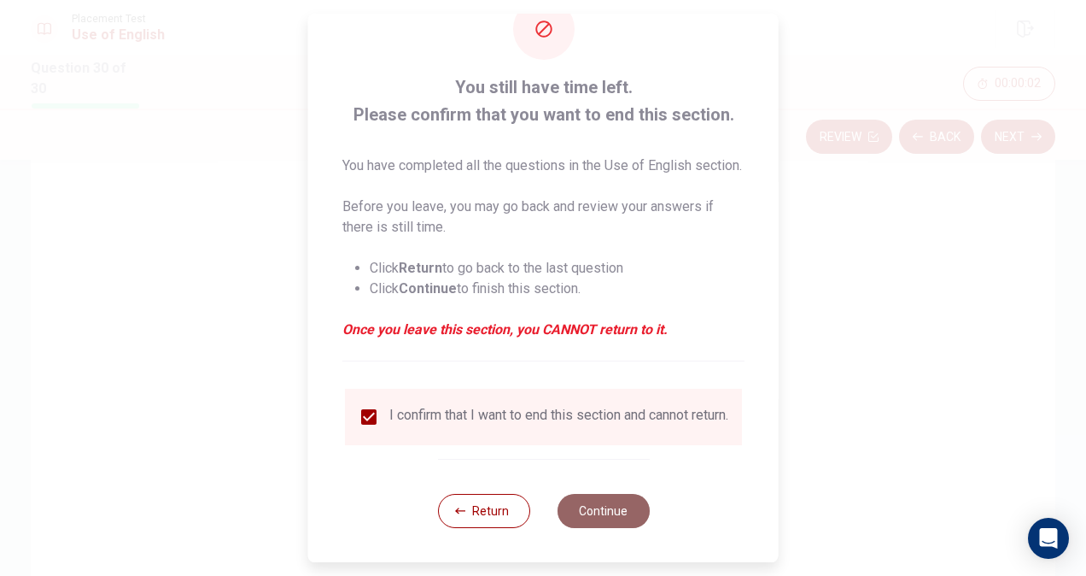
click at [594, 509] on button "Continue" at bounding box center [603, 511] width 92 height 34
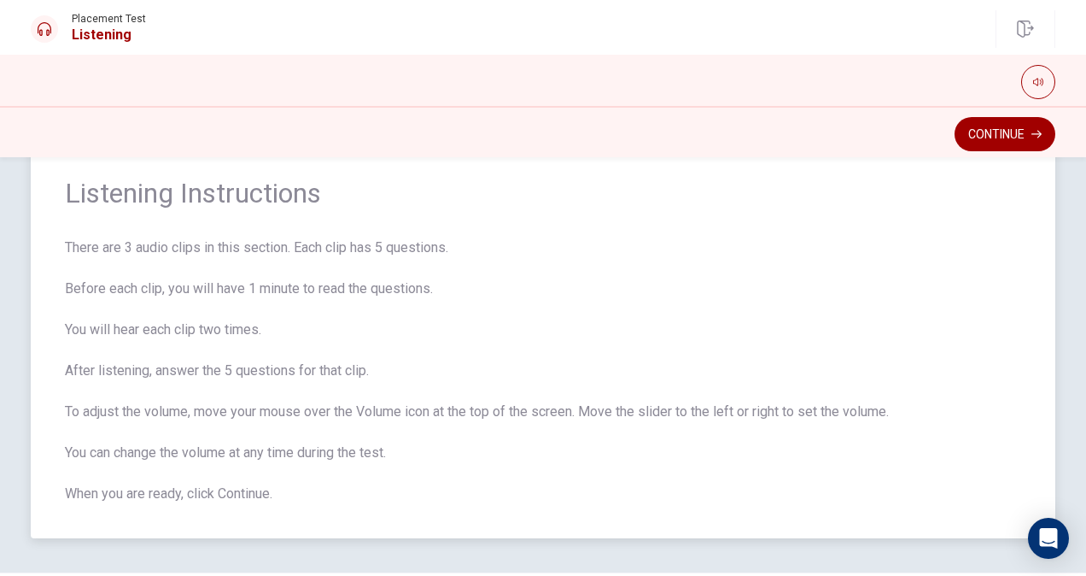
scroll to position [15, 0]
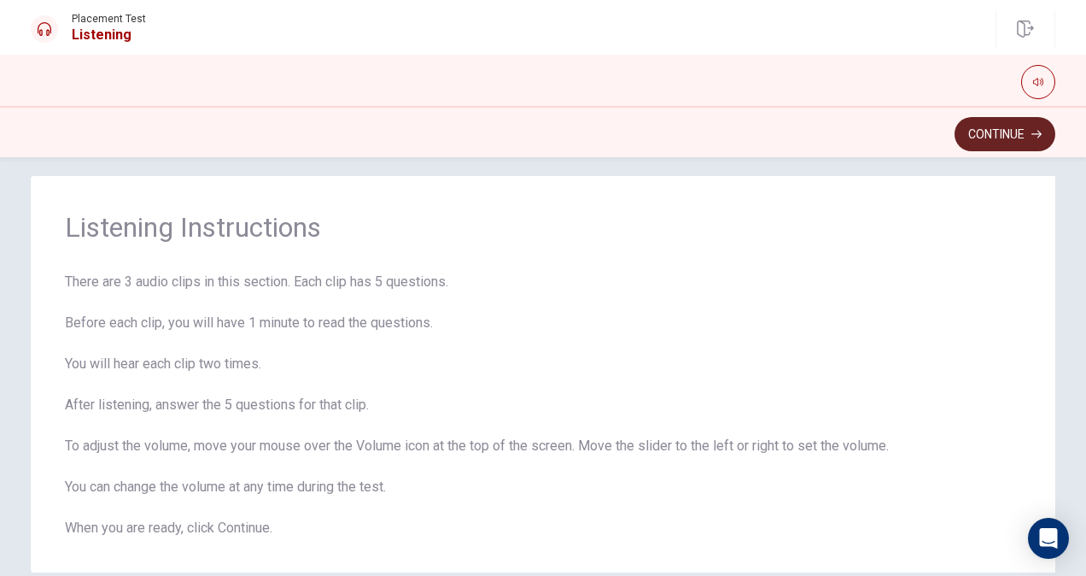
click at [1031, 134] on button "Continue" at bounding box center [1005, 134] width 101 height 34
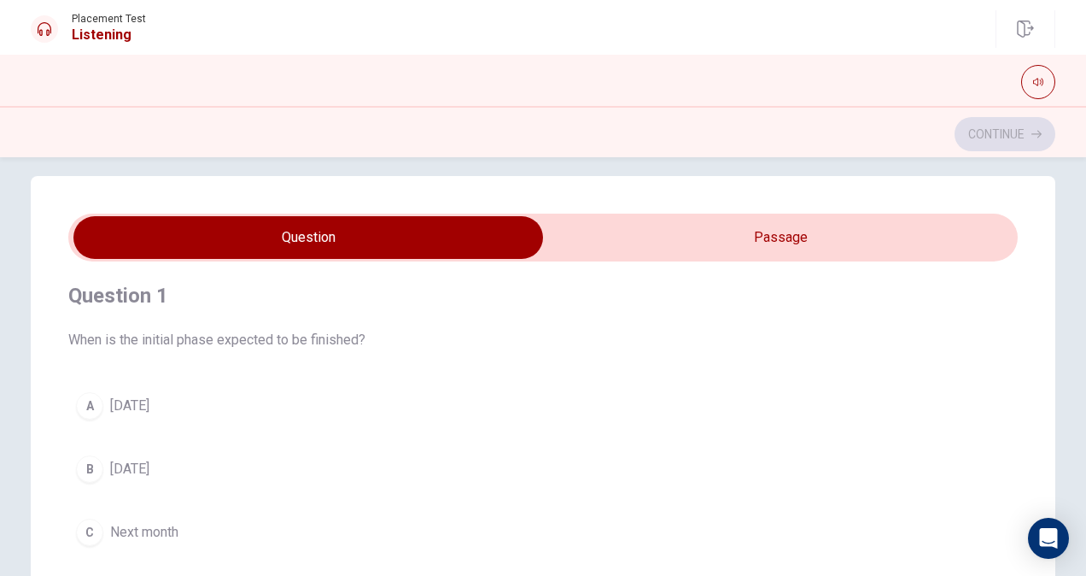
scroll to position [0, 0]
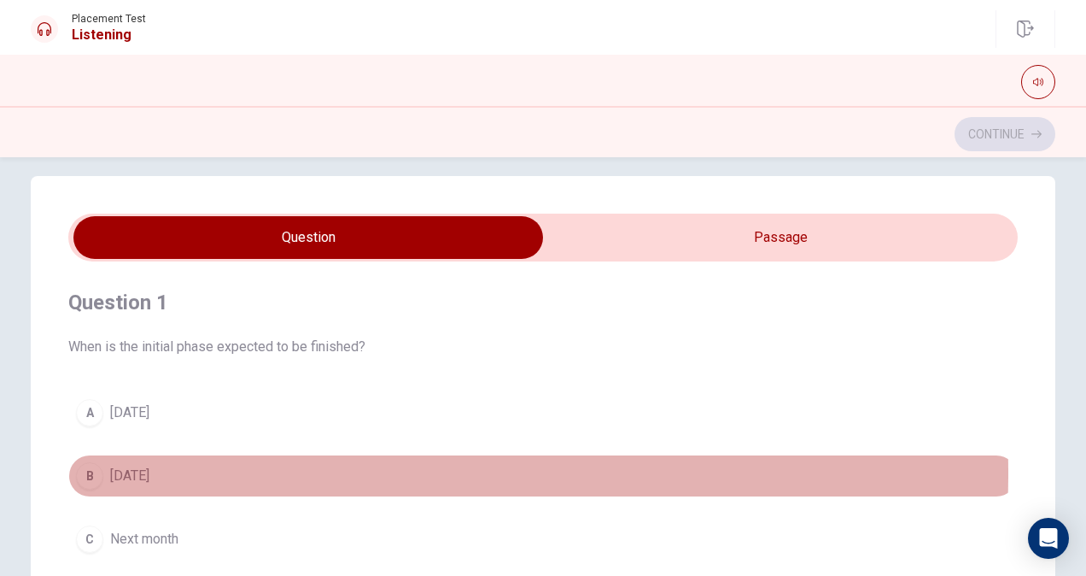
click at [149, 471] on span "[DATE]" at bounding box center [129, 476] width 39 height 20
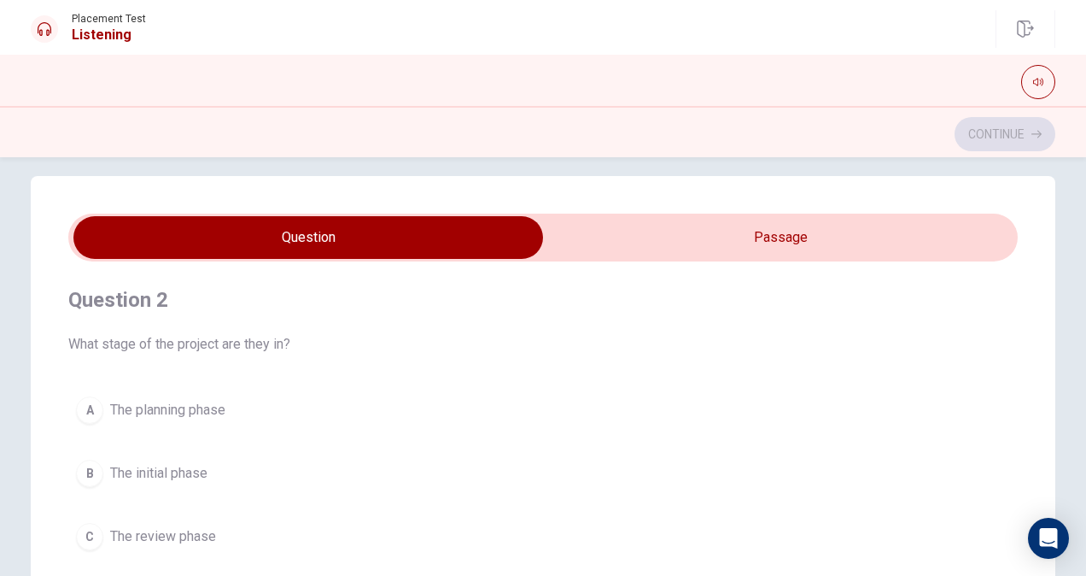
scroll to position [427, 0]
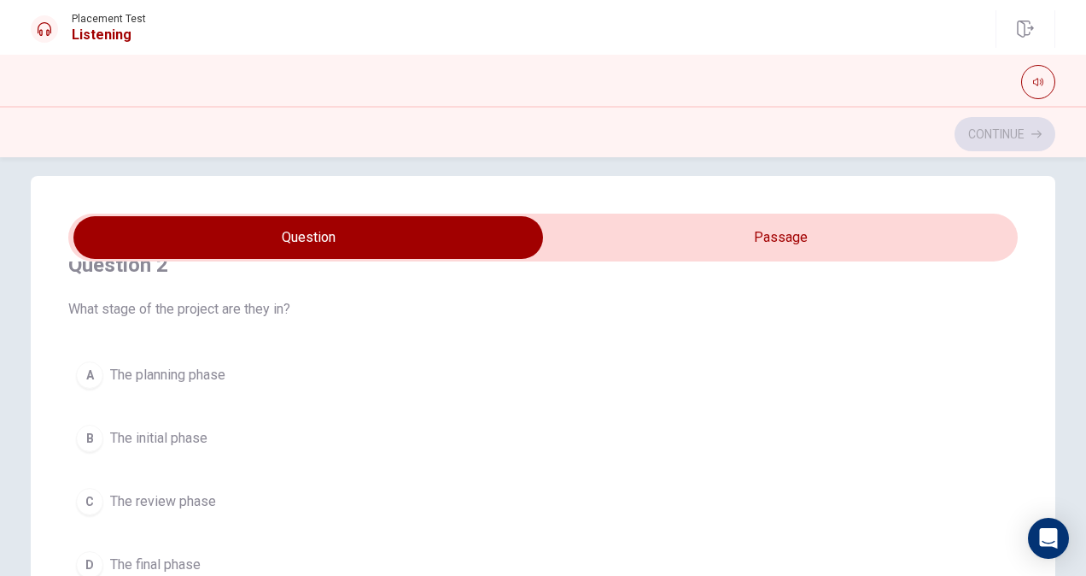
click at [208, 373] on span "The planning phase" at bounding box center [167, 375] width 115 height 20
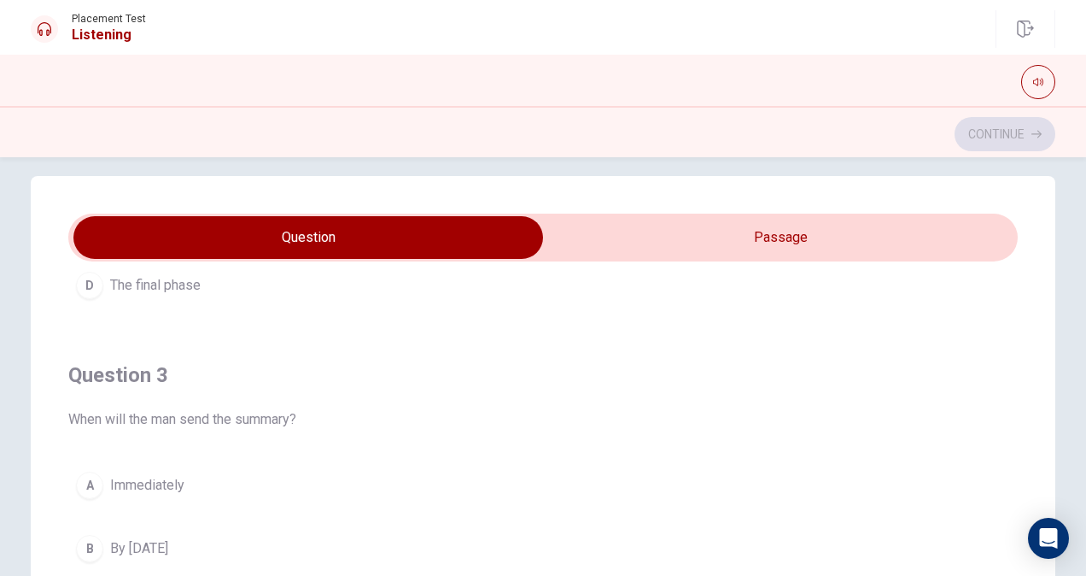
scroll to position [769, 0]
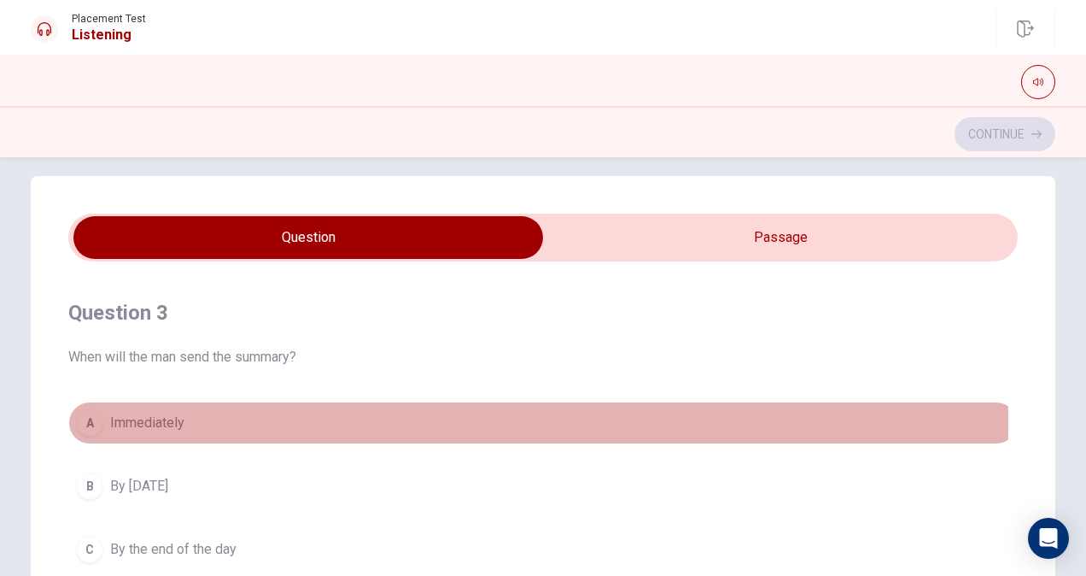
click at [173, 417] on span "Immediately" at bounding box center [147, 423] width 74 height 20
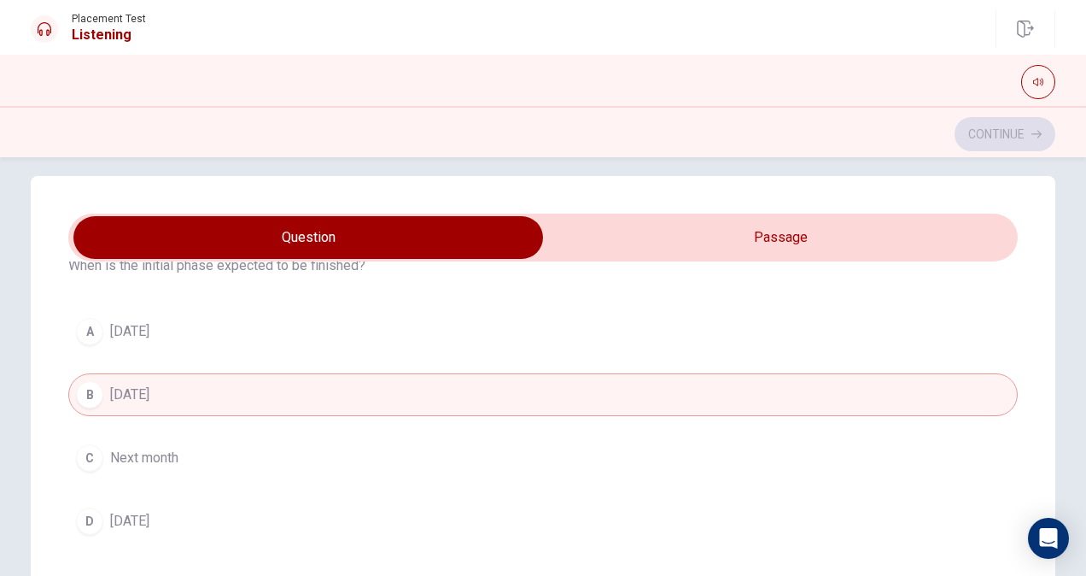
scroll to position [0, 0]
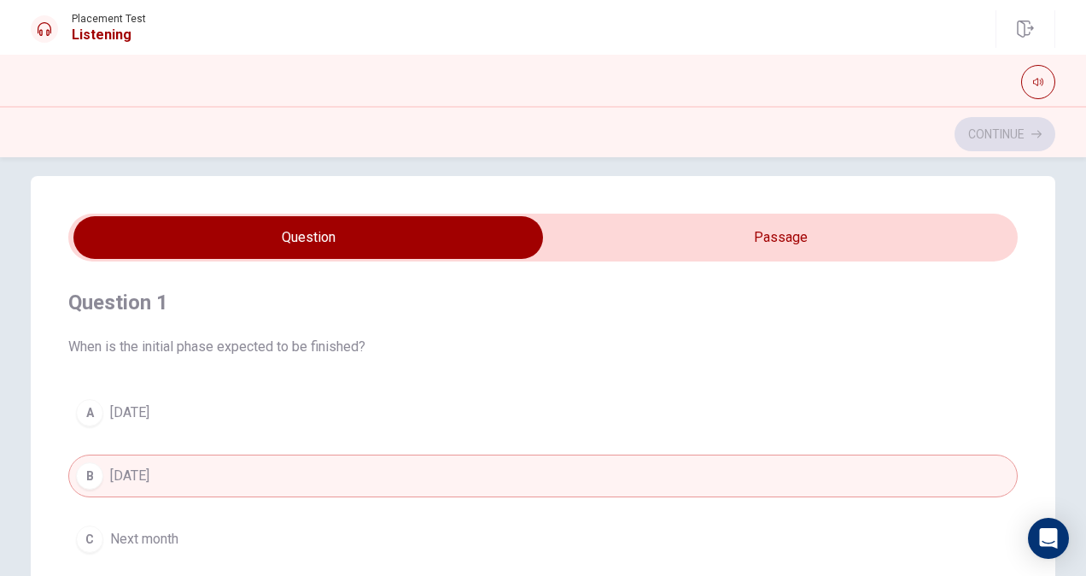
click at [83, 407] on div "A" at bounding box center [89, 412] width 27 height 27
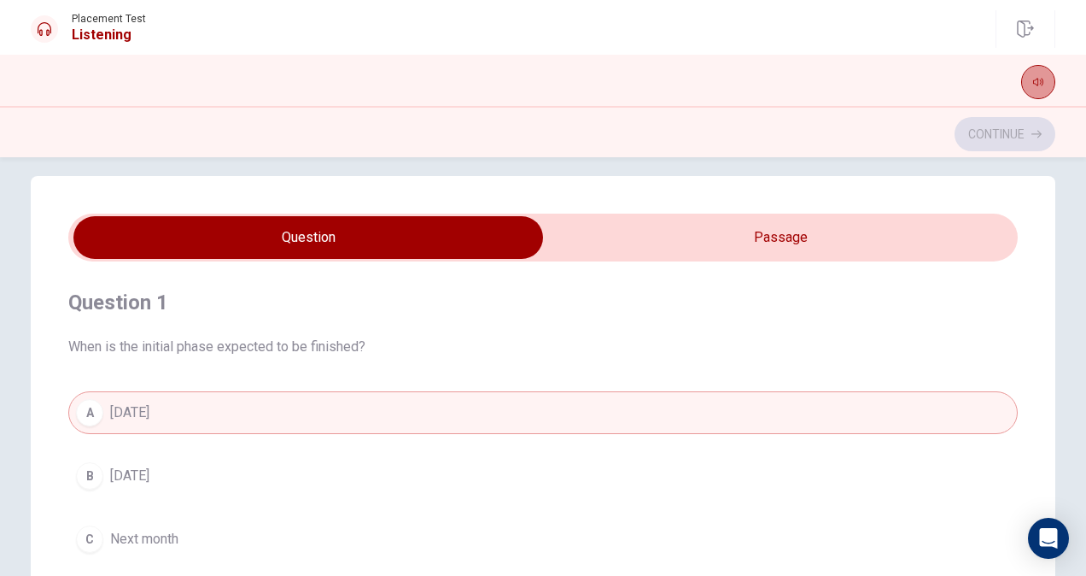
click at [1048, 80] on button "button" at bounding box center [1039, 82] width 34 height 34
click at [1043, 75] on button "button" at bounding box center [1039, 82] width 34 height 34
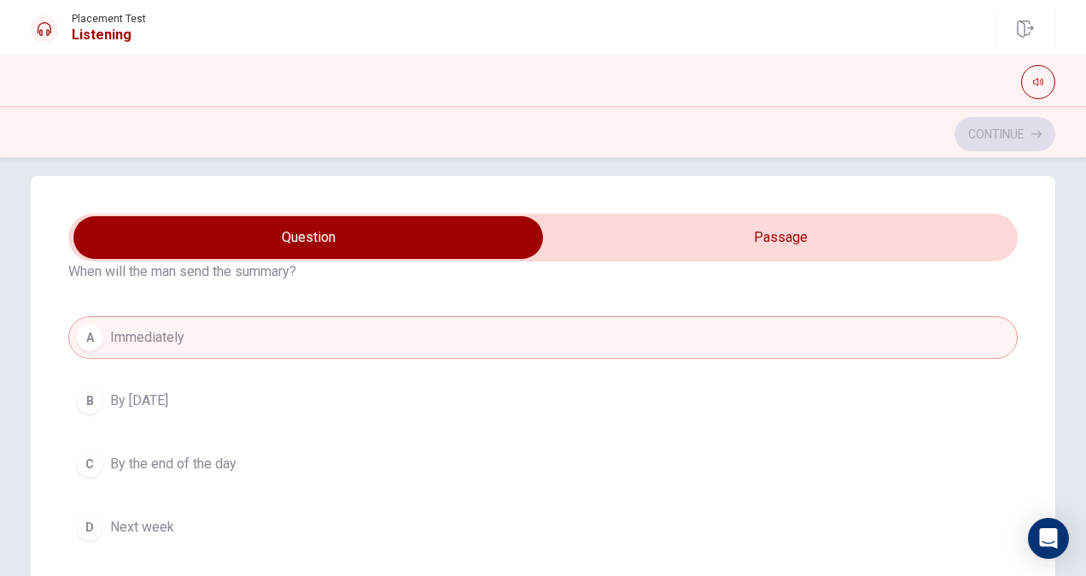
click at [91, 516] on div "D" at bounding box center [89, 526] width 27 height 27
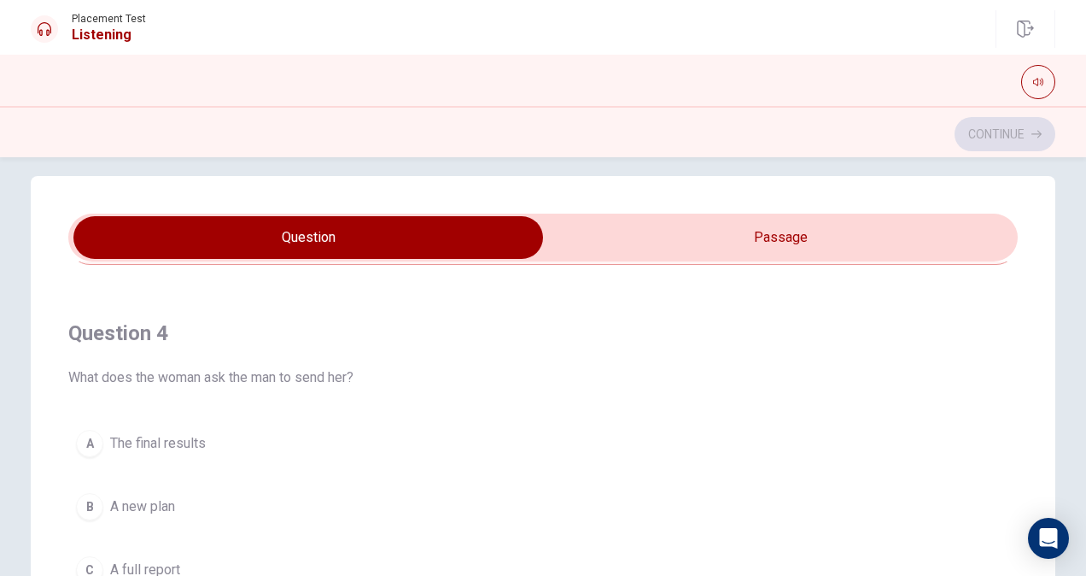
scroll to position [1196, 0]
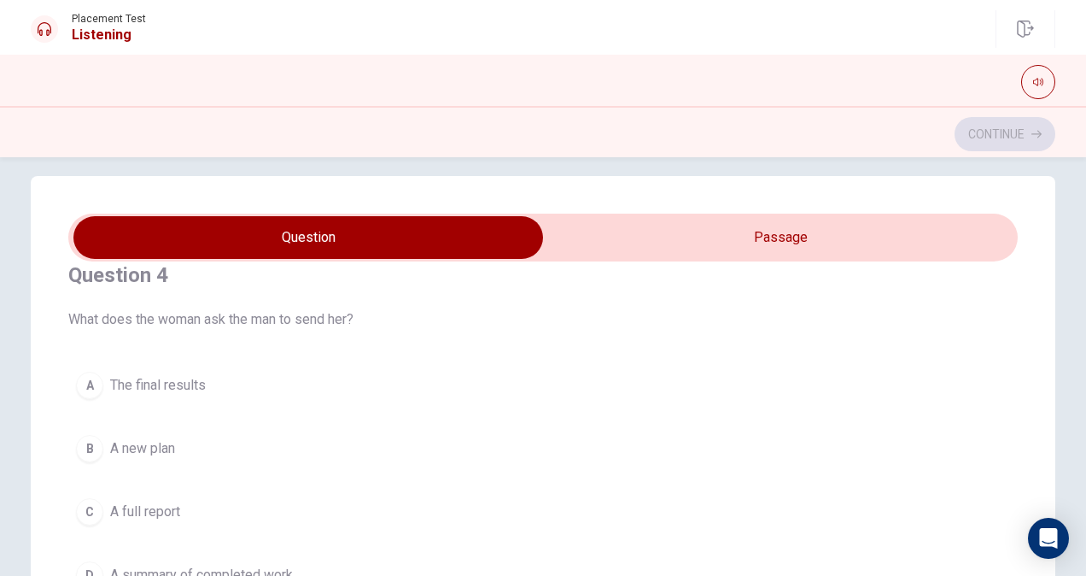
click at [84, 374] on div "A" at bounding box center [89, 385] width 27 height 27
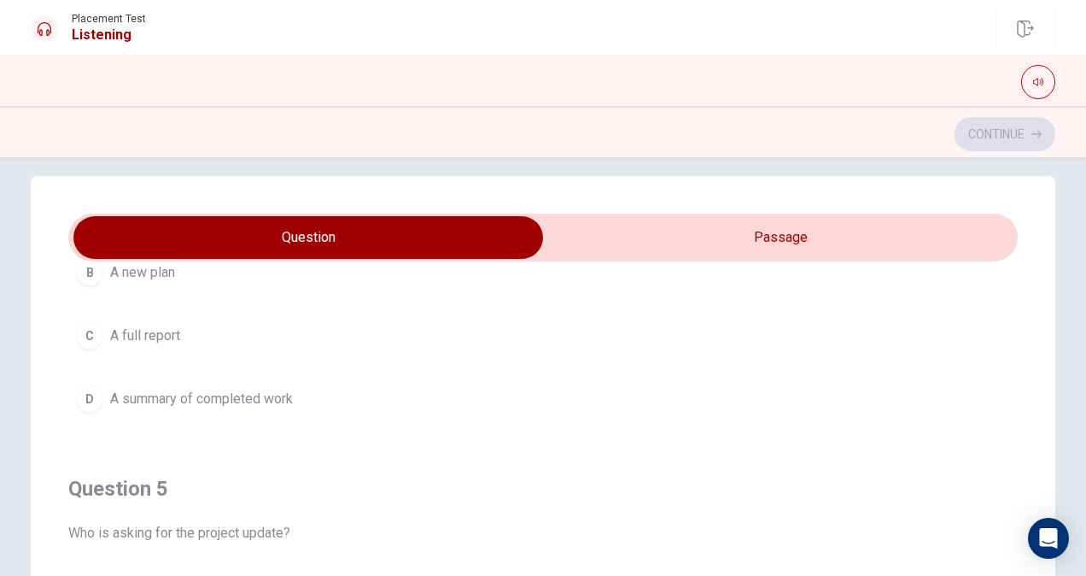
scroll to position [1372, 0]
click at [175, 524] on span "Who is asking for the project update?" at bounding box center [543, 533] width 950 height 20
click at [307, 523] on span "Who is asking for the project update?" at bounding box center [543, 533] width 950 height 20
click at [273, 524] on span "Who is asking for the project update?" at bounding box center [543, 533] width 950 height 20
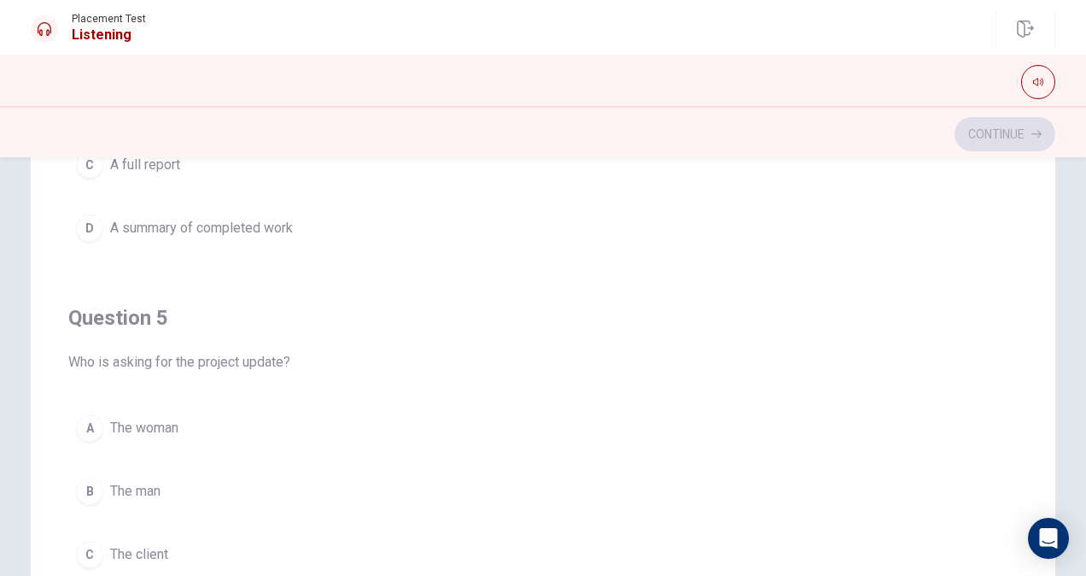
scroll to position [272, 0]
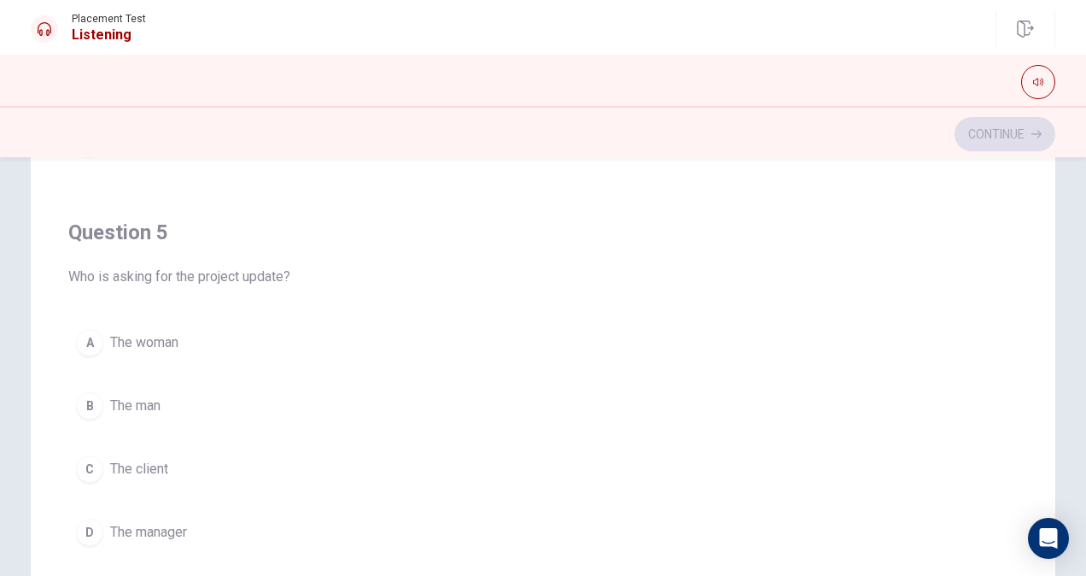
click at [91, 331] on div "A" at bounding box center [89, 342] width 27 height 27
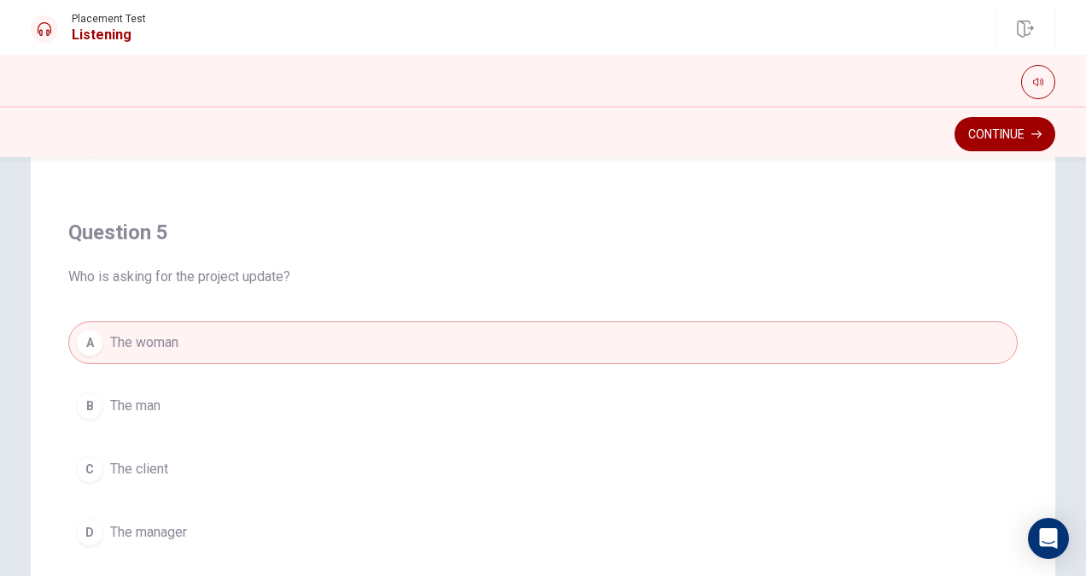
click at [93, 458] on div "C" at bounding box center [89, 468] width 27 height 27
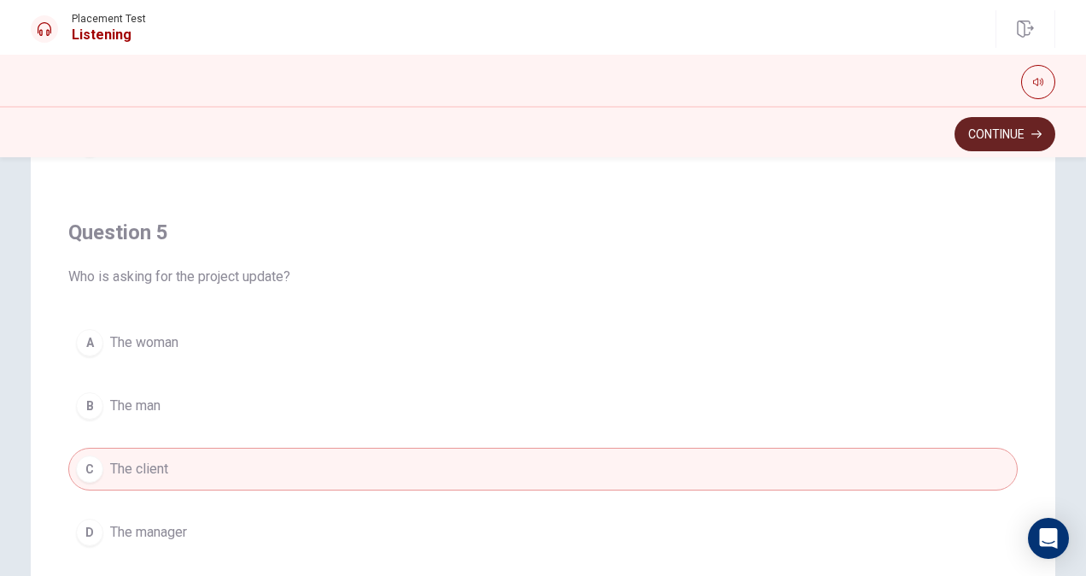
click at [1011, 135] on button "Continue" at bounding box center [1005, 134] width 101 height 34
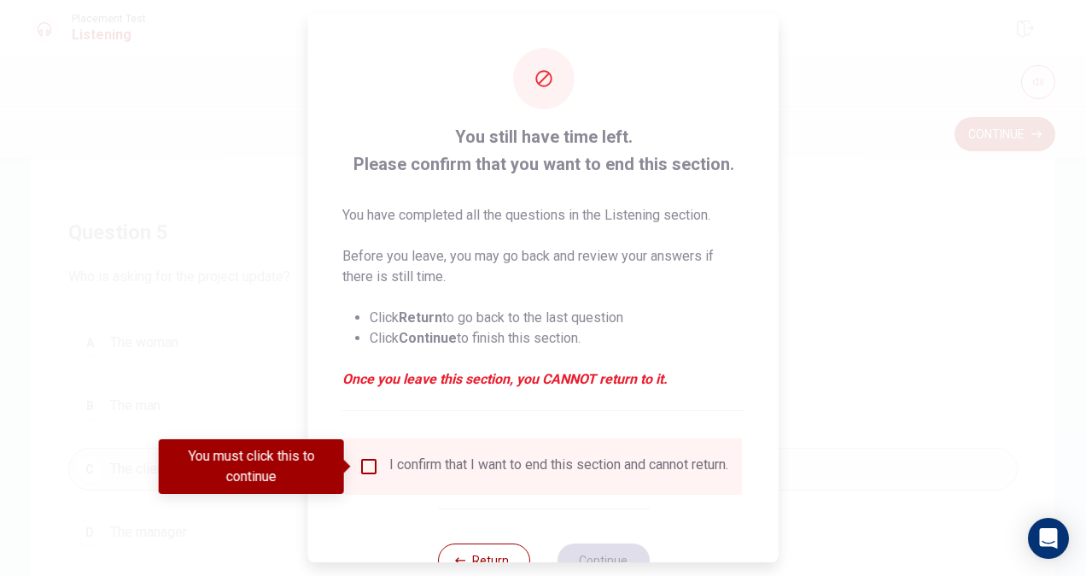
scroll to position [61, 0]
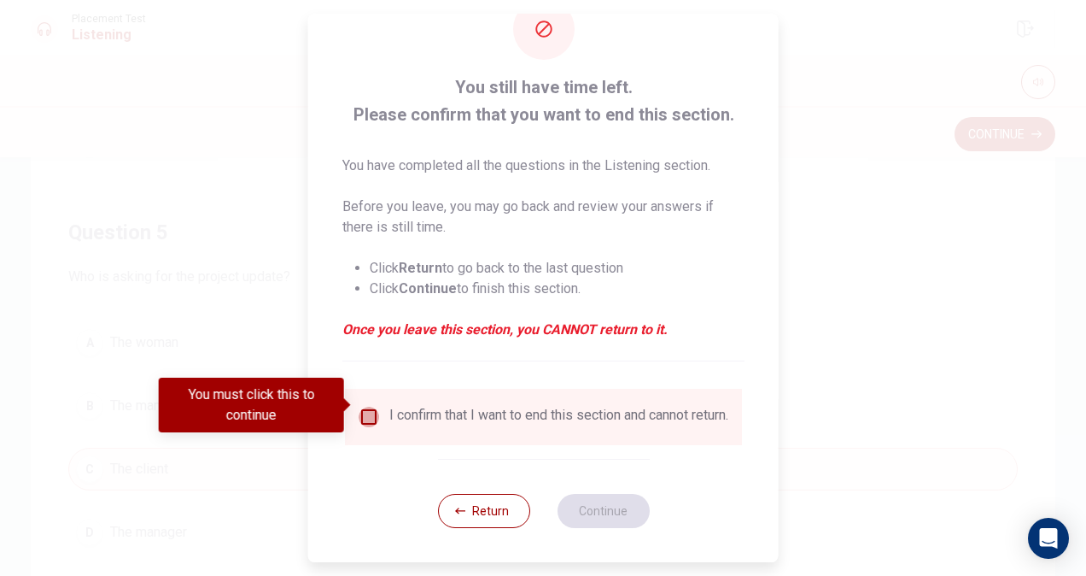
click at [373, 407] on input "You must click this to continue" at bounding box center [369, 417] width 20 height 20
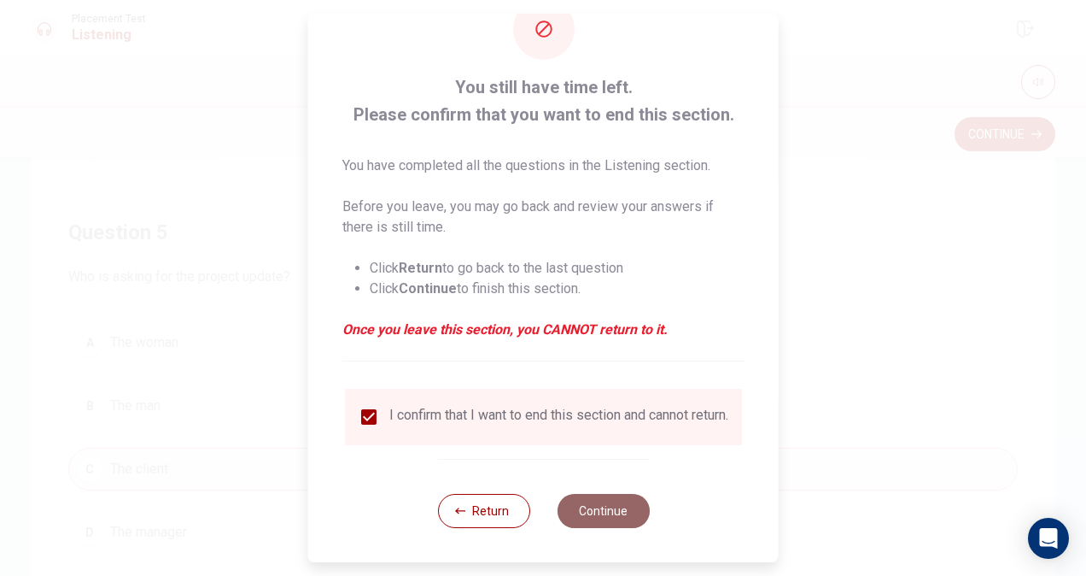
click at [605, 506] on button "Continue" at bounding box center [603, 511] width 92 height 34
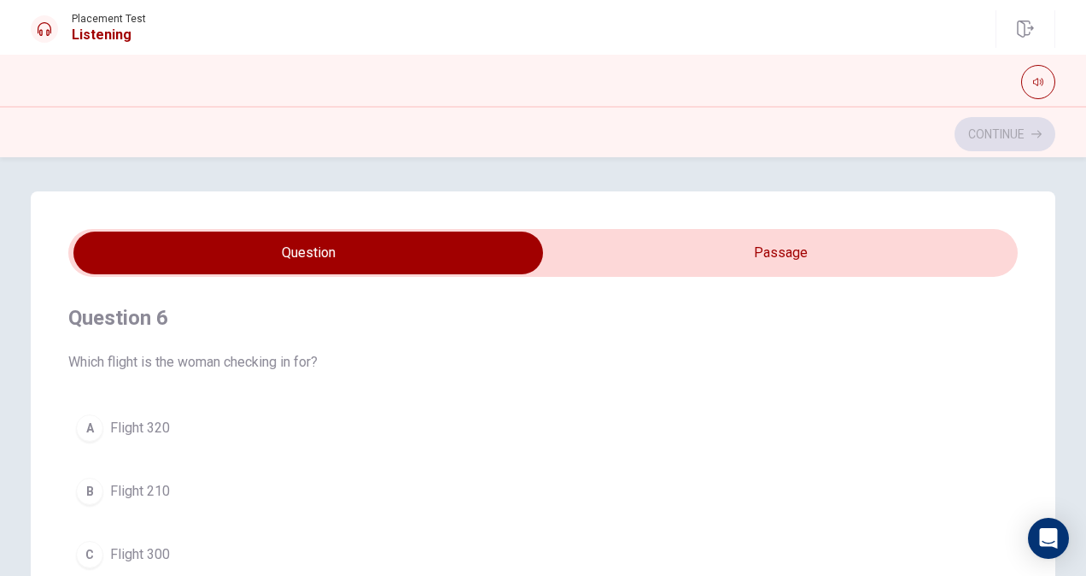
scroll to position [85, 0]
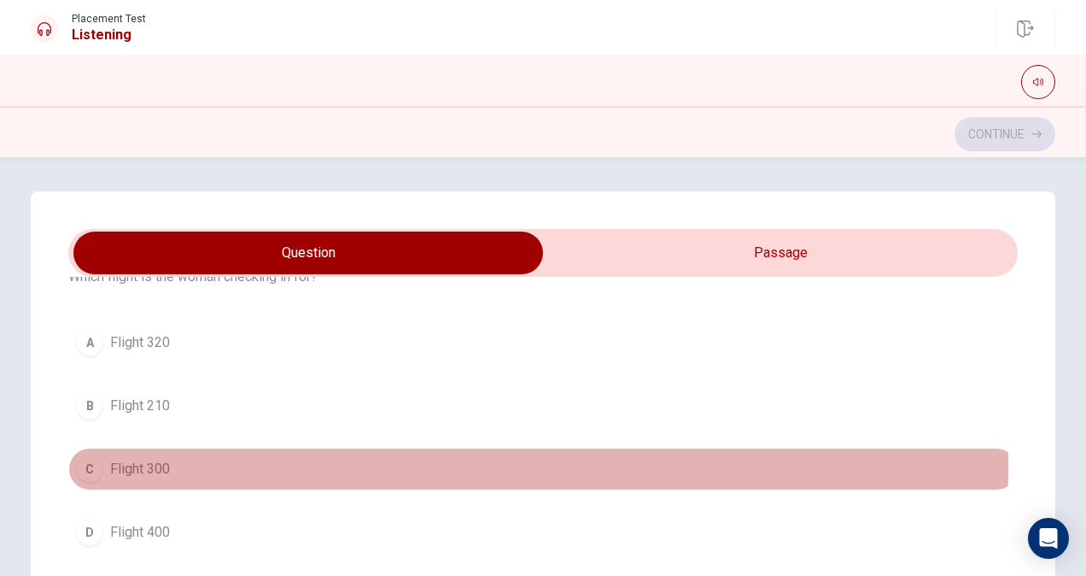
click at [82, 465] on div "C" at bounding box center [89, 468] width 27 height 27
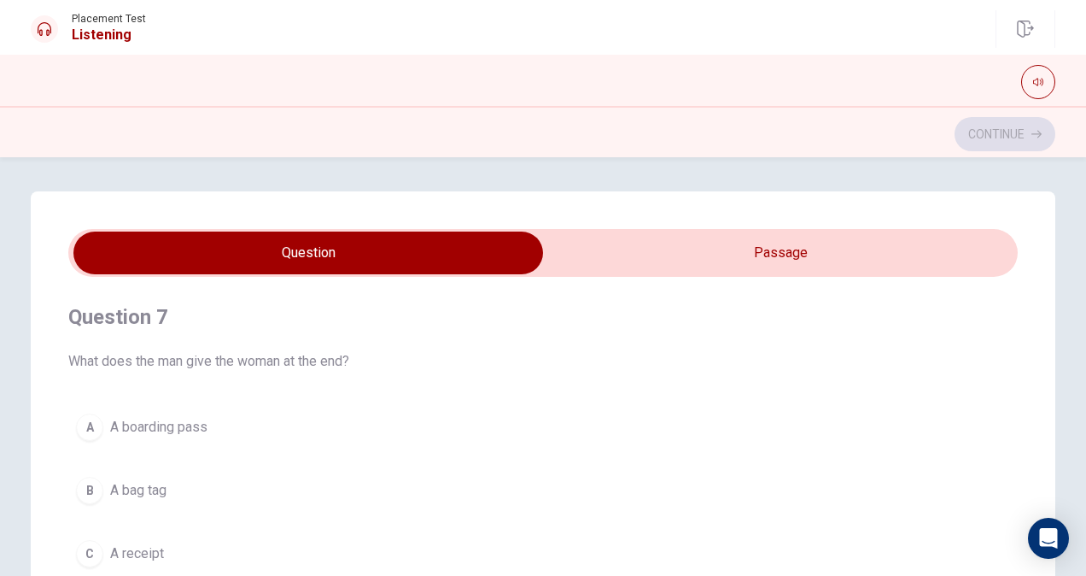
scroll to position [427, 0]
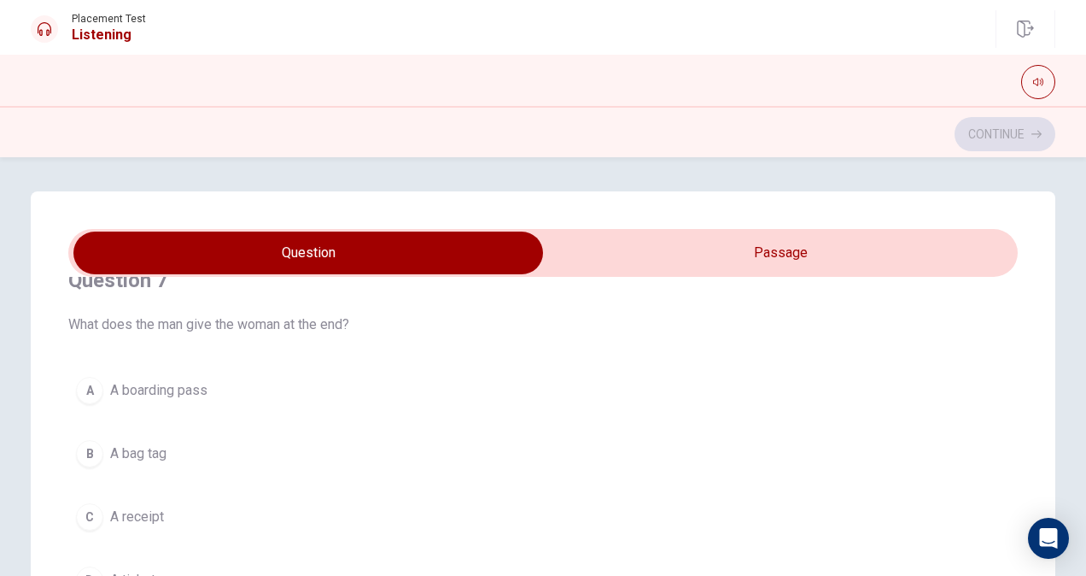
click at [91, 386] on div "A" at bounding box center [89, 390] width 27 height 27
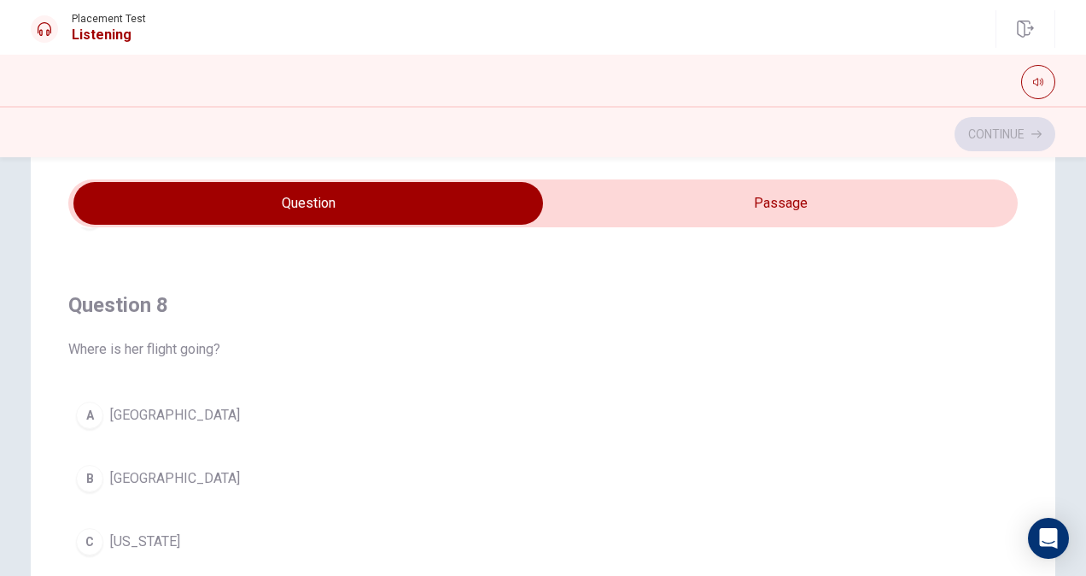
scroll to position [769, 0]
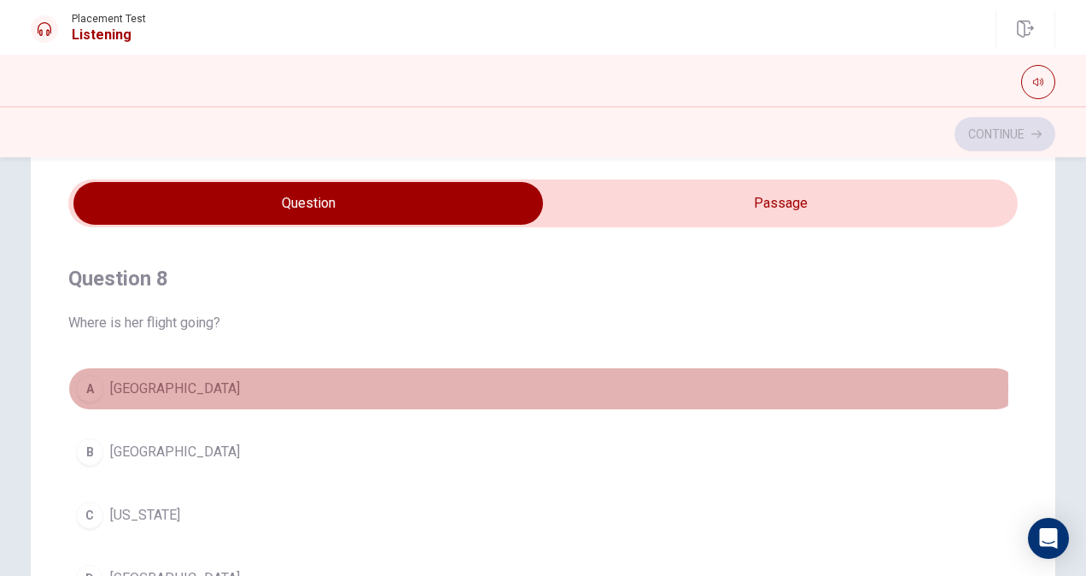
click at [94, 383] on div "A" at bounding box center [89, 388] width 27 height 27
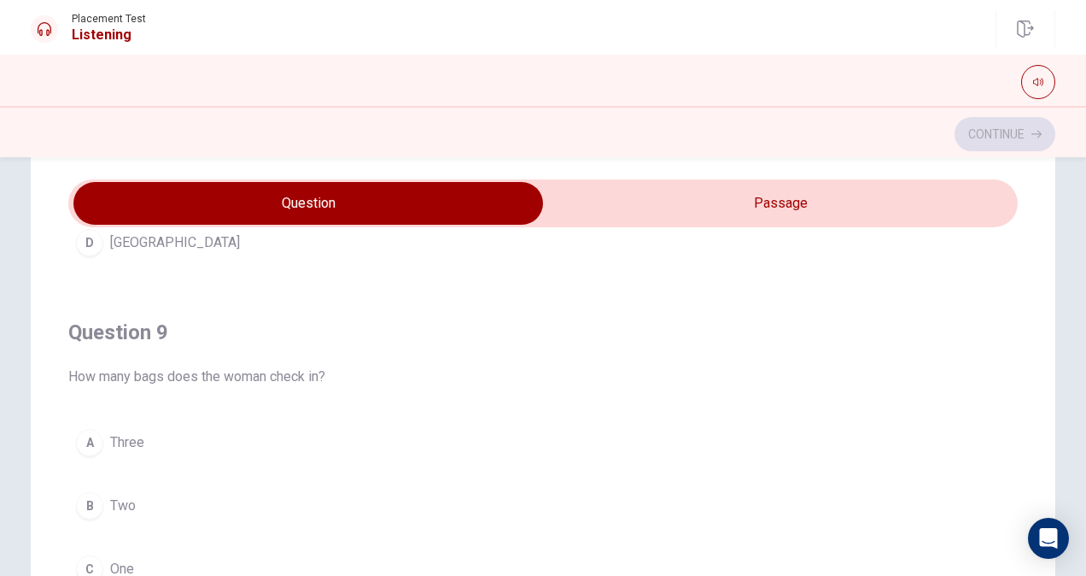
scroll to position [1116, 0]
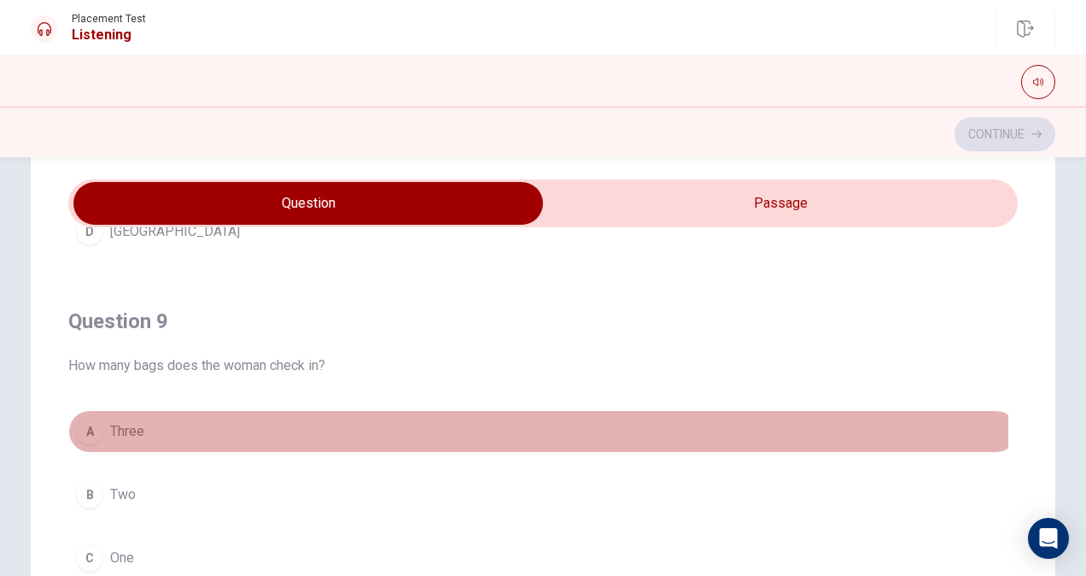
click at [92, 425] on div "A" at bounding box center [89, 431] width 27 height 27
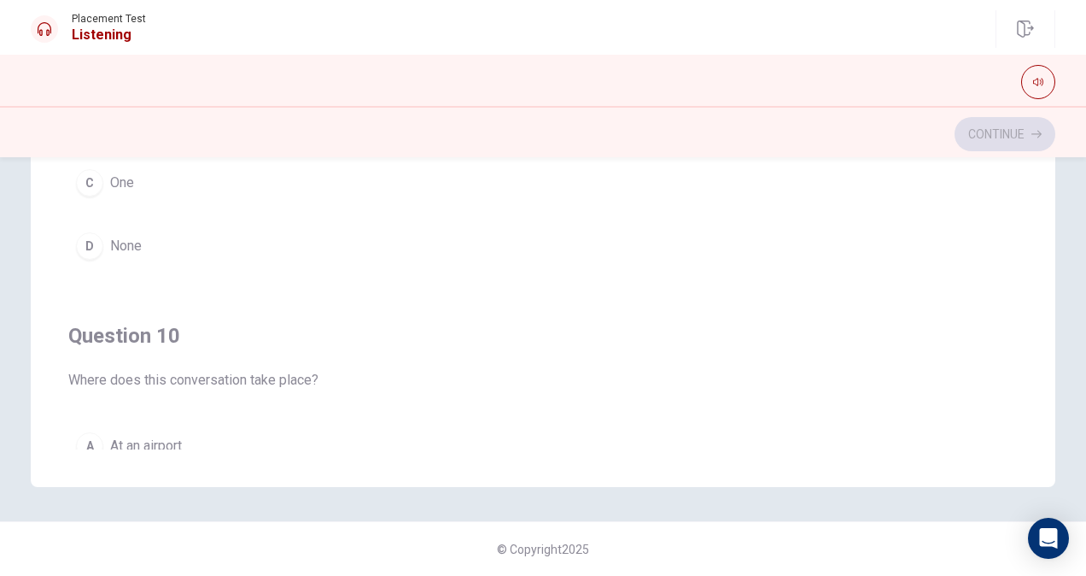
scroll to position [0, 0]
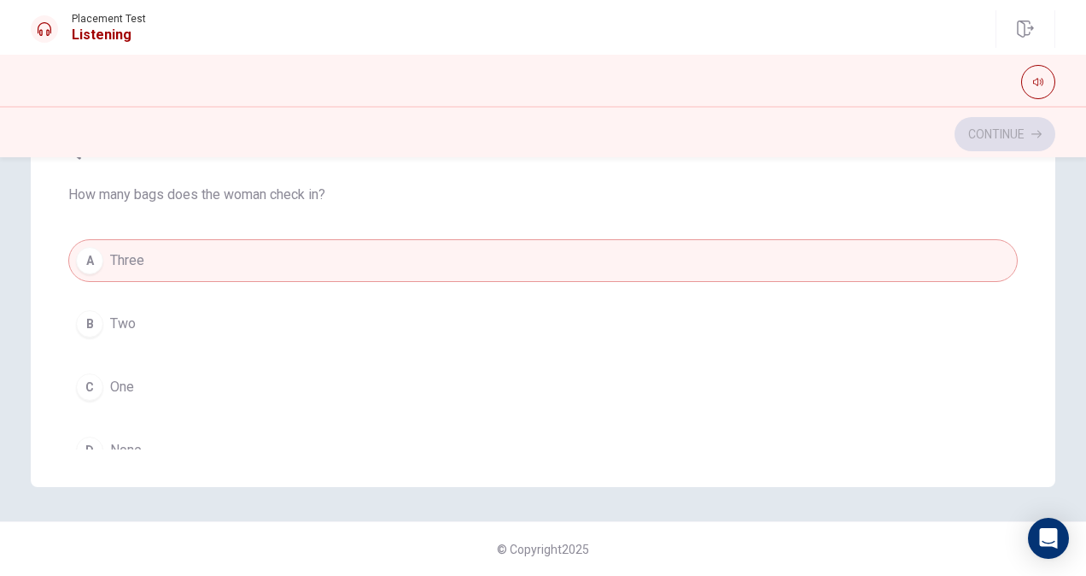
click at [102, 372] on button "C One" at bounding box center [543, 387] width 950 height 43
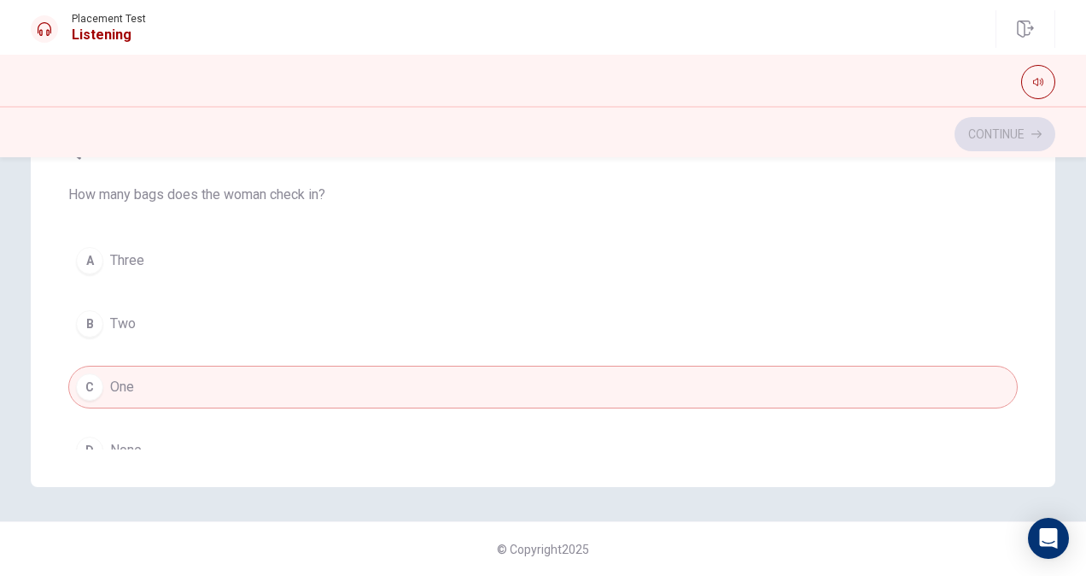
click at [110, 440] on span "None" at bounding box center [126, 450] width 32 height 20
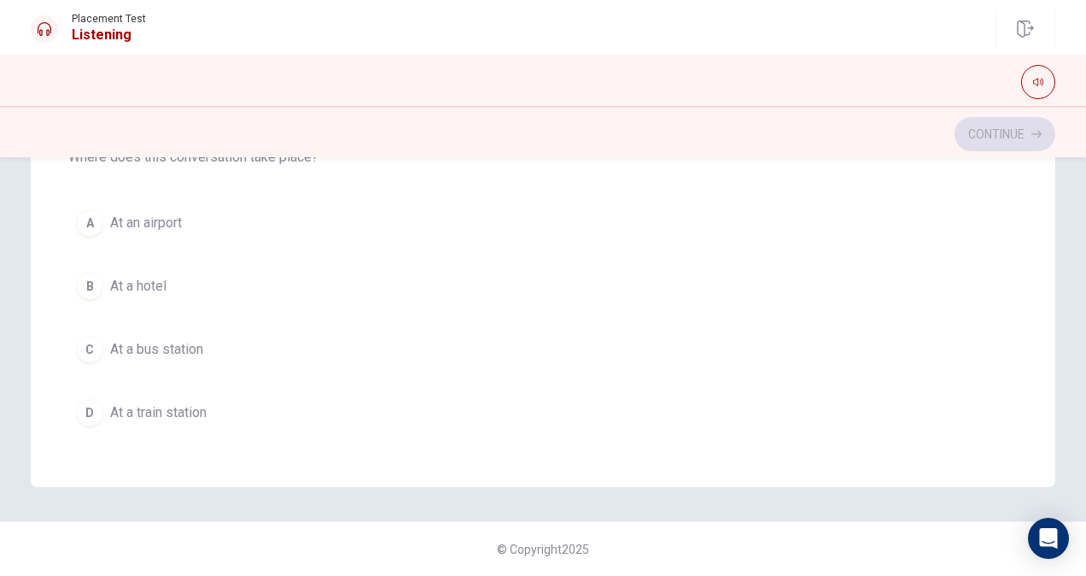
scroll to position [1286, 0]
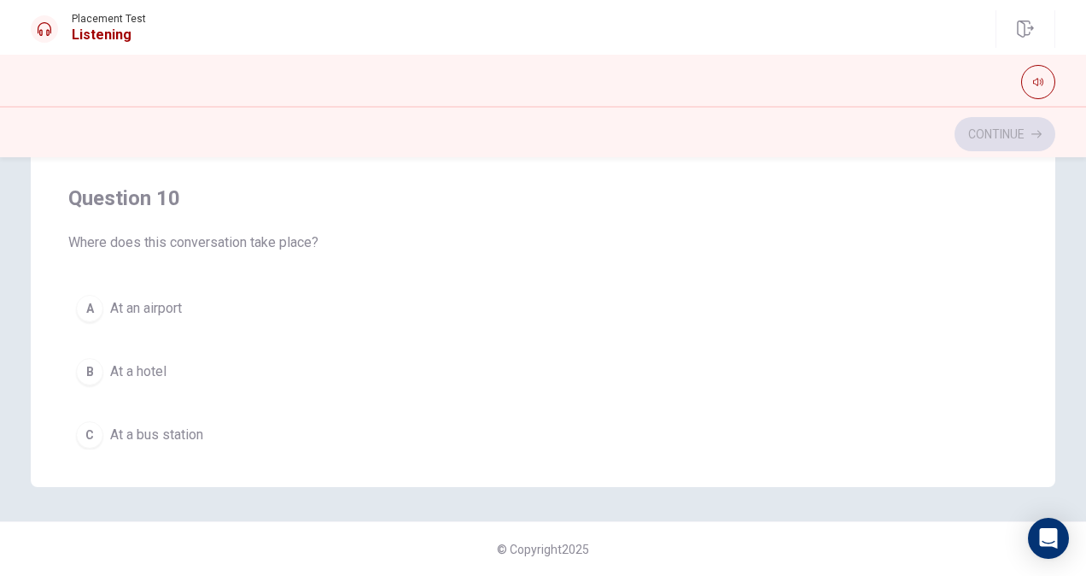
click at [128, 298] on span "At an airport" at bounding box center [146, 308] width 72 height 20
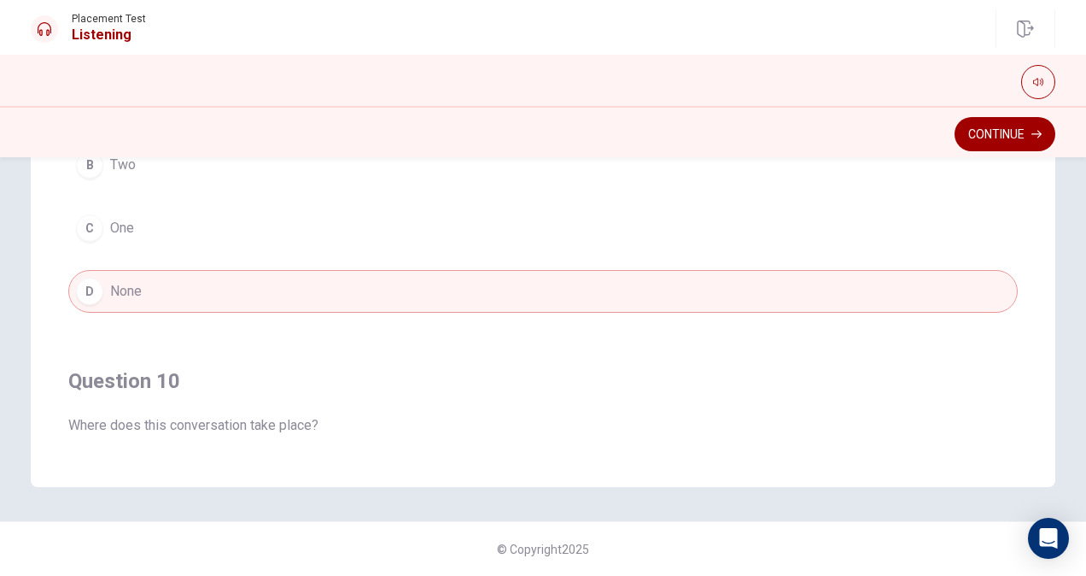
scroll to position [859, 0]
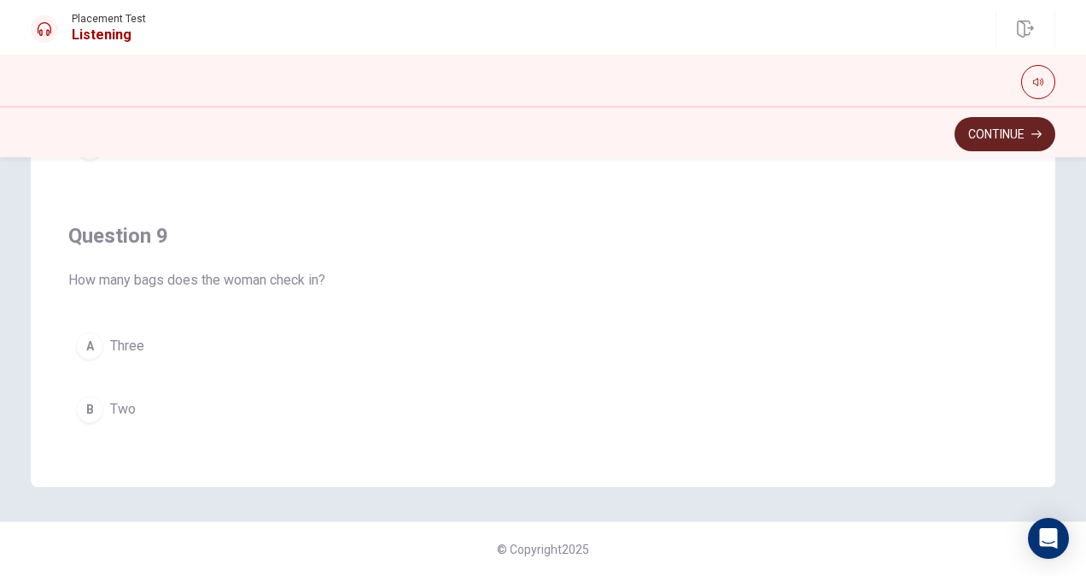
click at [1001, 138] on button "Continue" at bounding box center [1005, 134] width 101 height 34
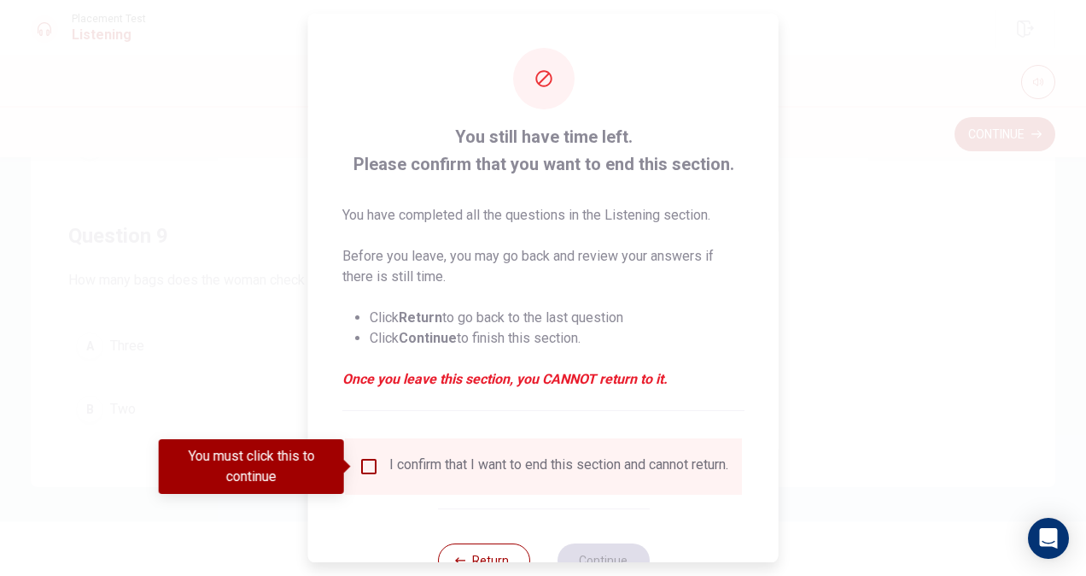
click at [405, 462] on div "I confirm that I want to end this section and cannot return." at bounding box center [558, 466] width 339 height 20
click at [360, 467] on input "You must click this to continue" at bounding box center [369, 466] width 20 height 20
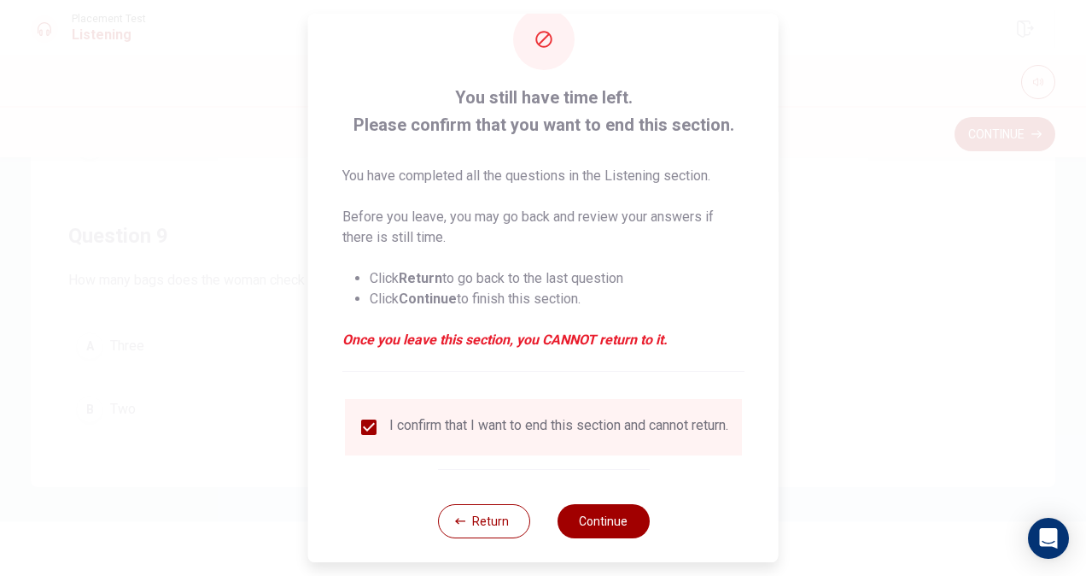
scroll to position [61, 0]
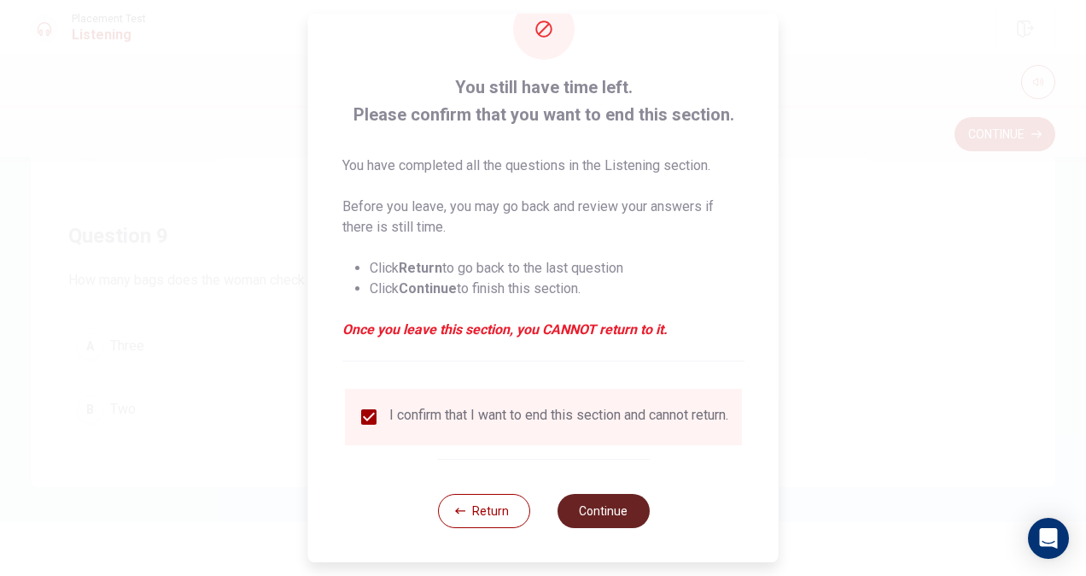
click at [585, 507] on button "Continue" at bounding box center [603, 511] width 92 height 34
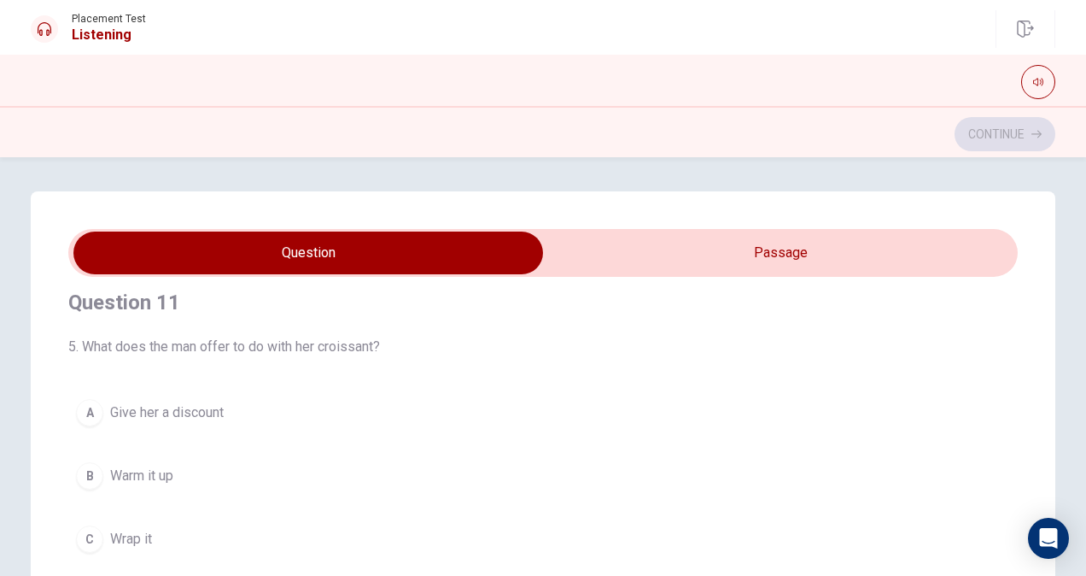
scroll to position [0, 0]
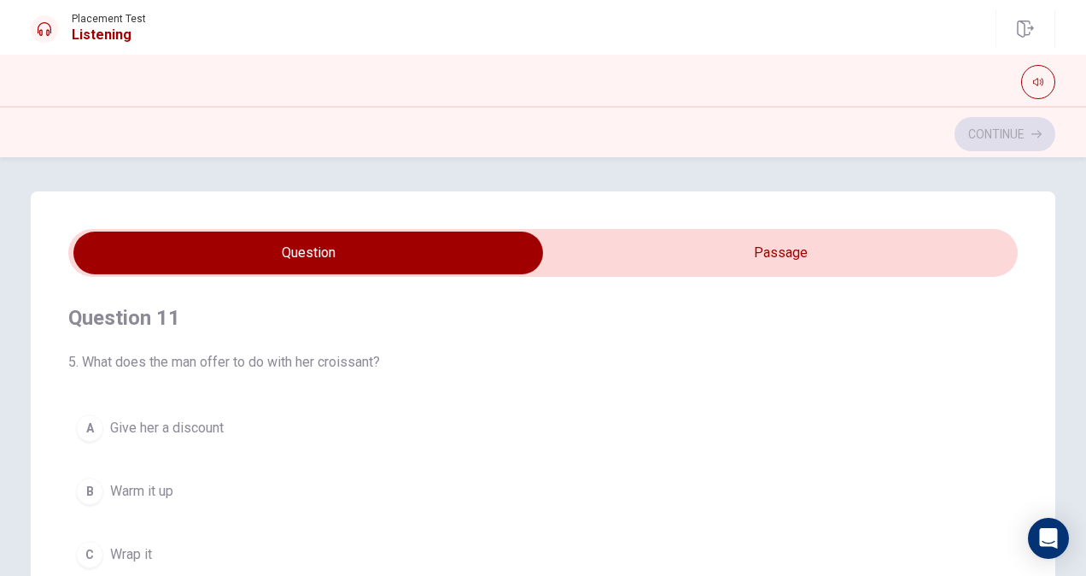
type input "19"
click at [598, 258] on input "checkbox" at bounding box center [308, 252] width 1425 height 43
checkbox input "true"
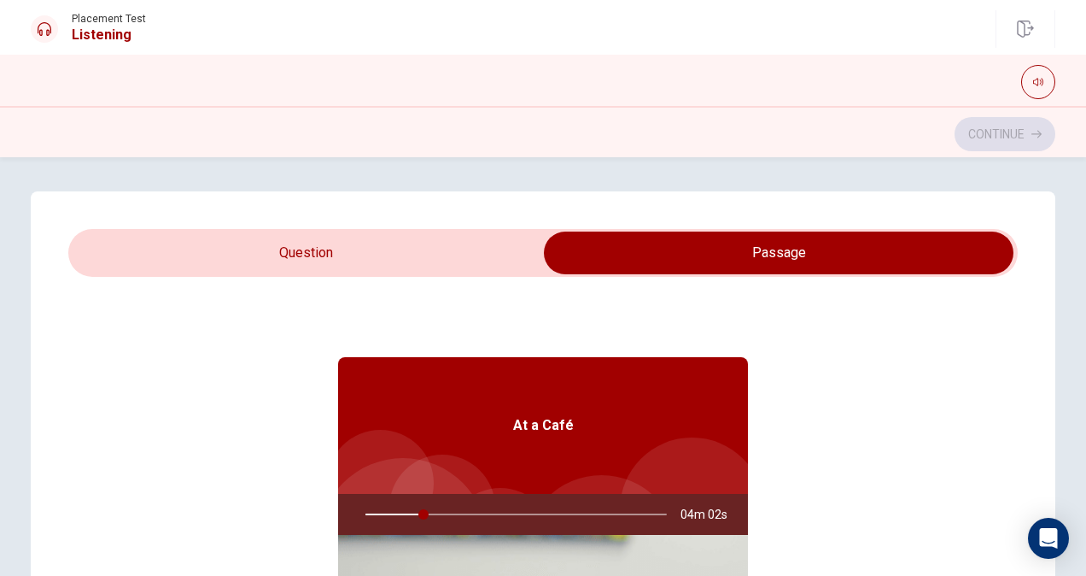
click at [448, 226] on div "Question 11 5. What does the man offer to do with her croissant? A Give her a d…" at bounding box center [543, 534] width 1025 height 687
type input "20"
click at [388, 252] on input "checkbox" at bounding box center [779, 252] width 1425 height 43
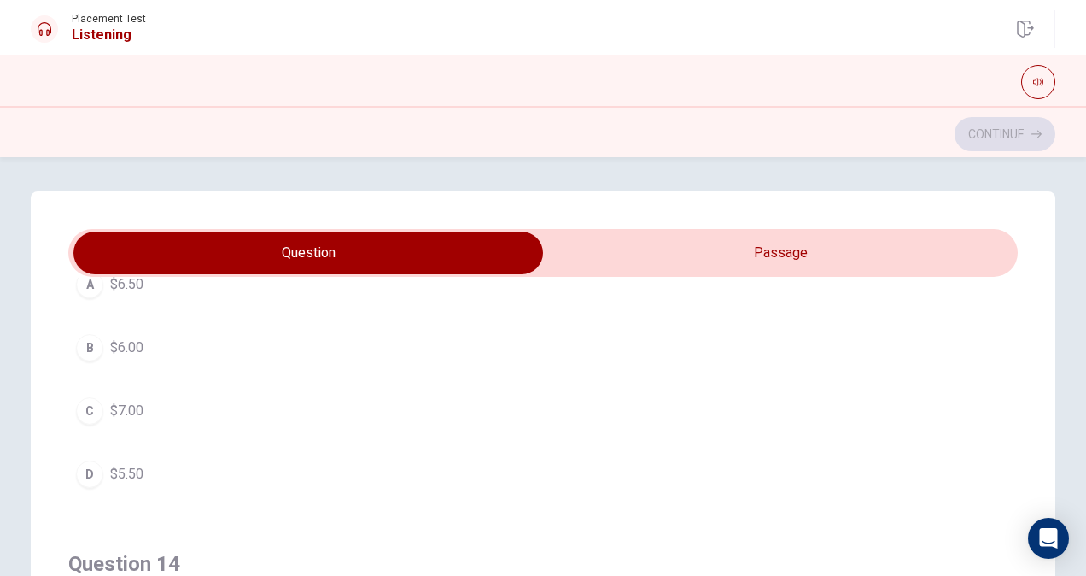
scroll to position [940, 0]
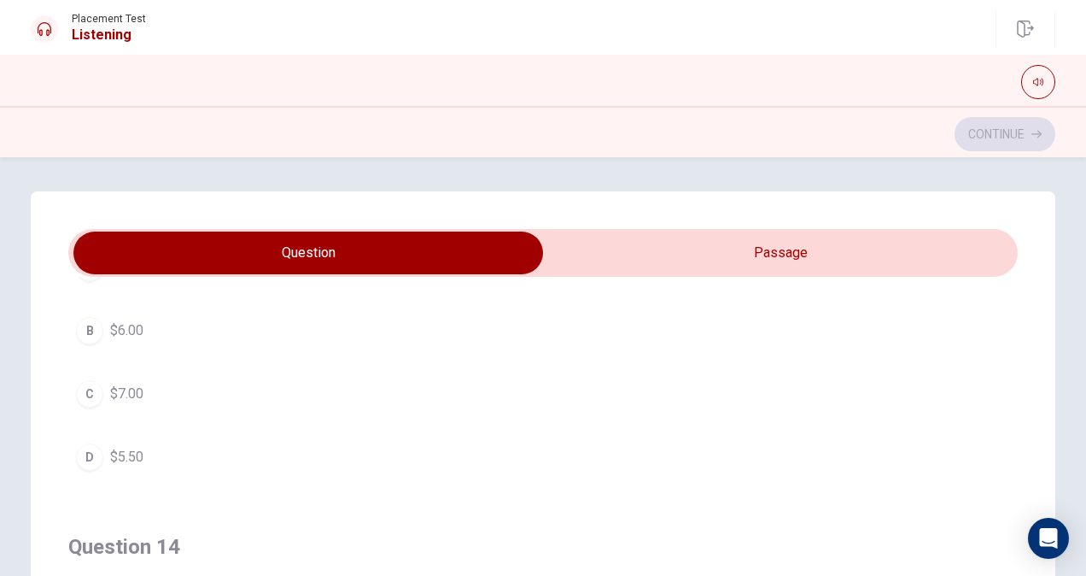
click at [87, 326] on div "B" at bounding box center [89, 330] width 27 height 27
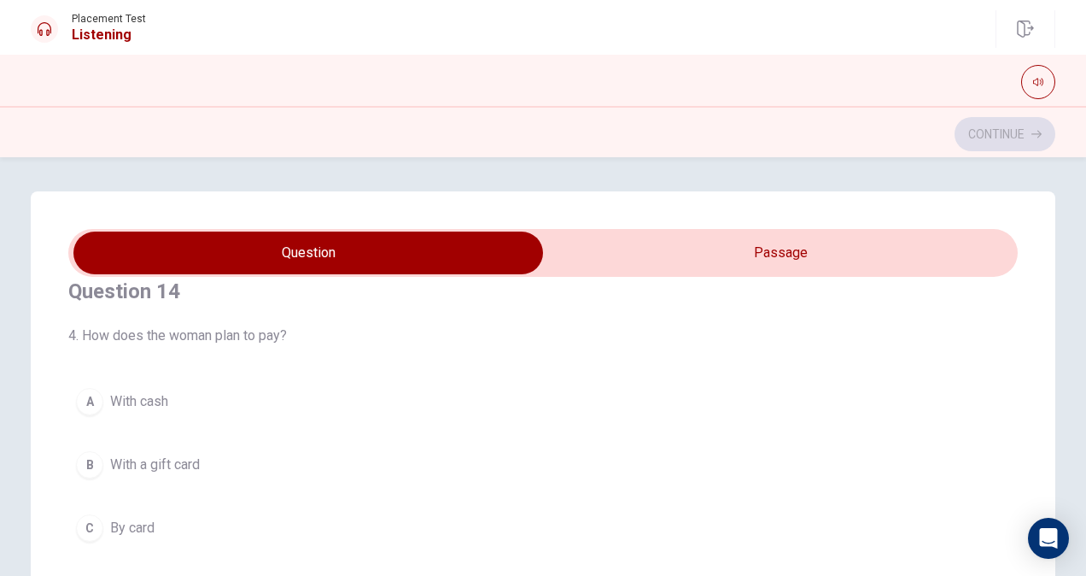
scroll to position [1196, 0]
click at [782, 248] on input "checkbox" at bounding box center [308, 252] width 1425 height 43
checkbox input "true"
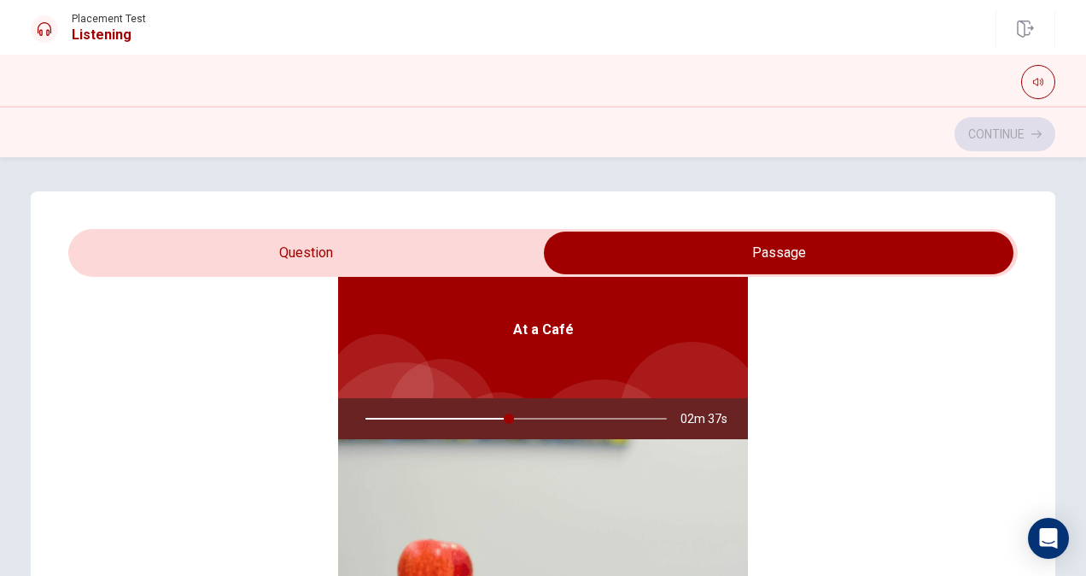
type input "48"
click at [334, 244] on input "checkbox" at bounding box center [779, 252] width 1425 height 43
checkbox input "false"
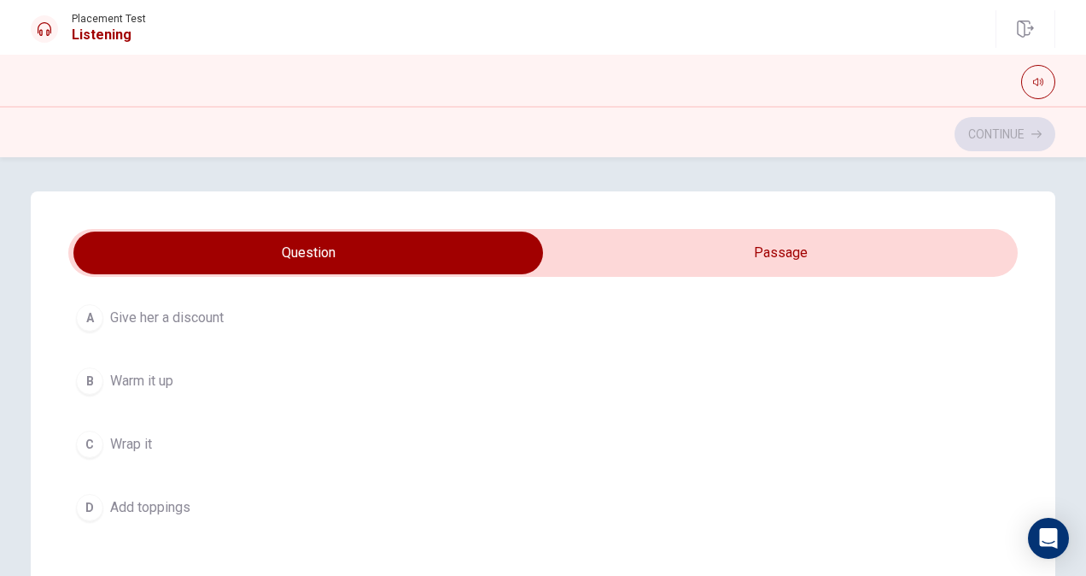
scroll to position [85, 0]
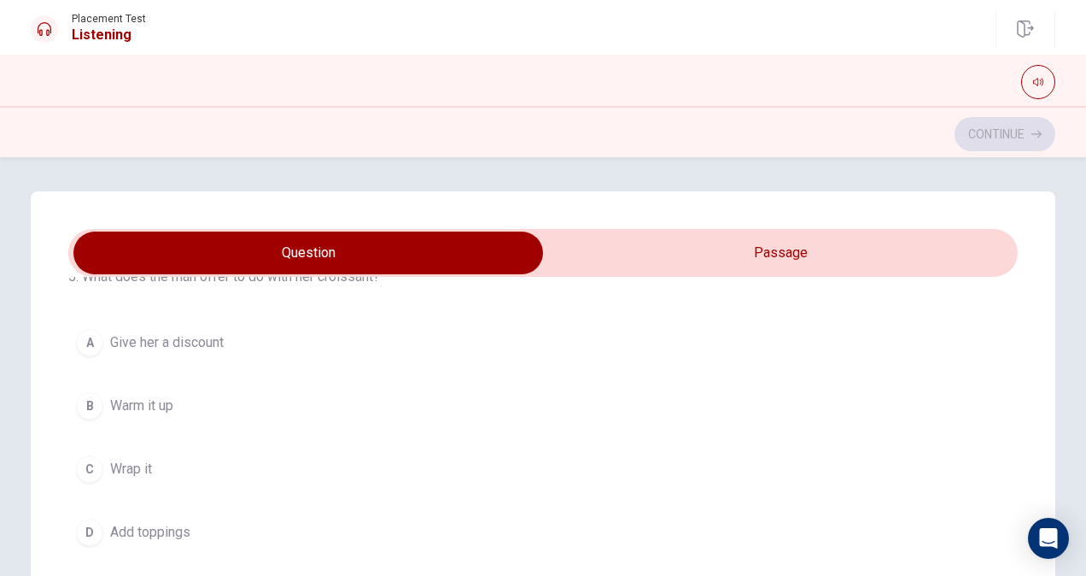
click at [118, 405] on span "Warm it up" at bounding box center [141, 405] width 63 height 20
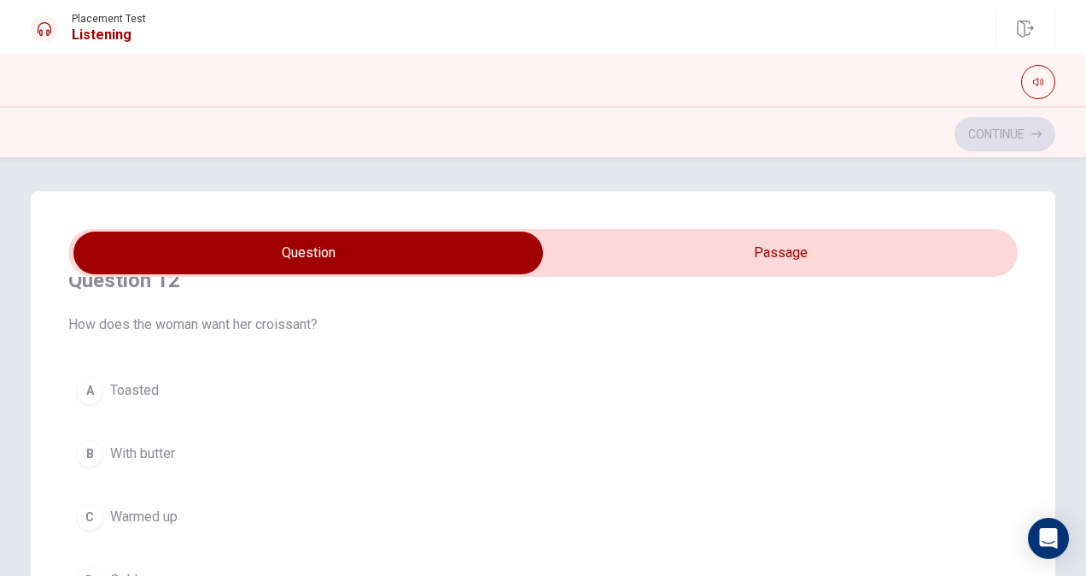
scroll to position [512, 0]
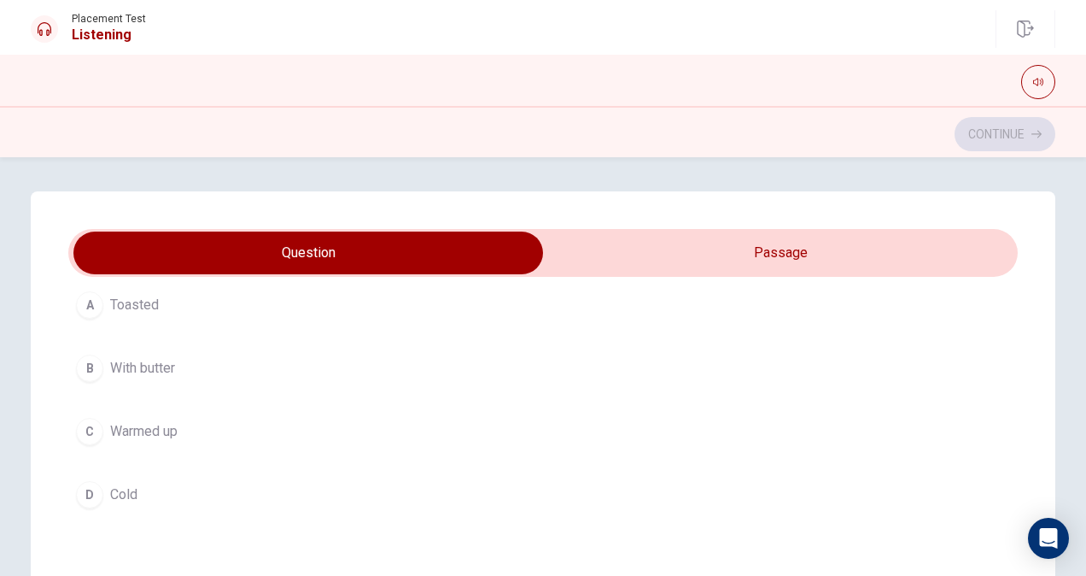
click at [103, 490] on button "D Cold" at bounding box center [543, 494] width 950 height 43
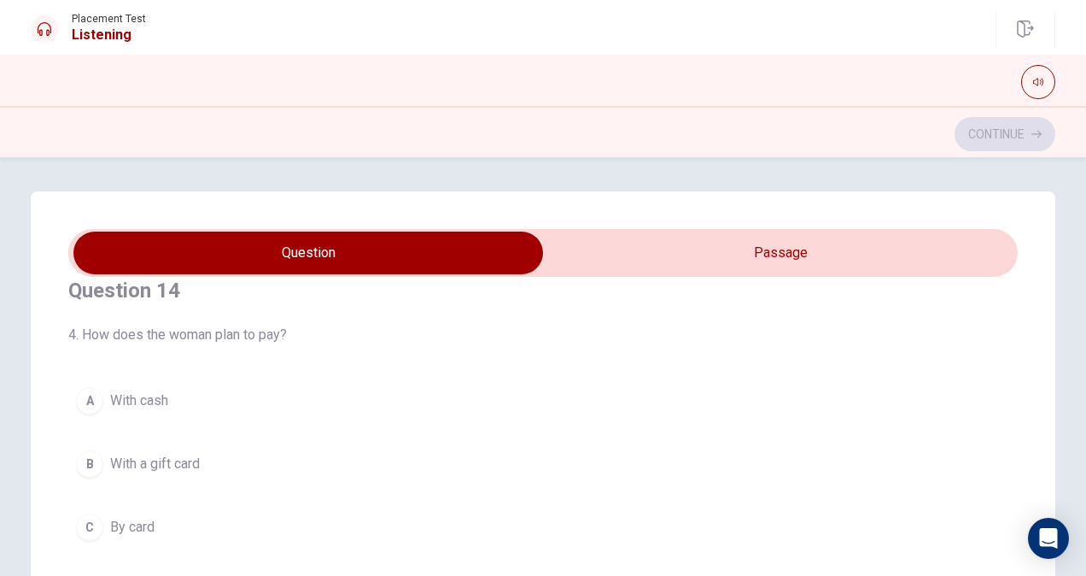
scroll to position [1281, 0]
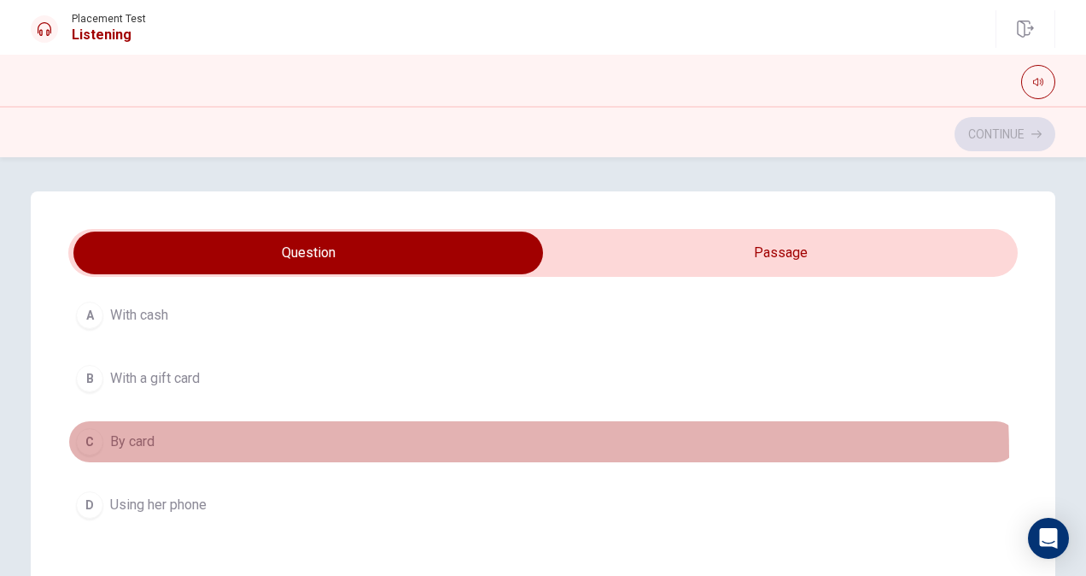
click at [159, 448] on button "C By card" at bounding box center [543, 441] width 950 height 43
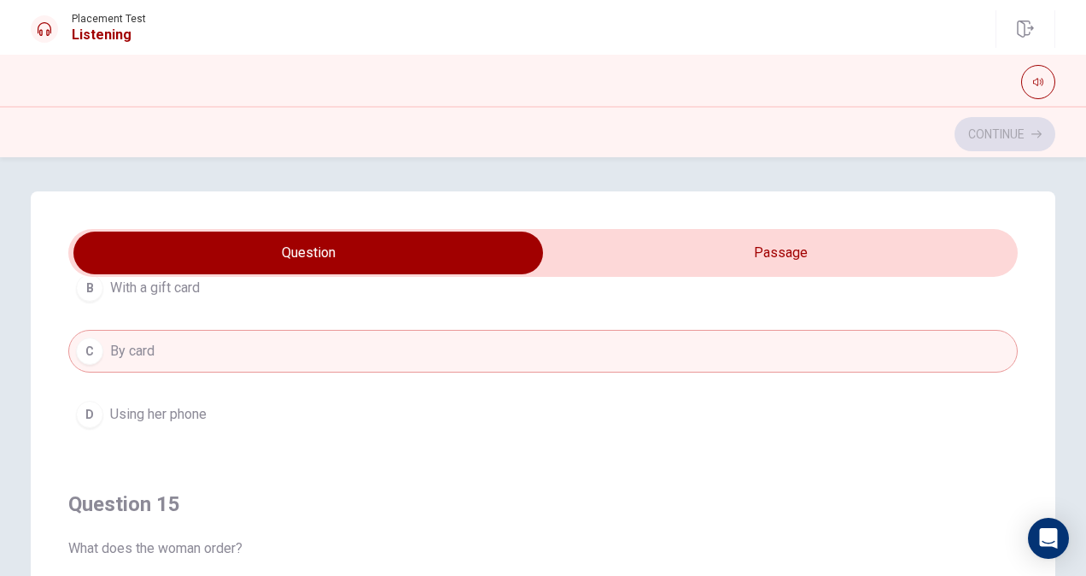
scroll to position [342, 0]
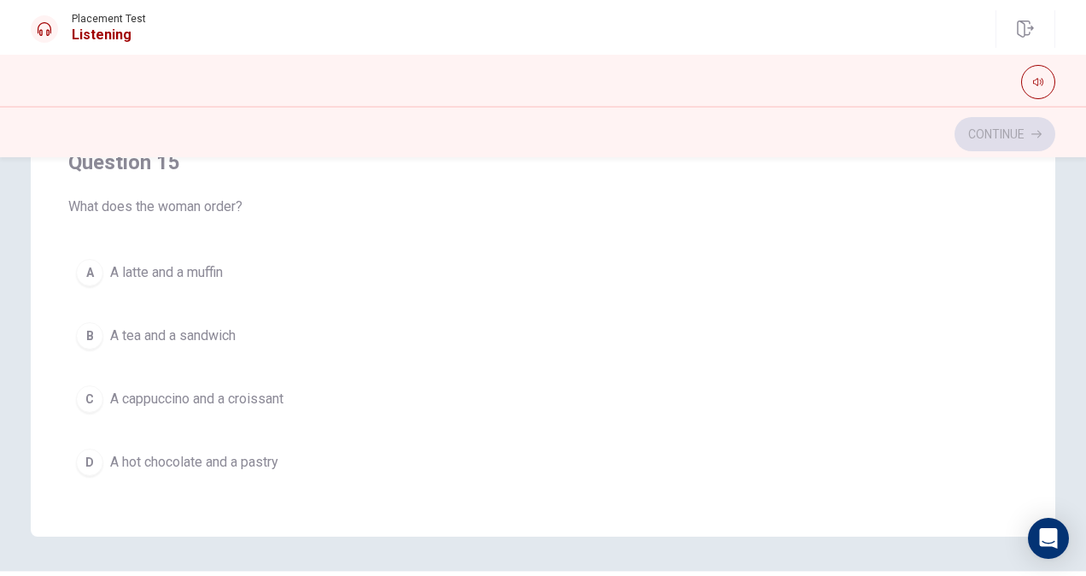
click at [220, 391] on span "A cappuccino and a croissant" at bounding box center [196, 399] width 173 height 20
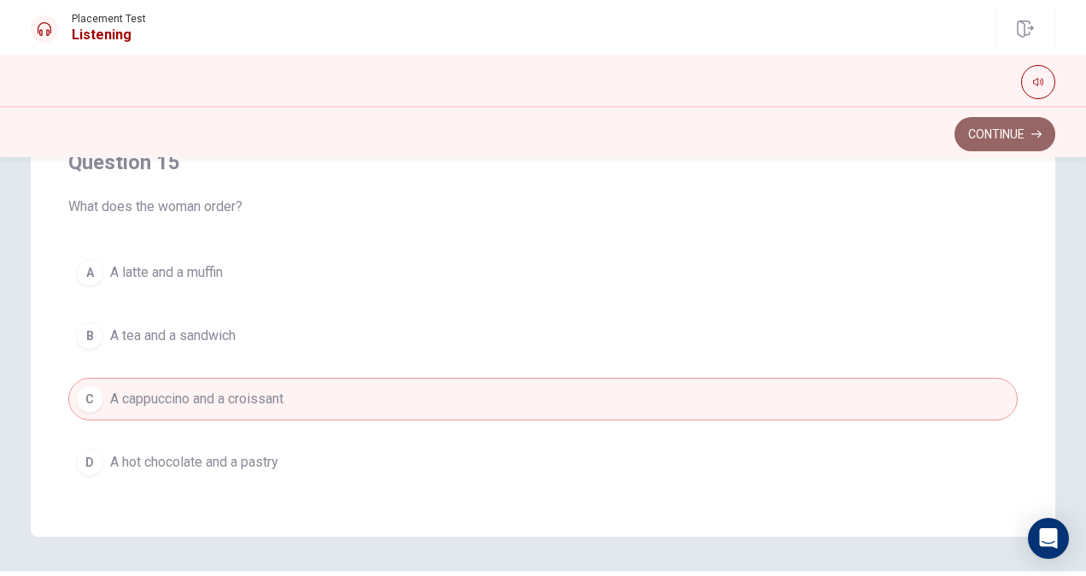
click at [987, 139] on button "Continue" at bounding box center [1005, 134] width 101 height 34
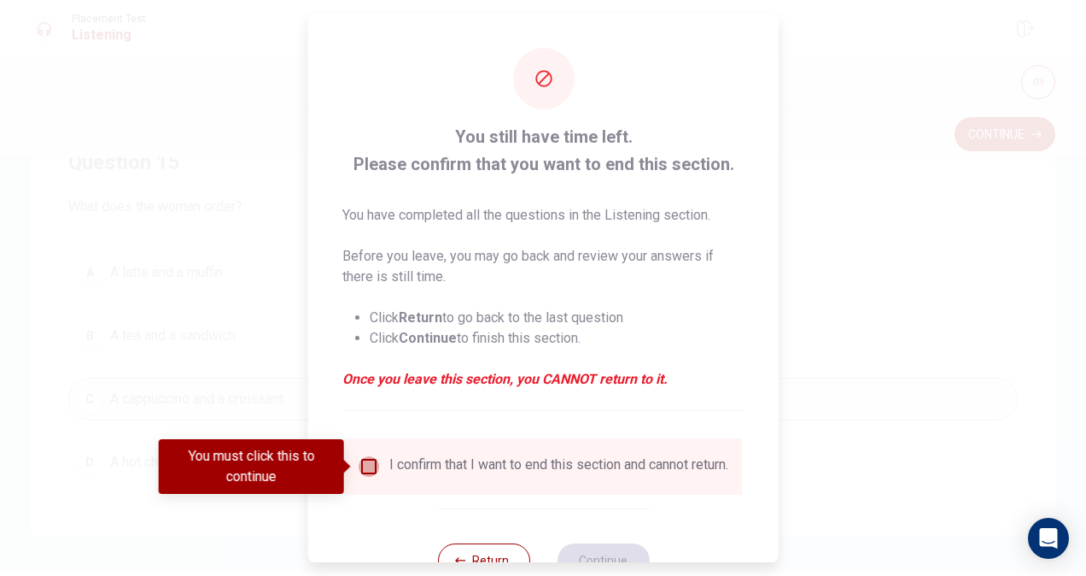
click at [367, 466] on input "You must click this to continue" at bounding box center [369, 466] width 20 height 20
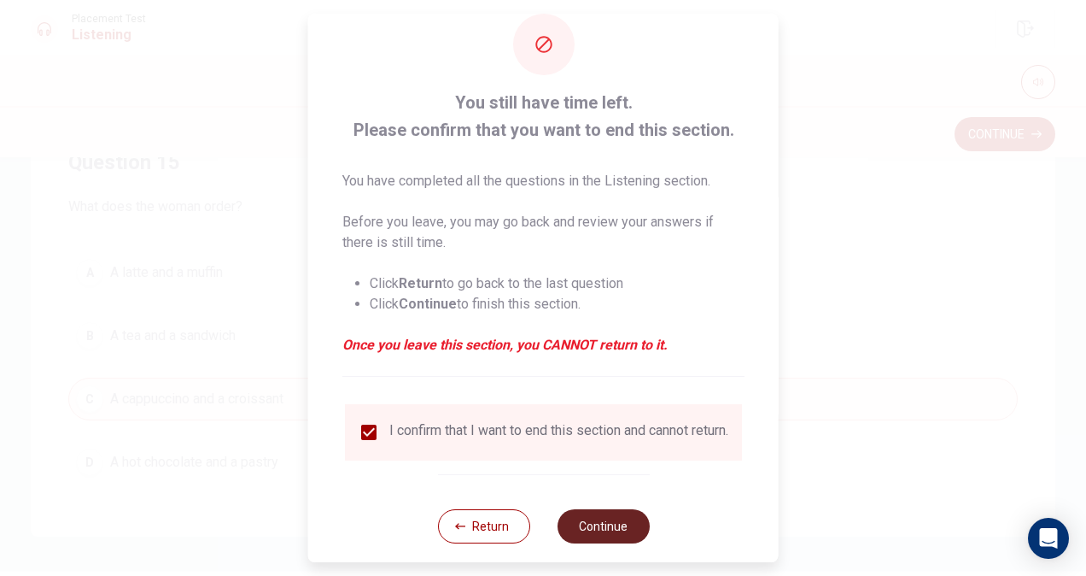
scroll to position [61, 0]
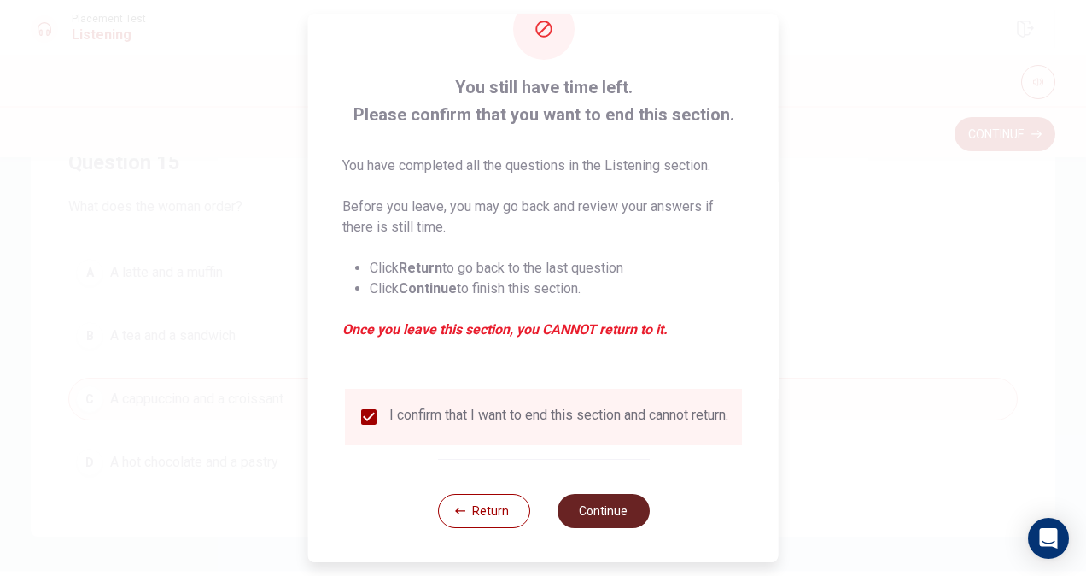
click at [603, 496] on button "Continue" at bounding box center [603, 511] width 92 height 34
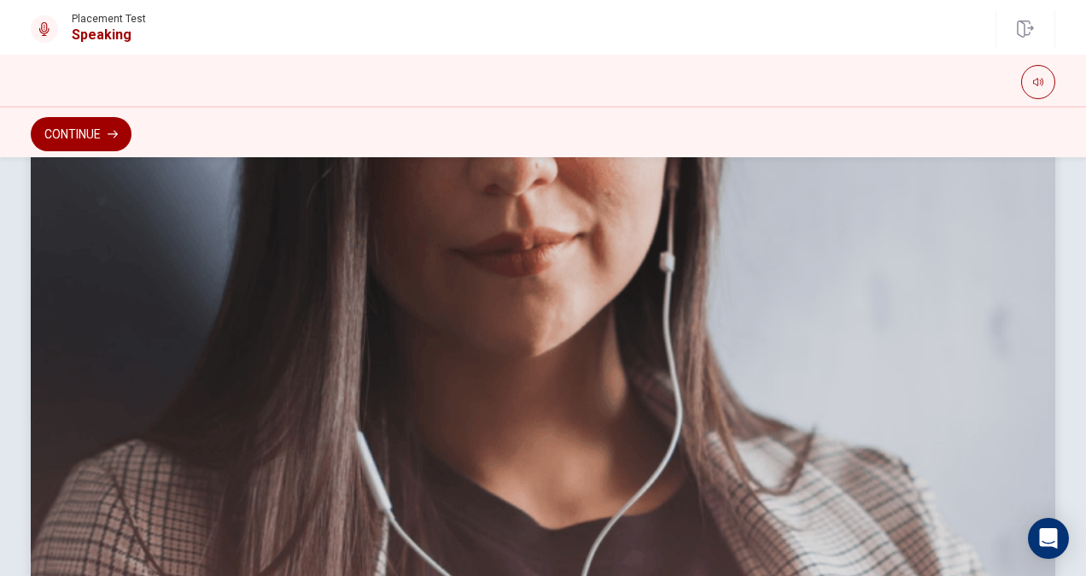
scroll to position [449, 0]
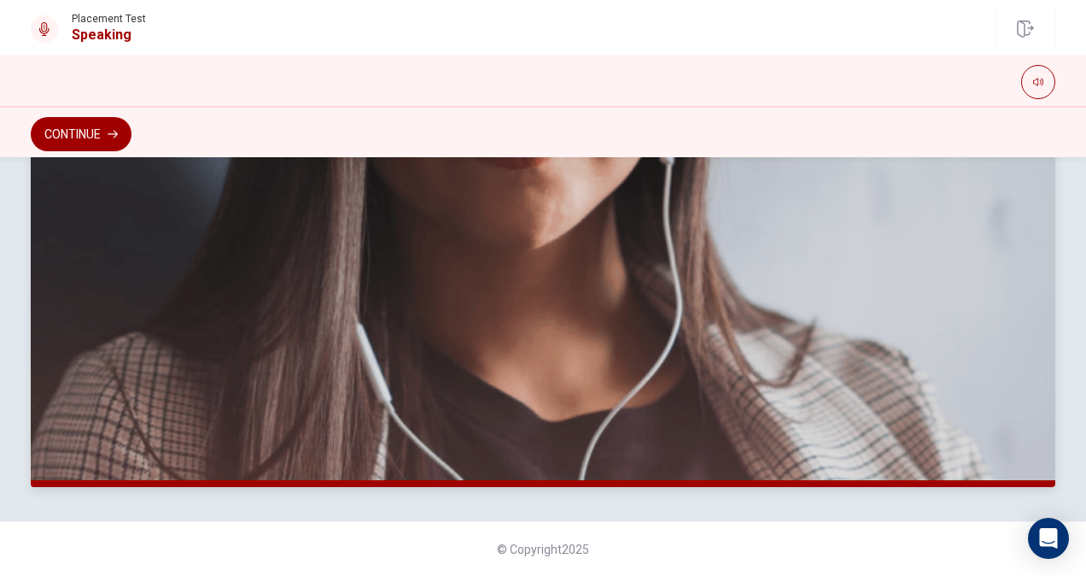
click at [469, 385] on img at bounding box center [543, 256] width 1025 height 461
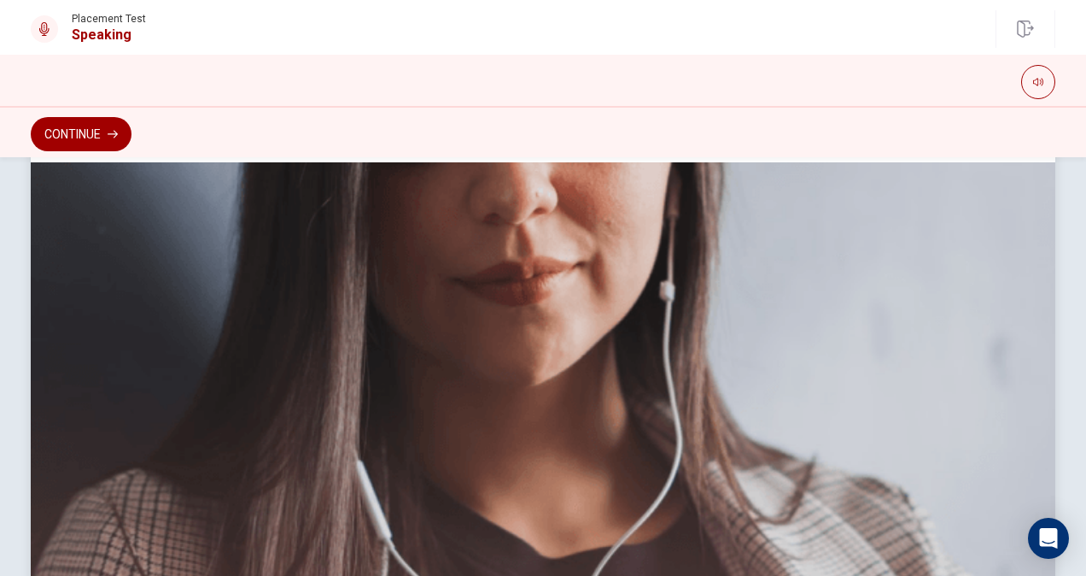
scroll to position [193, 0]
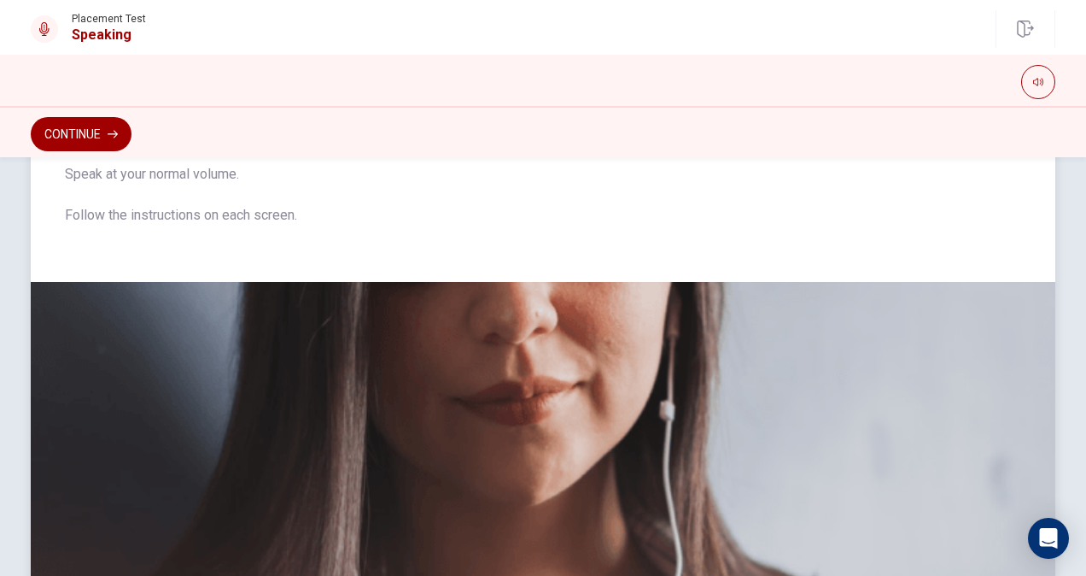
click at [514, 427] on img at bounding box center [543, 512] width 1025 height 461
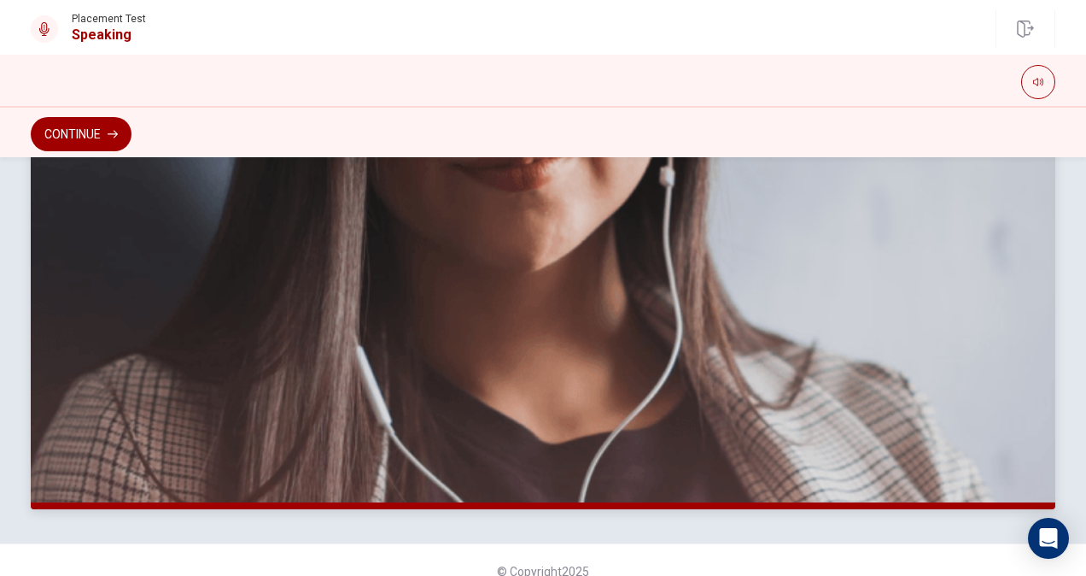
scroll to position [449, 0]
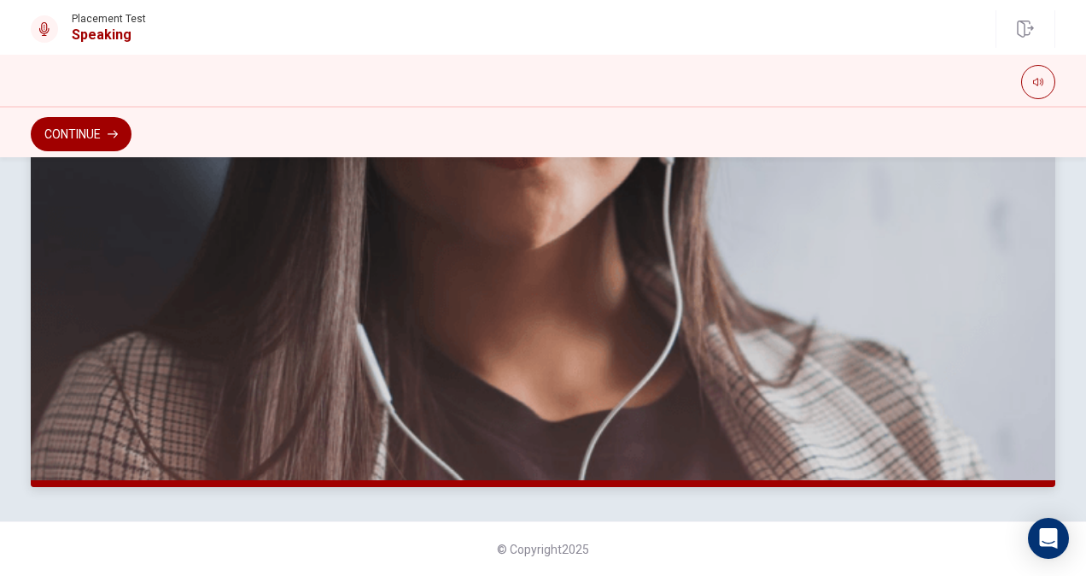
click at [343, 425] on img at bounding box center [543, 256] width 1025 height 461
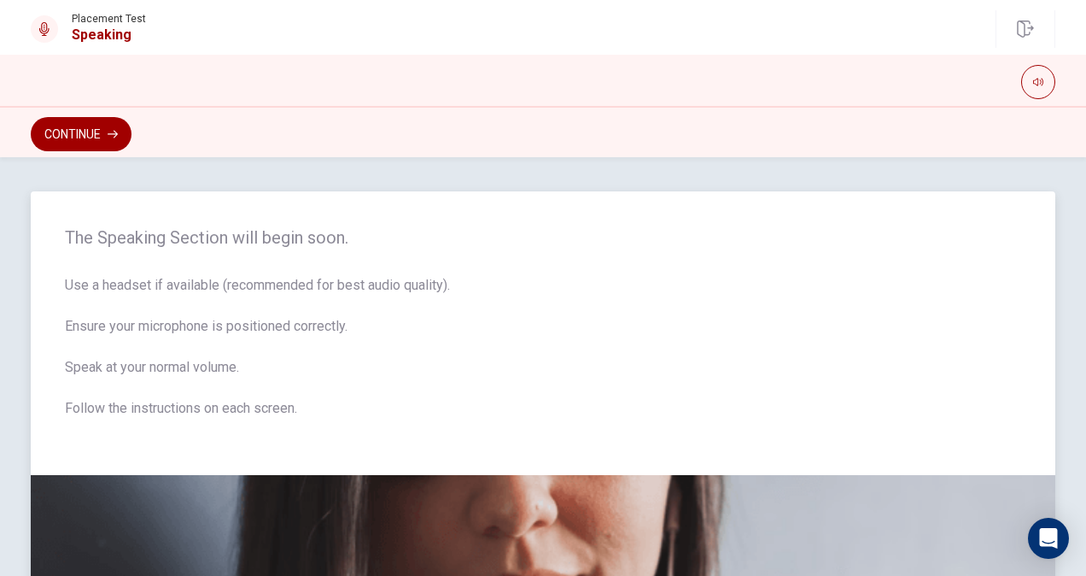
drag, startPoint x: 108, startPoint y: 289, endPoint x: 153, endPoint y: 296, distance: 45.8
click at [153, 296] on span "Use a headset if available (recommended for best audio quality). Ensure your mi…" at bounding box center [543, 357] width 957 height 164
click at [68, 132] on button "Continue" at bounding box center [81, 134] width 101 height 34
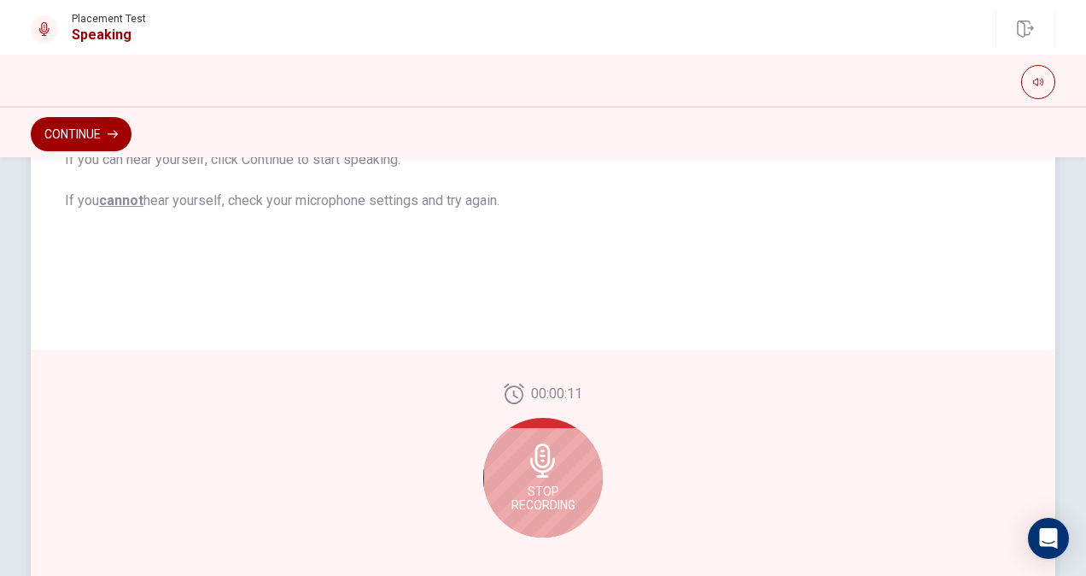
scroll to position [449, 0]
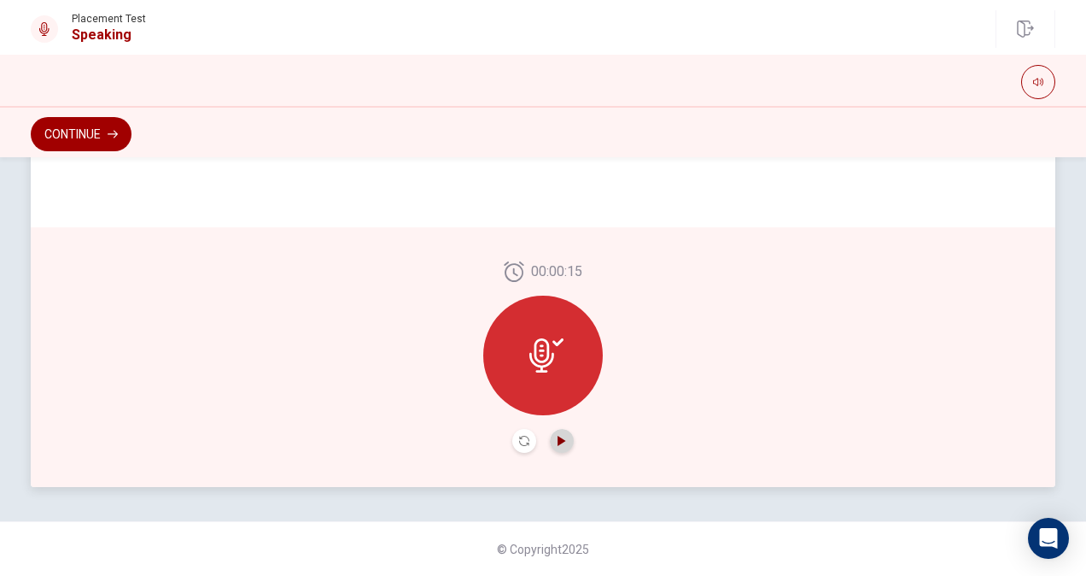
click at [558, 444] on icon "Play Audio" at bounding box center [562, 441] width 8 height 10
click at [565, 436] on button "Pause Audio" at bounding box center [562, 441] width 24 height 24
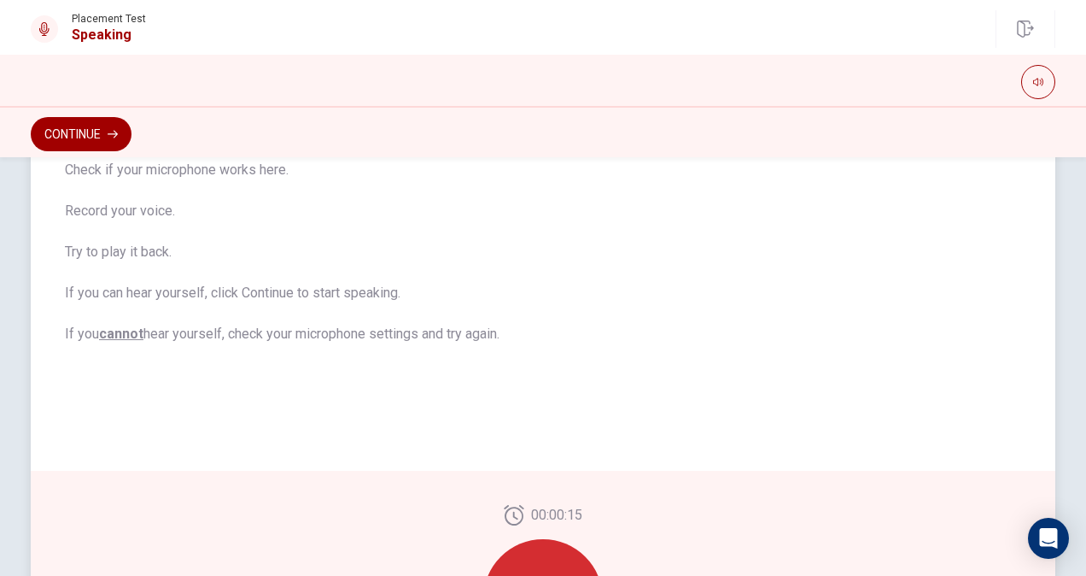
scroll to position [0, 0]
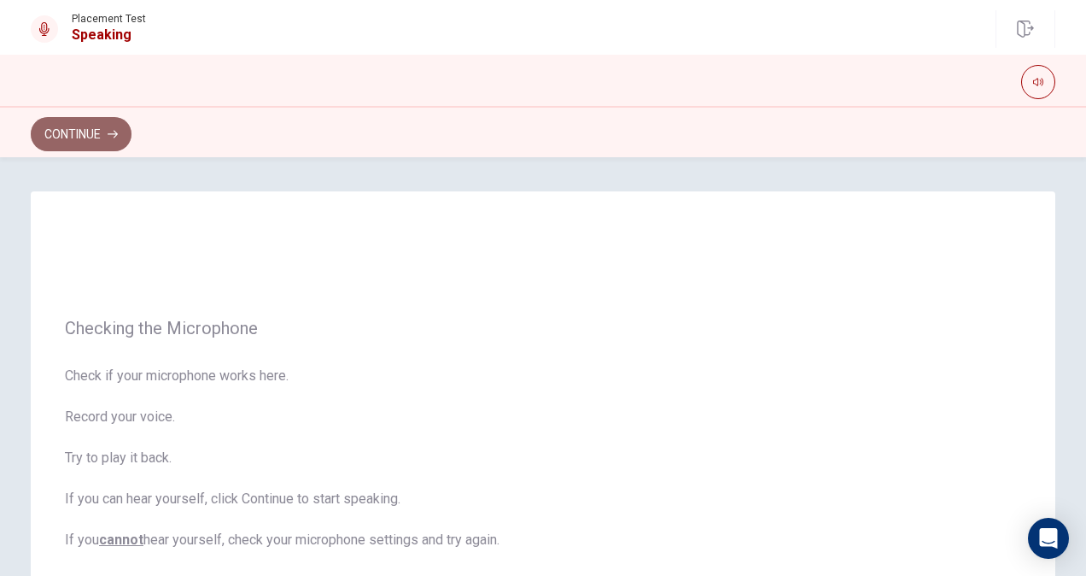
click at [70, 138] on button "Continue" at bounding box center [81, 134] width 101 height 34
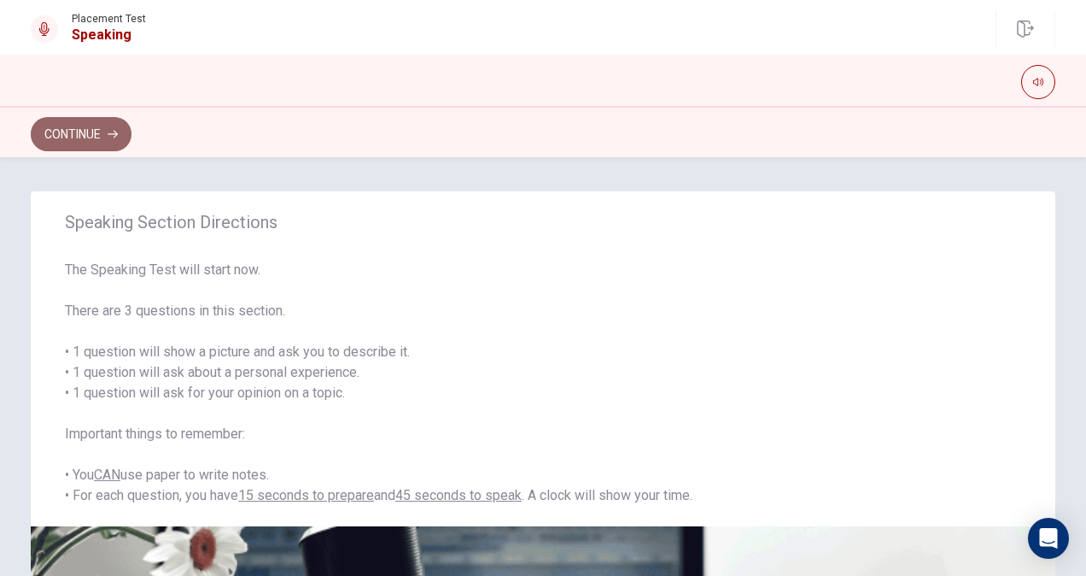
click at [103, 126] on button "Continue" at bounding box center [81, 134] width 101 height 34
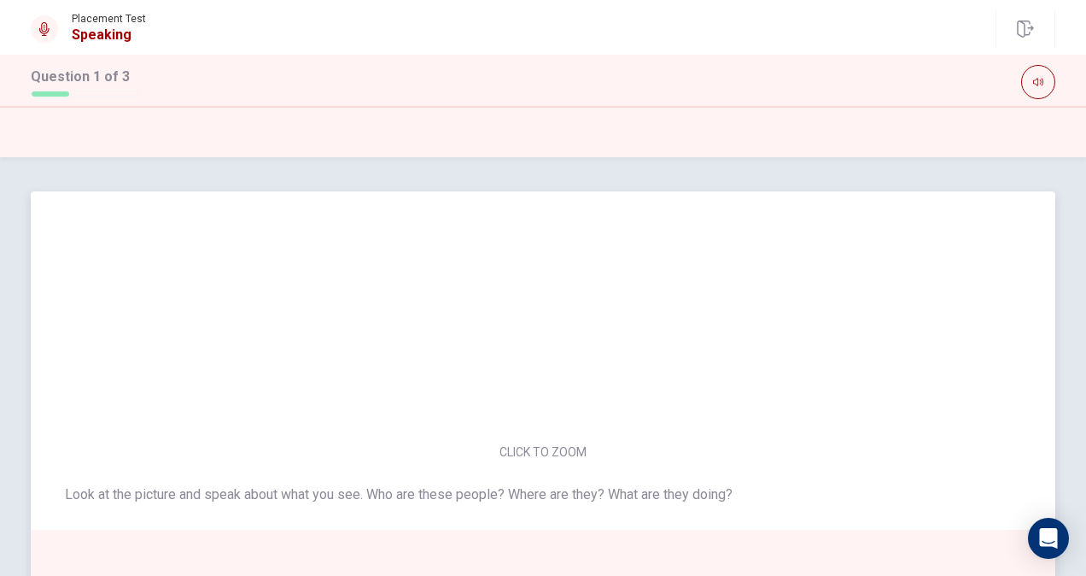
click at [572, 368] on img at bounding box center [543, 302] width 362 height 267
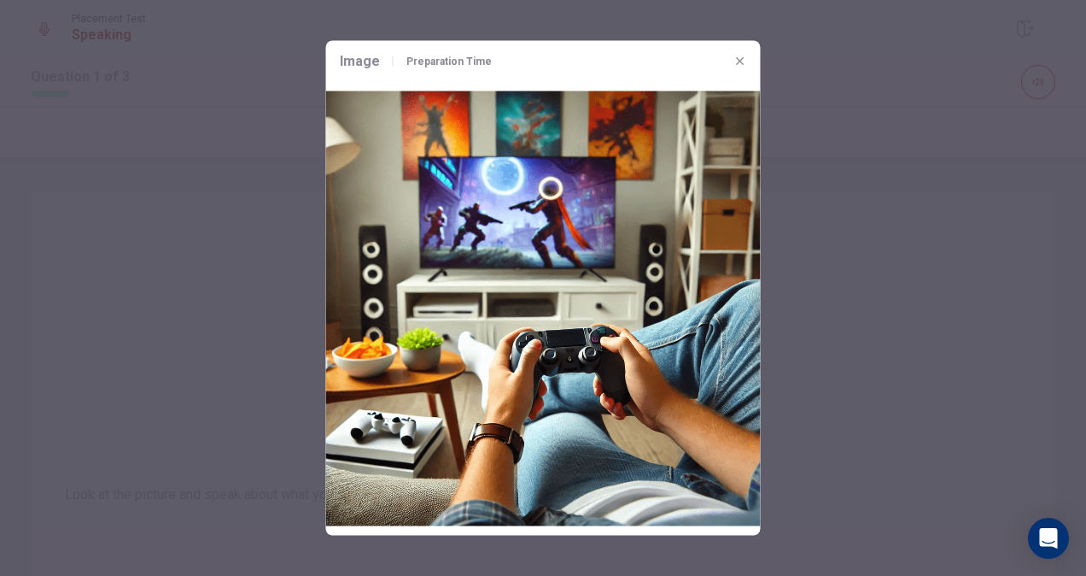
click at [583, 284] on img at bounding box center [543, 309] width 435 height 454
click at [536, 384] on img at bounding box center [543, 309] width 435 height 454
click at [745, 63] on icon "button" at bounding box center [741, 62] width 14 height 14
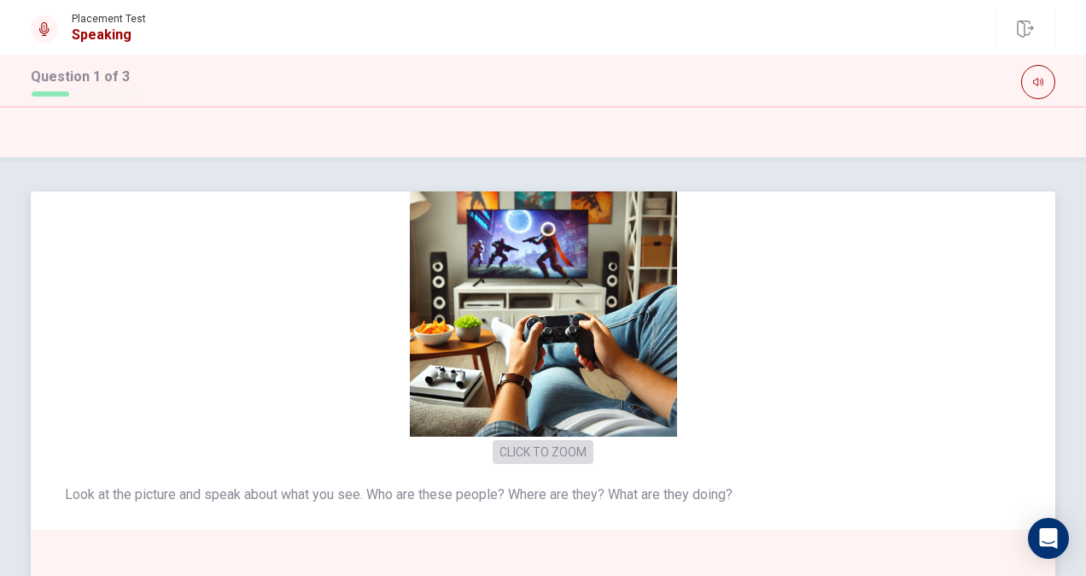
click at [562, 446] on button "CLICK TO ZOOM" at bounding box center [543, 452] width 101 height 24
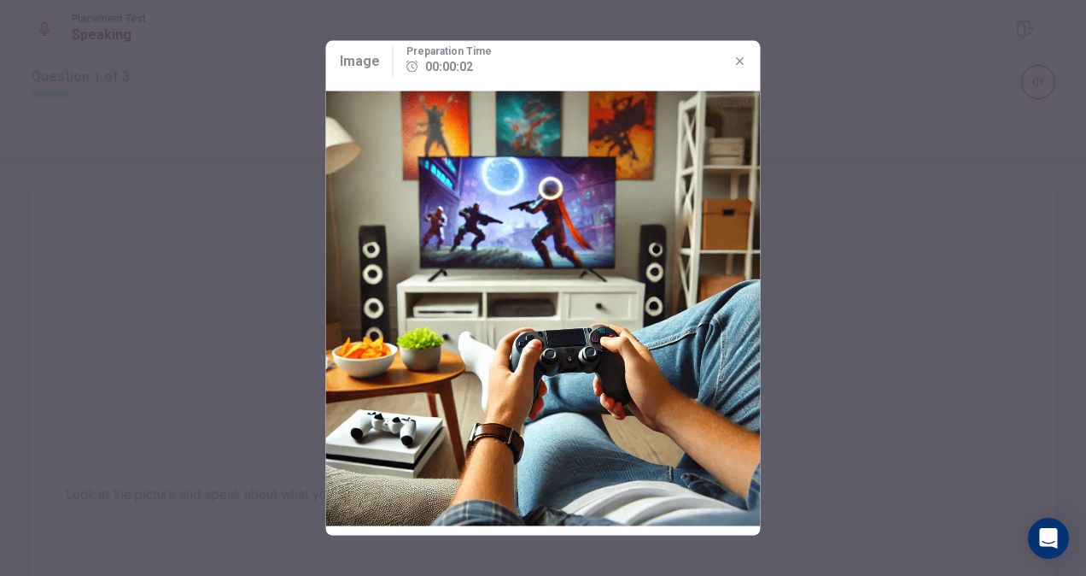
click at [585, 372] on img at bounding box center [543, 309] width 435 height 454
click at [540, 229] on img at bounding box center [543, 309] width 435 height 454
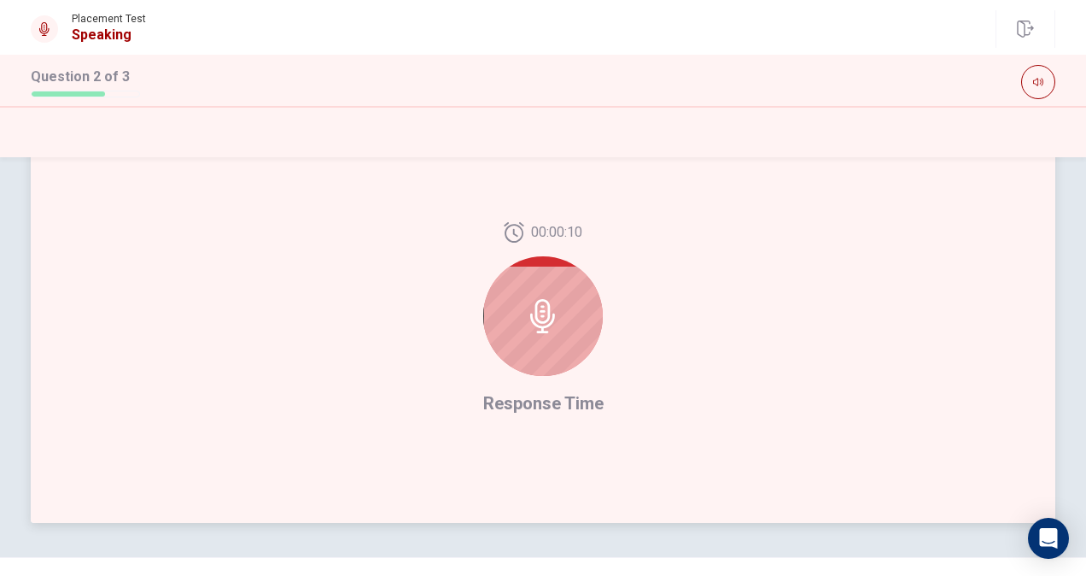
scroll to position [427, 0]
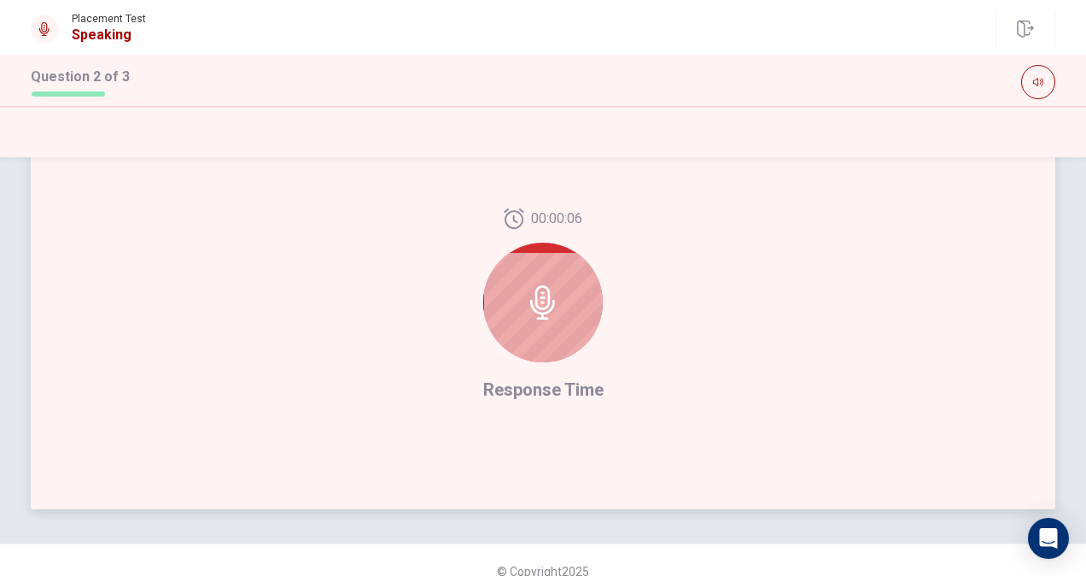
click at [547, 297] on icon at bounding box center [543, 302] width 34 height 34
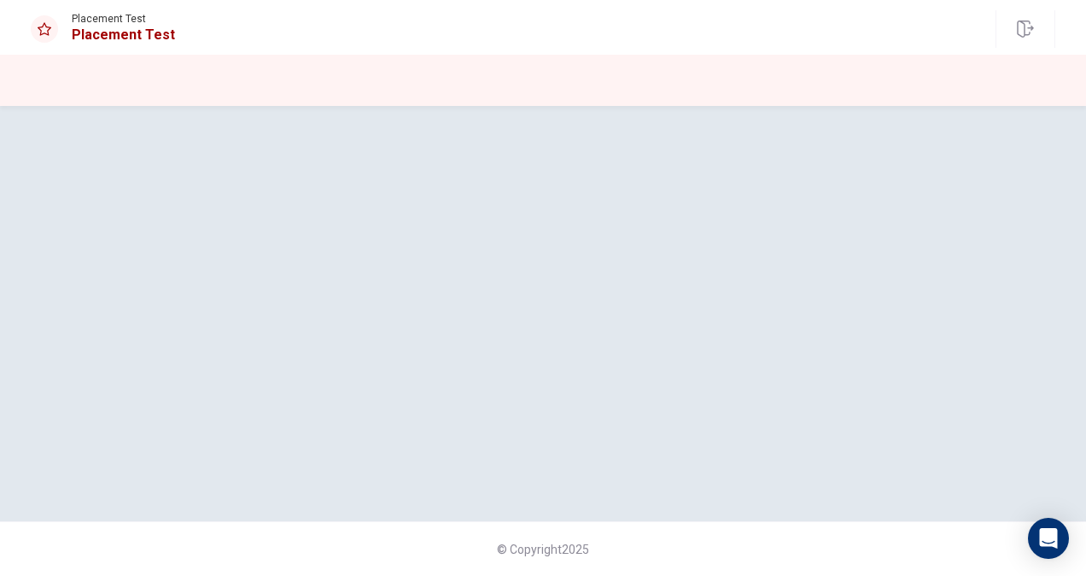
scroll to position [0, 0]
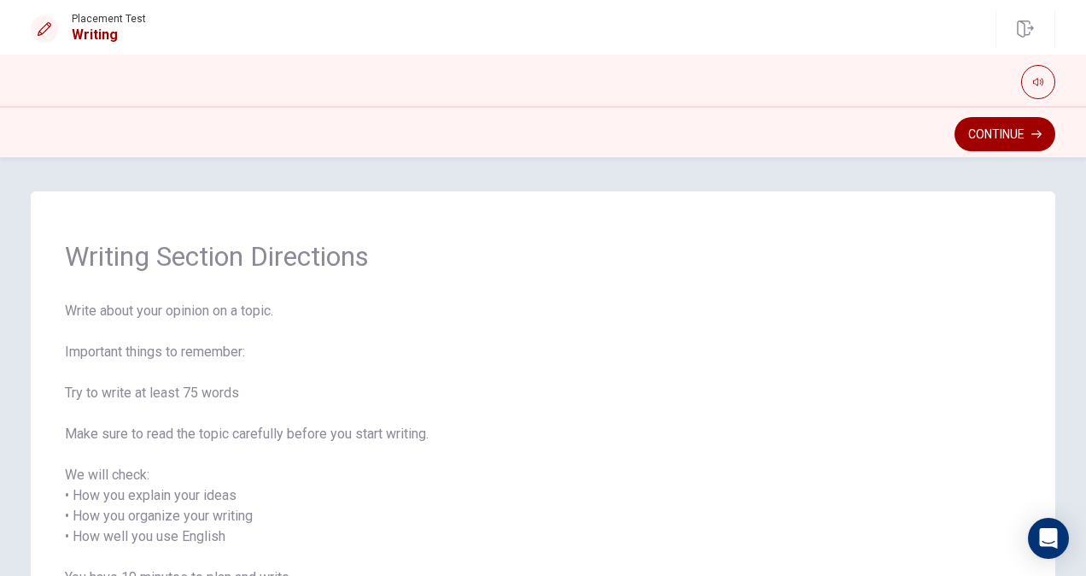
click at [1011, 143] on button "Continue" at bounding box center [1005, 134] width 101 height 34
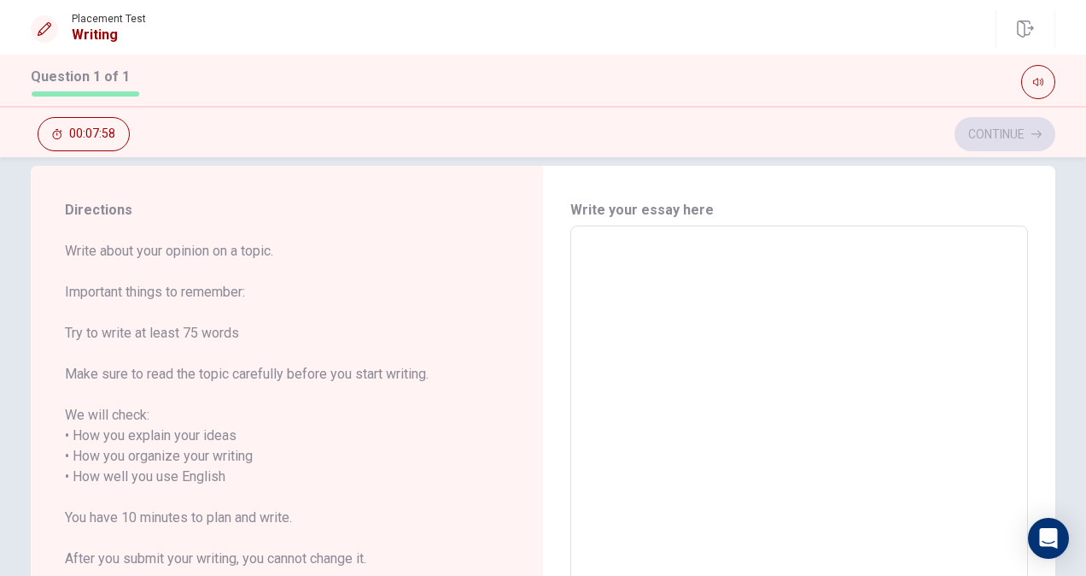
scroll to position [25, 0]
click at [647, 307] on textarea at bounding box center [800, 478] width 434 height 474
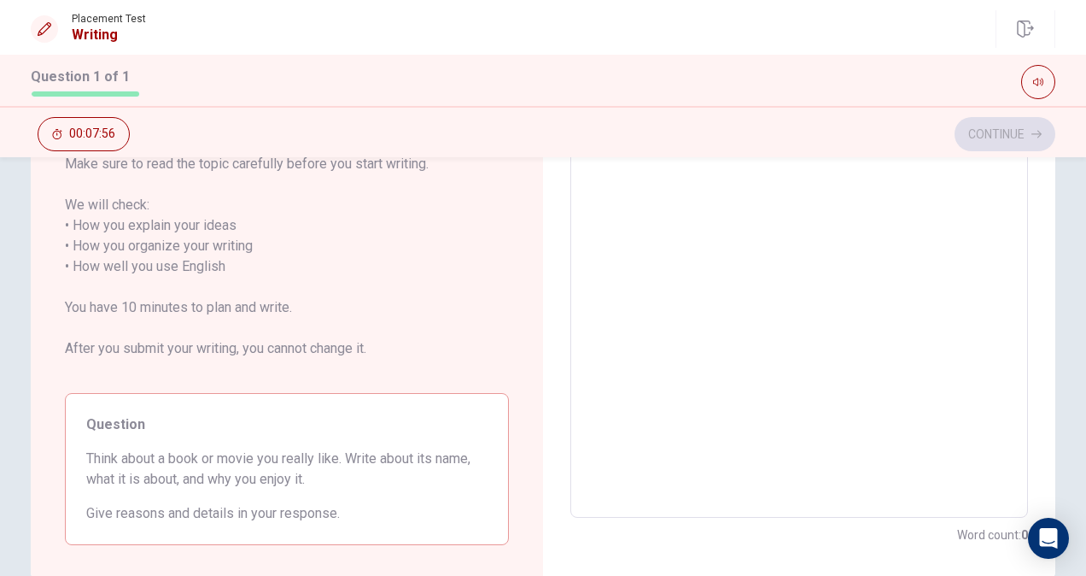
scroll to position [240, 0]
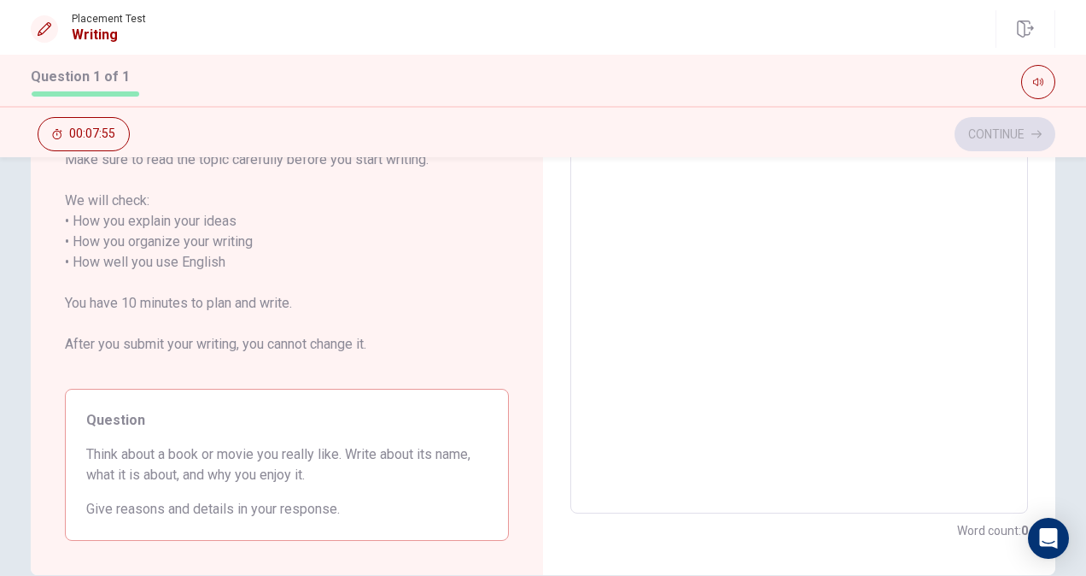
click at [647, 307] on textarea at bounding box center [800, 263] width 434 height 474
click at [789, 322] on textarea at bounding box center [800, 263] width 434 height 474
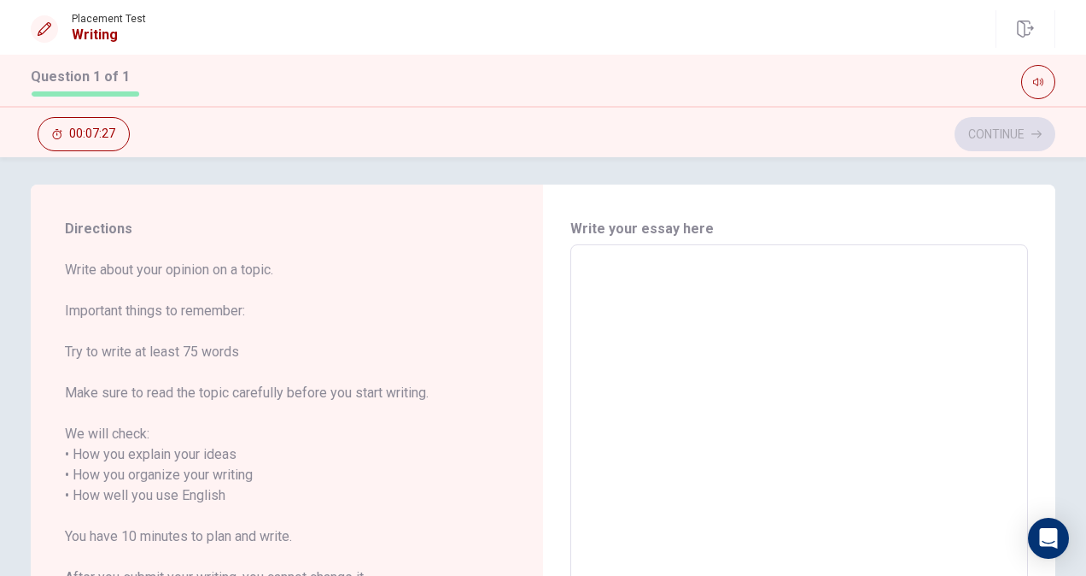
scroll to position [0, 0]
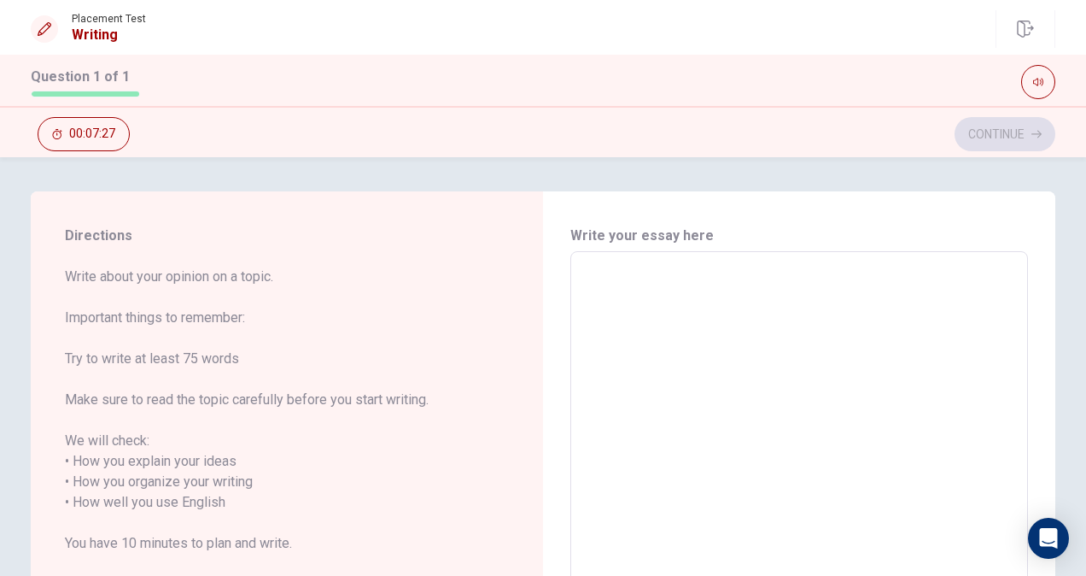
click at [803, 309] on textarea at bounding box center [800, 503] width 434 height 474
type textarea "i"
type textarea "x"
type textarea "i"
type textarea "x"
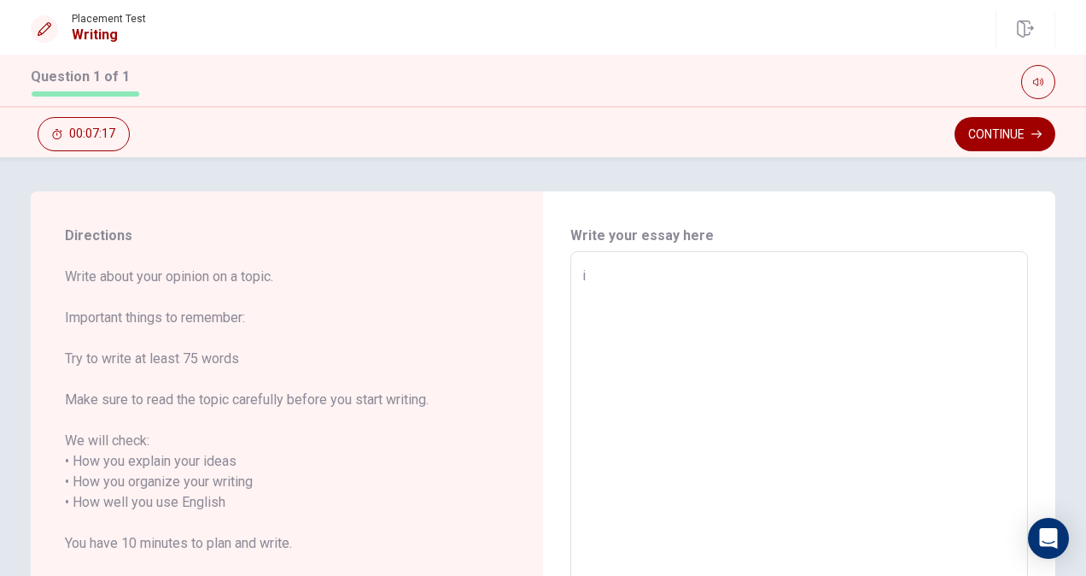
type textarea "i l"
type textarea "x"
type textarea "i li"
type textarea "x"
type textarea "i lik"
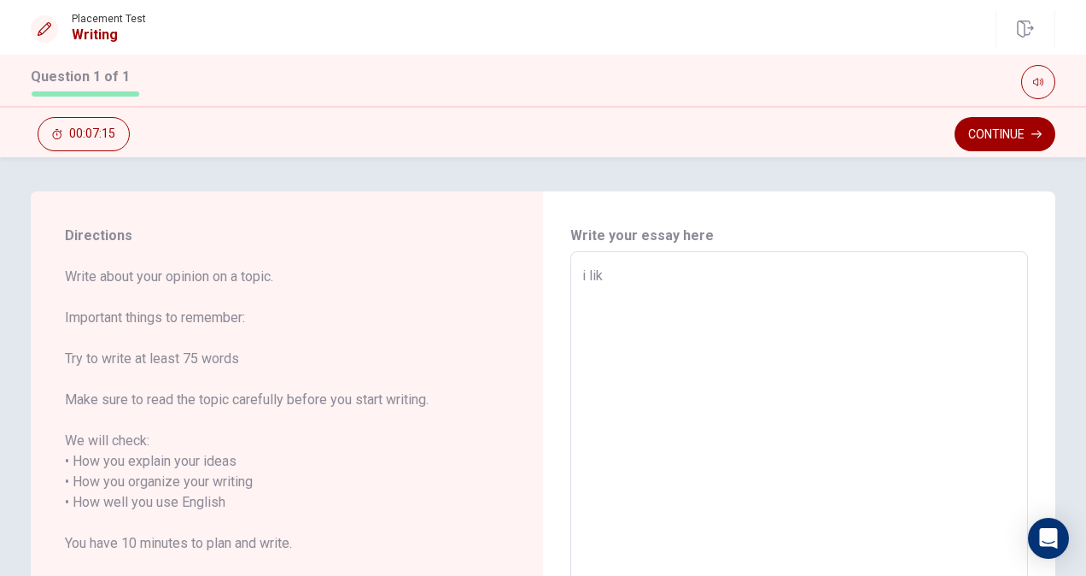
type textarea "x"
type textarea "i like"
type textarea "x"
type textarea "i like"
type textarea "x"
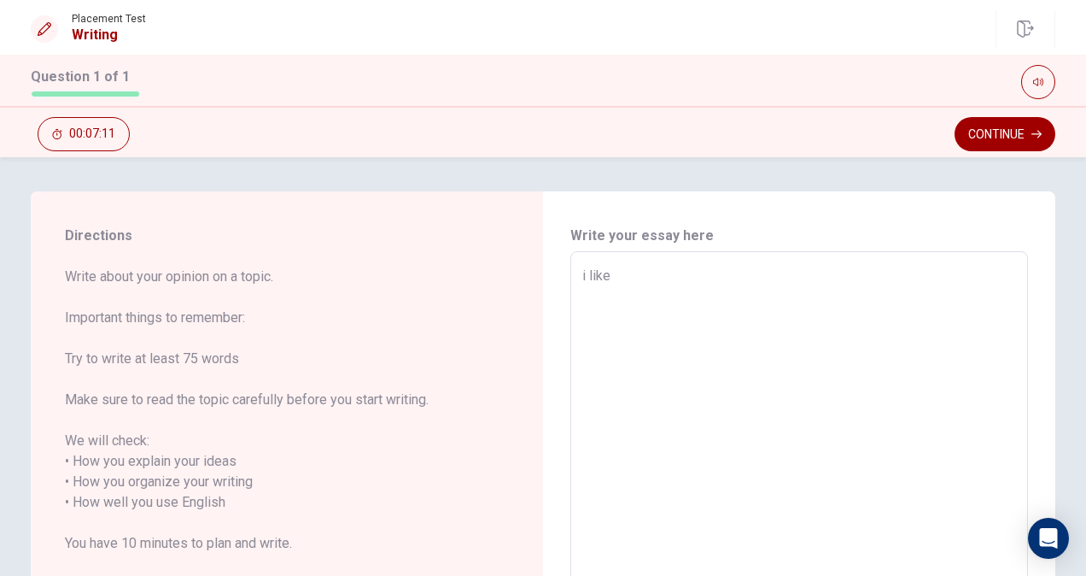
type textarea "i like r"
type textarea "x"
type textarea "i like re"
type textarea "x"
type textarea "i like rea"
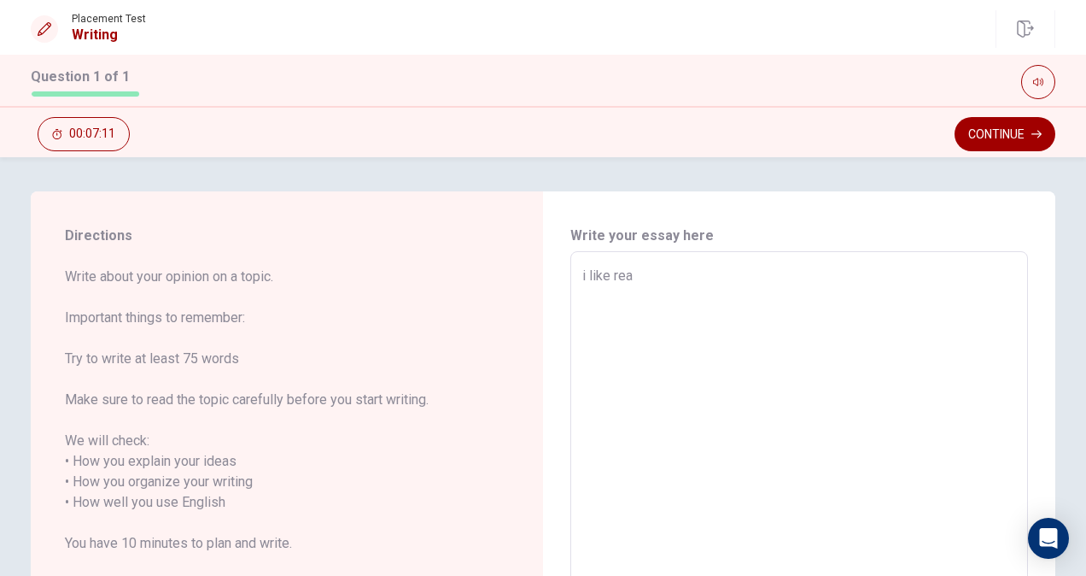
type textarea "x"
type textarea "i like read"
type textarea "x"
type textarea "i like readi"
type textarea "x"
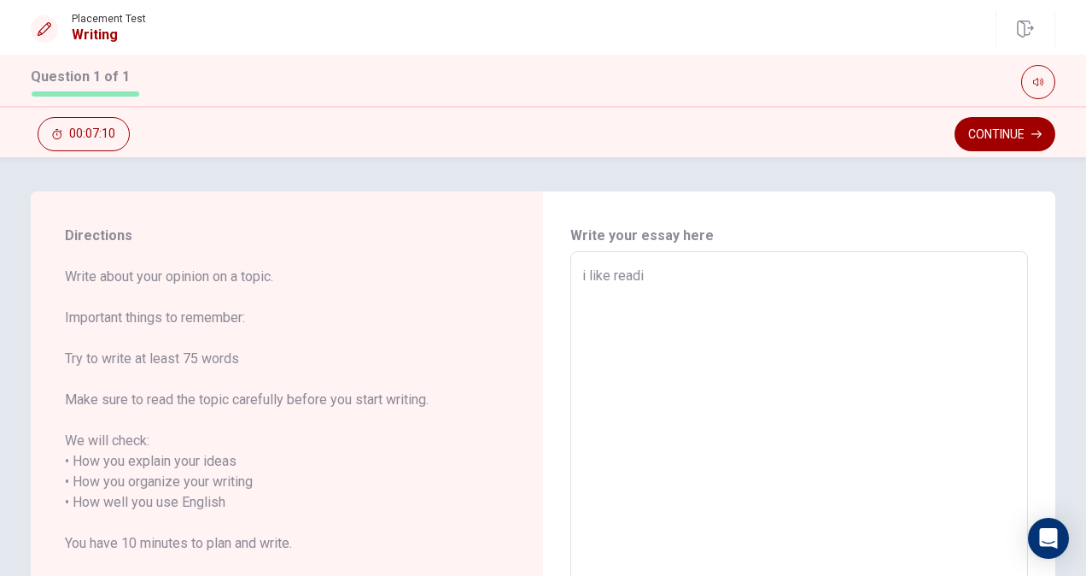
type textarea "i like readin"
type textarea "x"
type textarea "i like reading"
type textarea "x"
type textarea "i like reading"
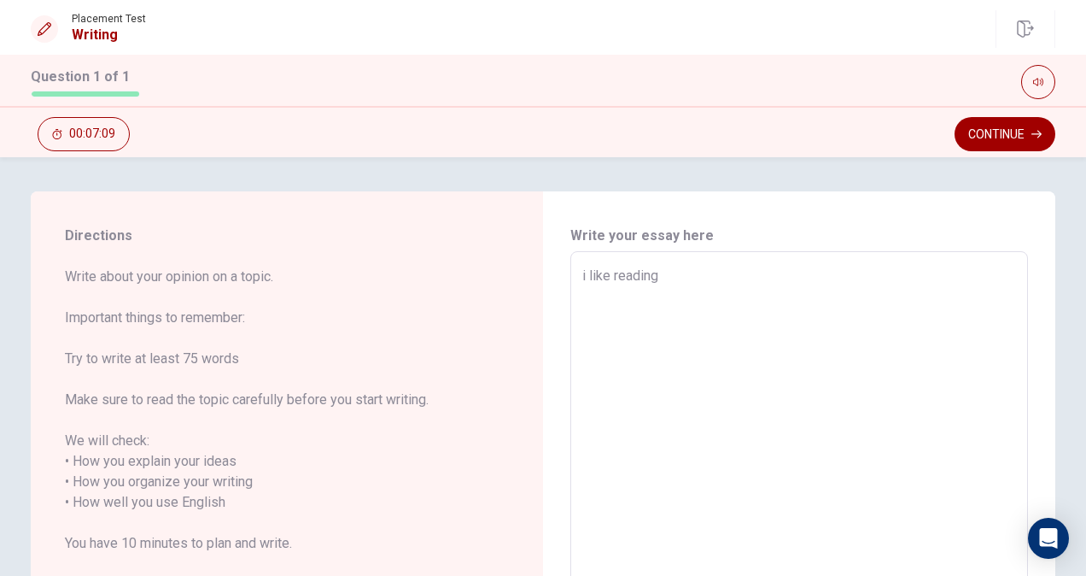
type textarea "x"
type textarea "i like reading t"
type textarea "x"
type textarea "i like reading th"
type textarea "x"
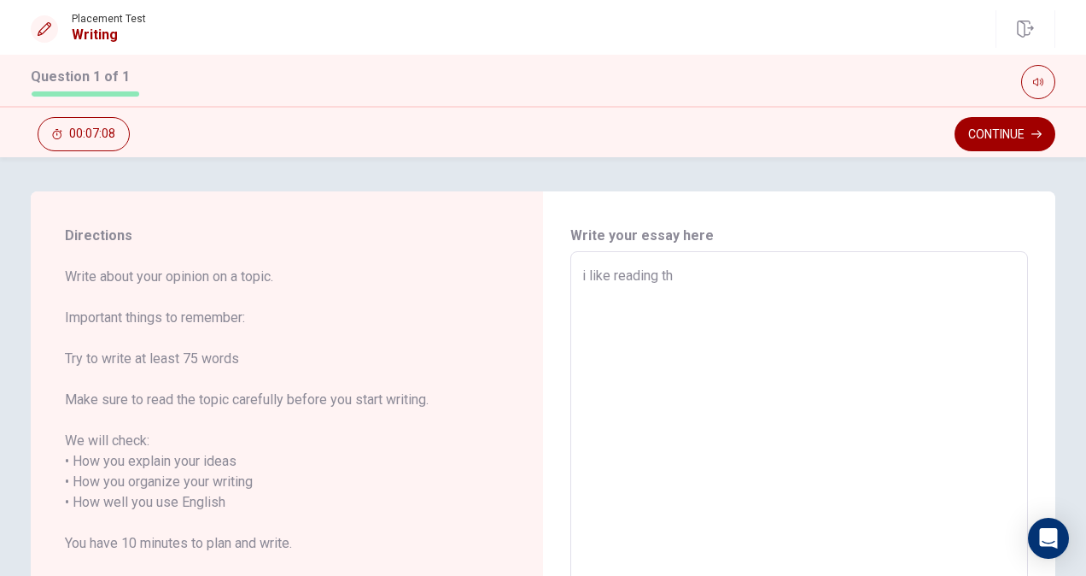
type textarea "i like reading the"
type textarea "x"
type textarea "i like reading the"
type textarea "x"
type textarea "i like reading the b"
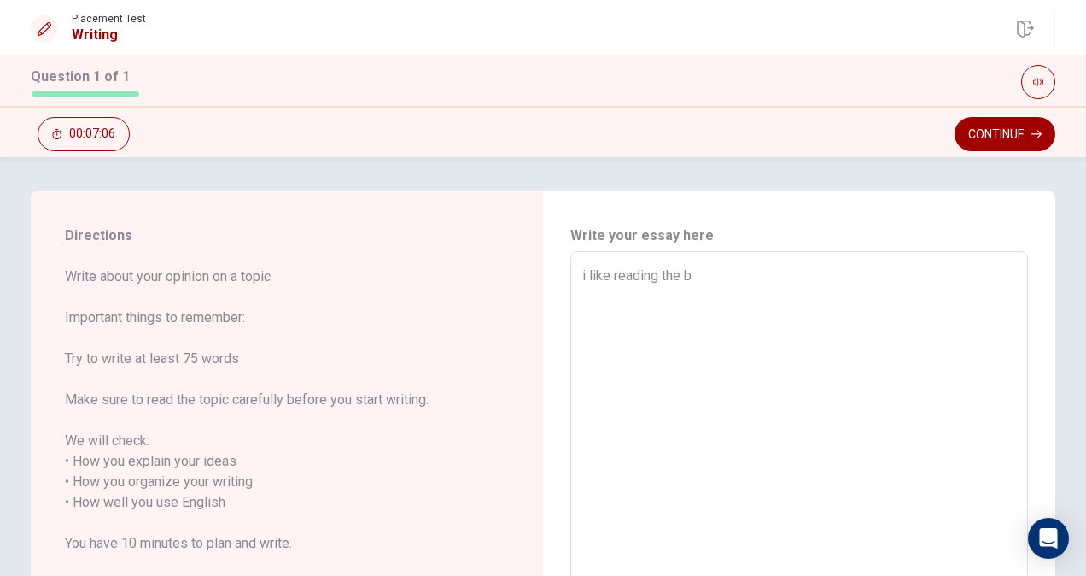
type textarea "x"
type textarea "i like reading the bi"
type textarea "x"
type textarea "i like reading the bib"
type textarea "x"
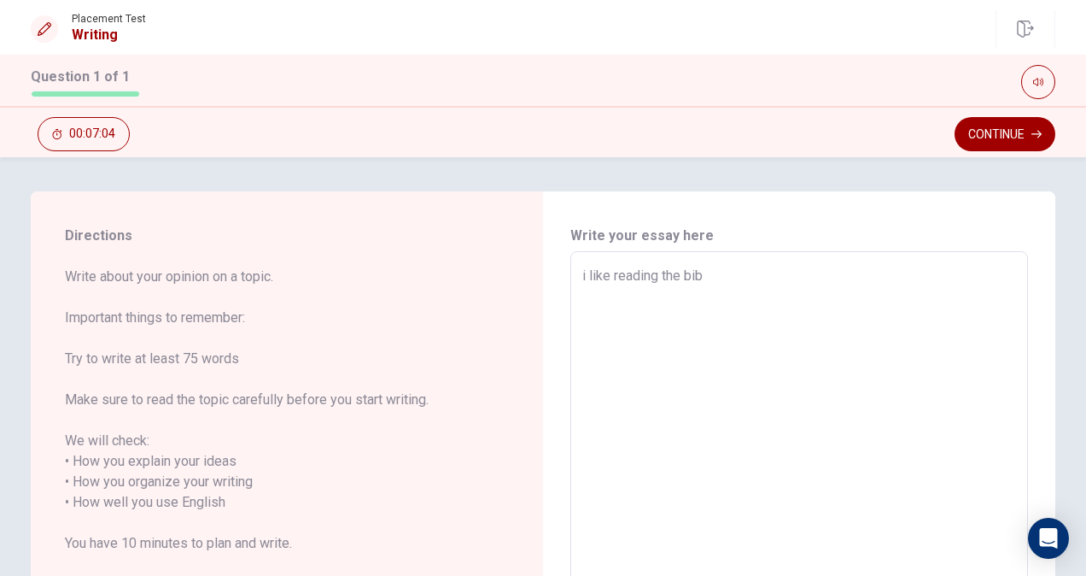
type textarea "i like reading the [DEMOGRAPHIC_DATA]"
type textarea "x"
type textarea "i like reading the [DEMOGRAPHIC_DATA]"
type textarea "x"
type textarea "i like reading the [DEMOGRAPHIC_DATA]"
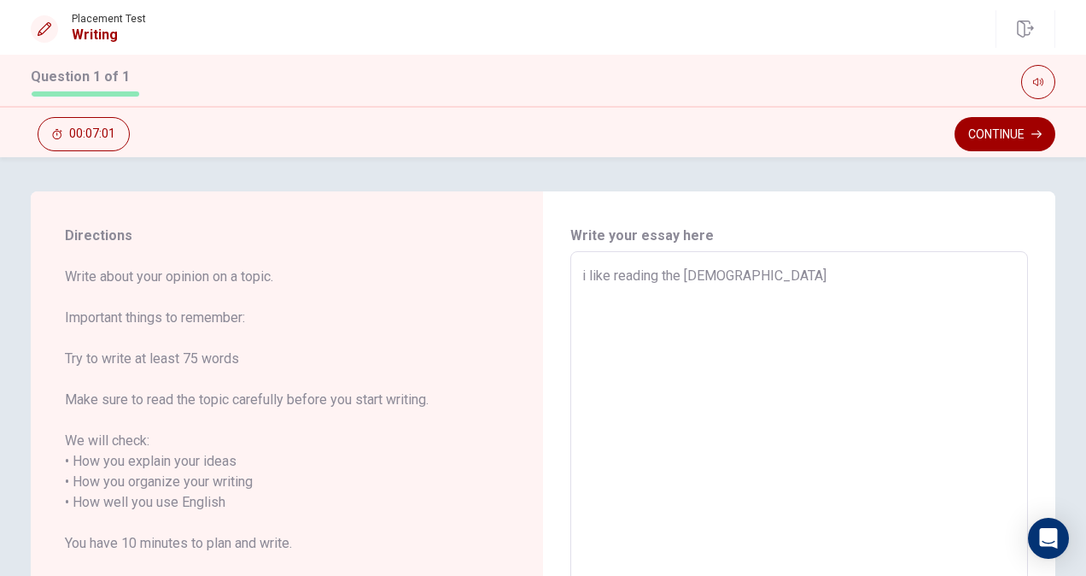
type textarea "x"
type textarea "i like reading the [DEMOGRAPHIC_DATA] b"
type textarea "x"
type textarea "i like reading the [DEMOGRAPHIC_DATA] be"
type textarea "x"
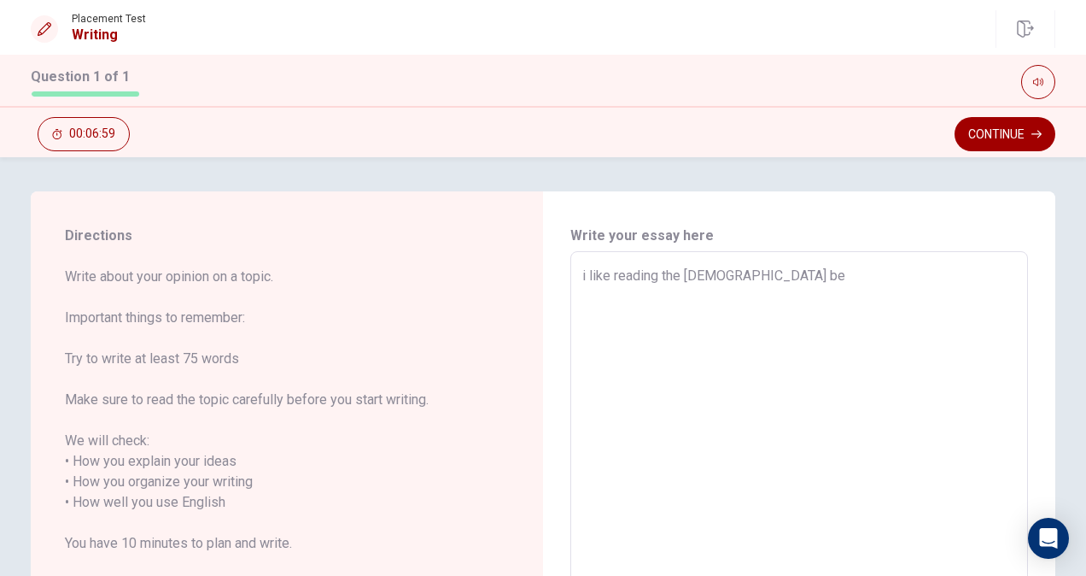
type textarea "i like reading the [DEMOGRAPHIC_DATA] bec"
type textarea "x"
type textarea "i like reading the [DEMOGRAPHIC_DATA] beca"
type textarea "x"
type textarea "i like reading the [DEMOGRAPHIC_DATA] becau"
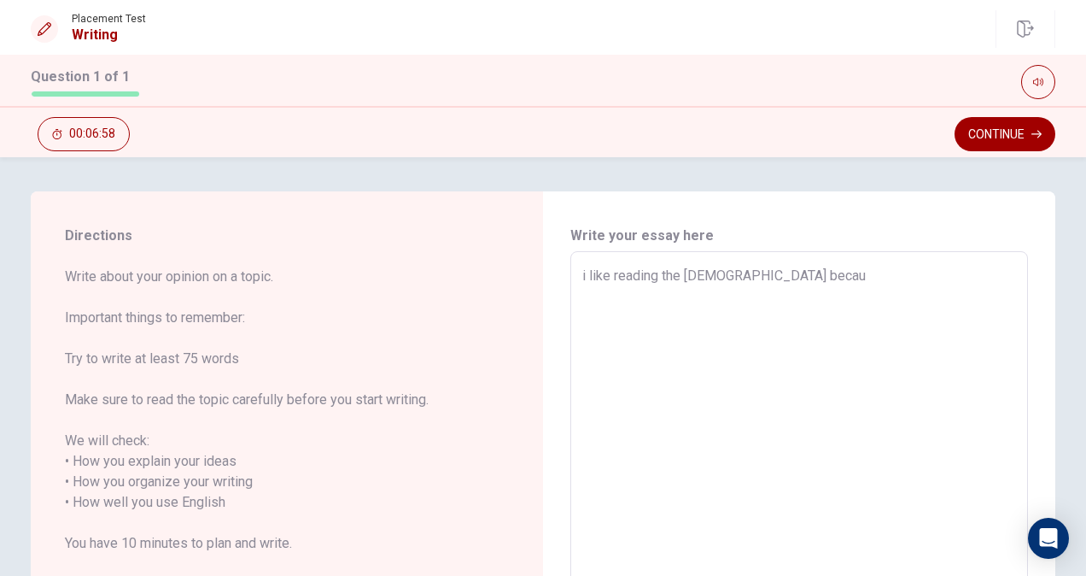
type textarea "x"
type textarea "i like reading the [DEMOGRAPHIC_DATA] becaus"
type textarea "x"
type textarea "i like reading the [DEMOGRAPHIC_DATA] because"
type textarea "x"
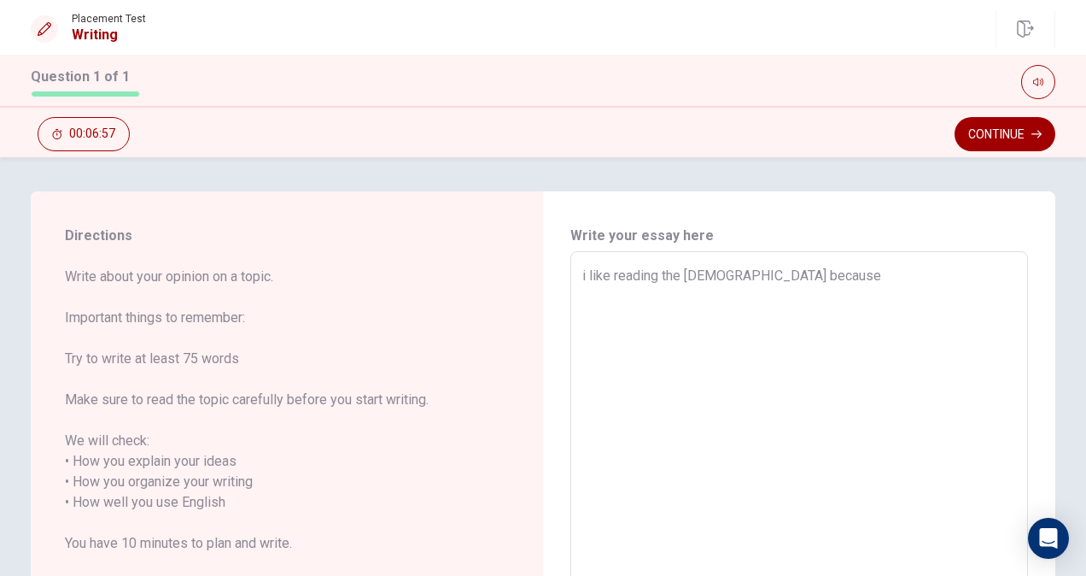
type textarea "i like reading the [DEMOGRAPHIC_DATA] because"
type textarea "x"
type textarea "i like reading the [DEMOGRAPHIC_DATA] because i"
type textarea "x"
type textarea "i like reading the [DEMOGRAPHIC_DATA] because it"
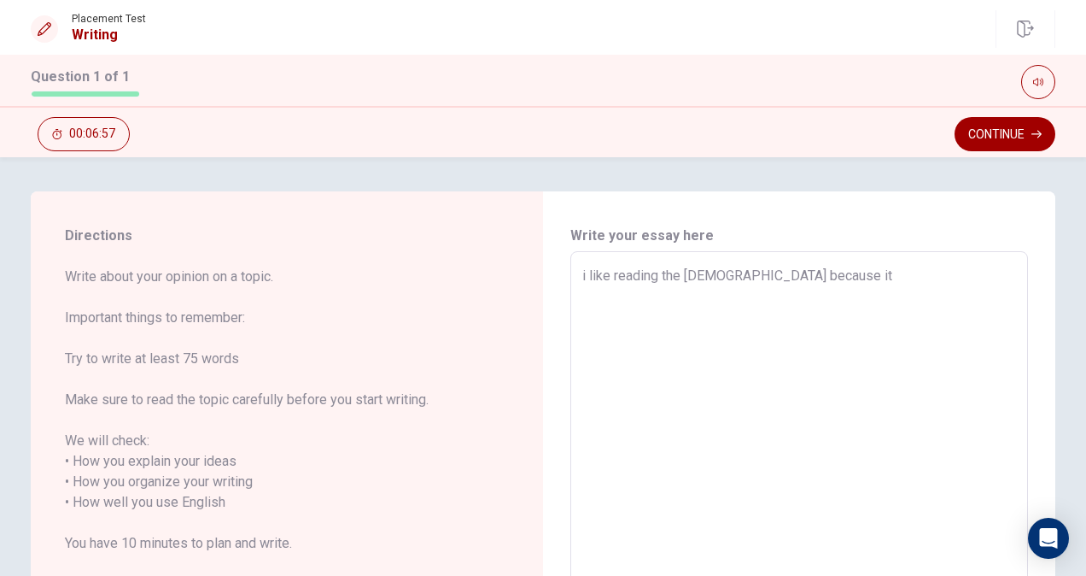
type textarea "x"
type textarea "i like reading the [DEMOGRAPHIC_DATA] because it"
type textarea "x"
type textarea "i like reading the [DEMOGRAPHIC_DATA] because it t"
type textarea "x"
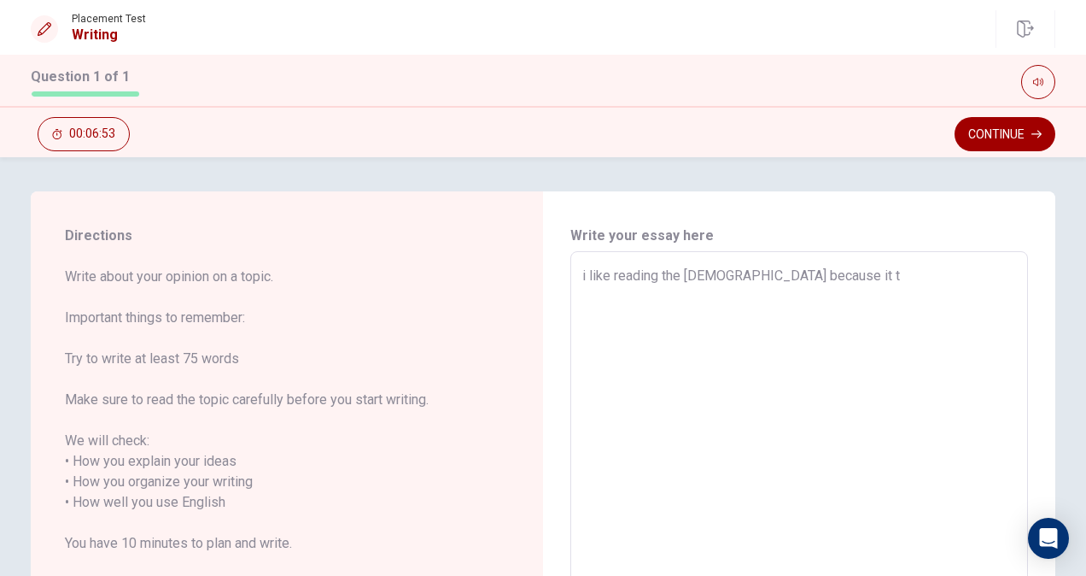
type textarea "i like reading the [DEMOGRAPHIC_DATA] because it te"
type textarea "x"
type textarea "i like reading the [DEMOGRAPHIC_DATA] because it tea"
type textarea "x"
type textarea "i like reading the [DEMOGRAPHIC_DATA] because it teac"
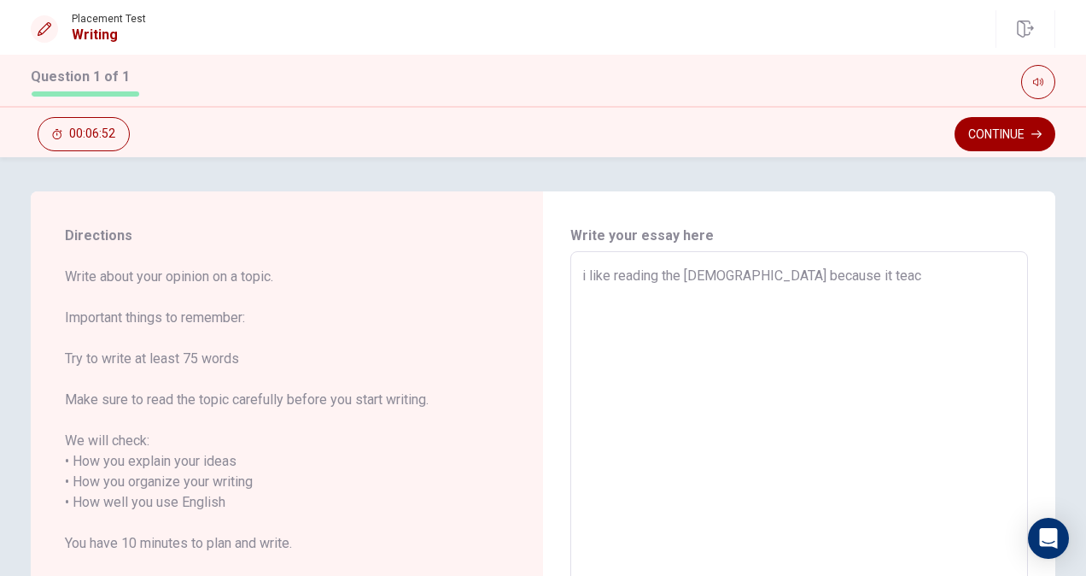
type textarea "x"
type textarea "i like reading the [DEMOGRAPHIC_DATA] because it teach"
type textarea "x"
type textarea "i like reading the [DEMOGRAPHIC_DATA] because it teache"
type textarea "x"
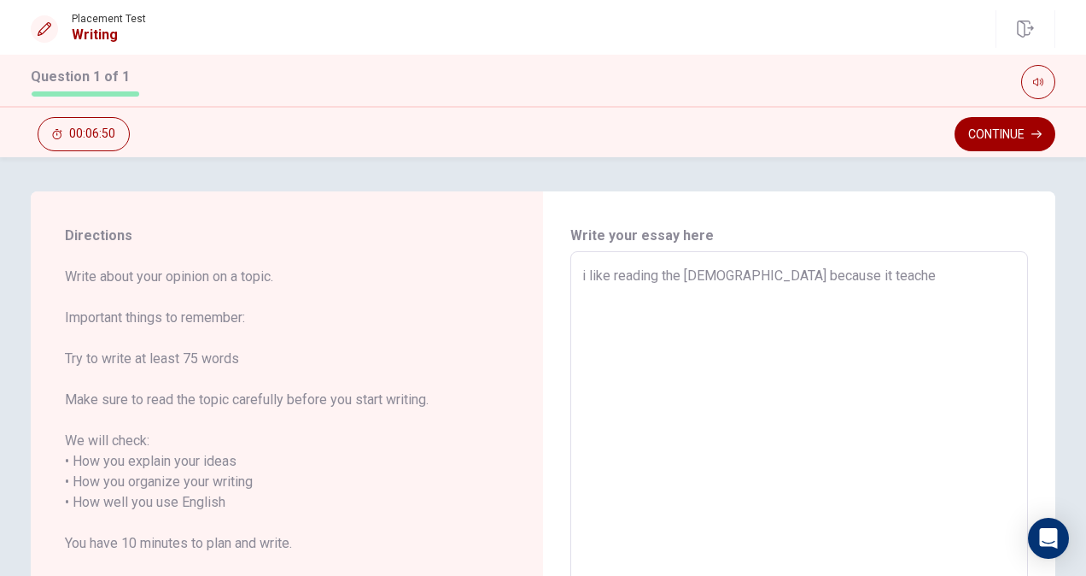
type textarea "i like reading the [DEMOGRAPHIC_DATA] because it teaches"
type textarea "x"
type textarea "i like reading the [DEMOGRAPHIC_DATA] because it teaches"
type textarea "x"
type textarea "i like reading the [DEMOGRAPHIC_DATA] because it teaches a"
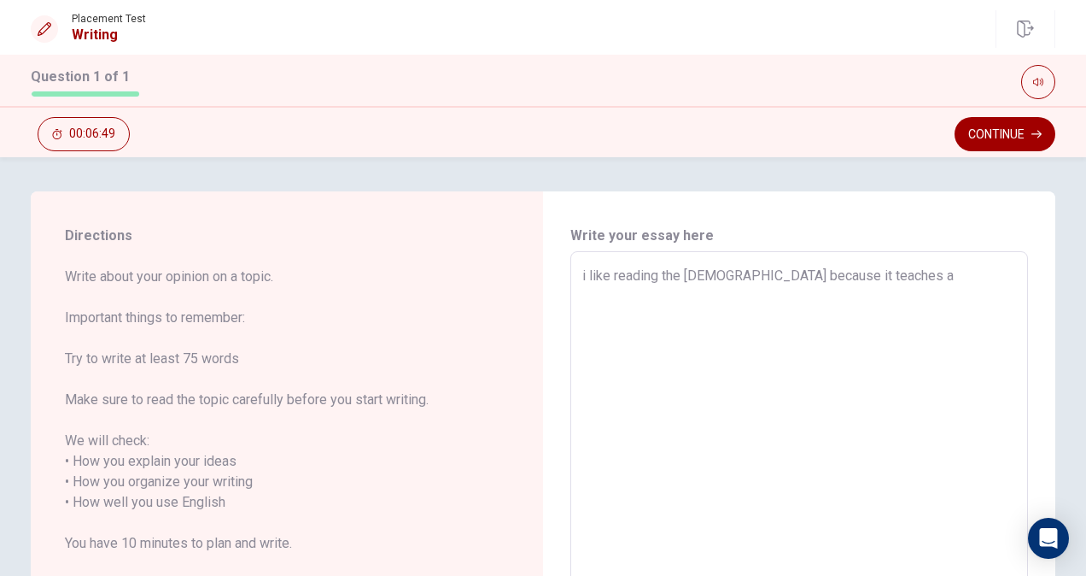
type textarea "x"
type textarea "i like reading the [DEMOGRAPHIC_DATA] because it teaches ab"
type textarea "x"
type textarea "i like reading the [DEMOGRAPHIC_DATA] because it teaches abo"
type textarea "x"
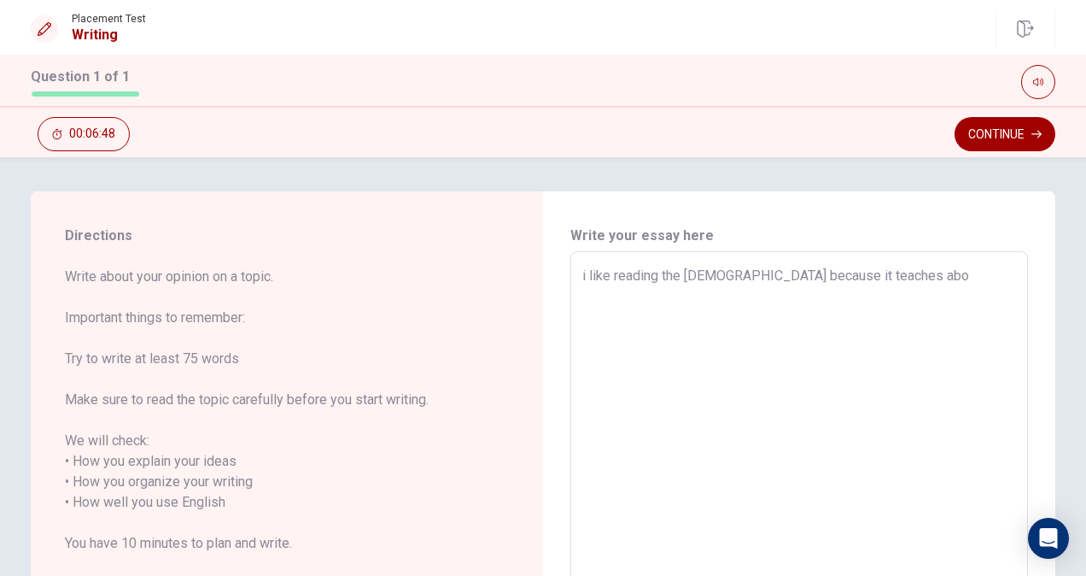
type textarea "i like reading the [DEMOGRAPHIC_DATA] because it teaches abou"
type textarea "x"
type textarea "i like reading the [DEMOGRAPHIC_DATA] because it teaches about"
type textarea "x"
type textarea "i like reading the [DEMOGRAPHIC_DATA] because it teaches about"
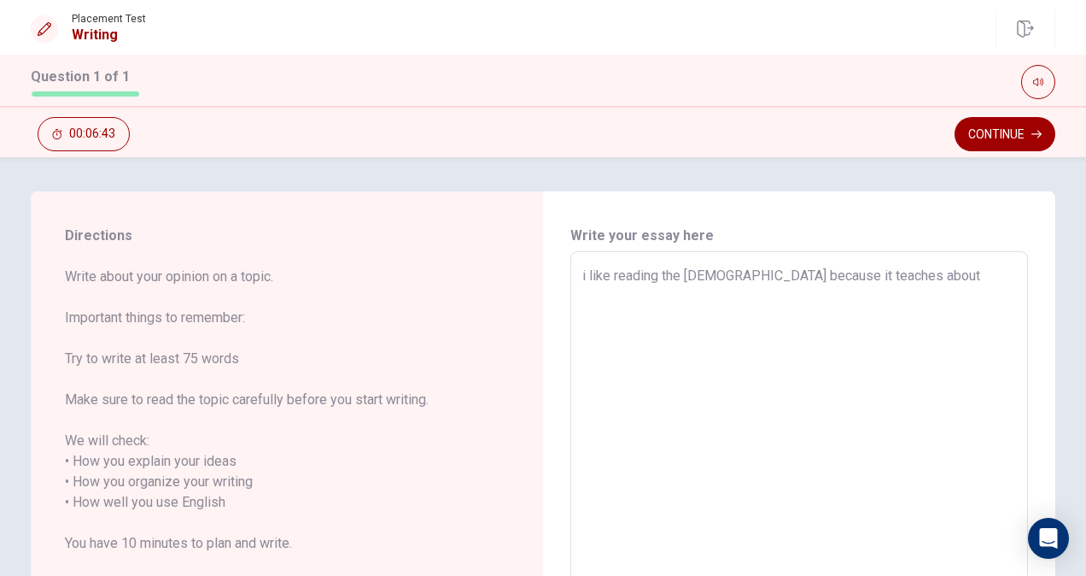
type textarea "x"
type textarea "i like reading the [DEMOGRAPHIC_DATA] because it teaches about h"
type textarea "x"
type textarea "i like reading the [DEMOGRAPHIC_DATA] because it teaches about"
type textarea "x"
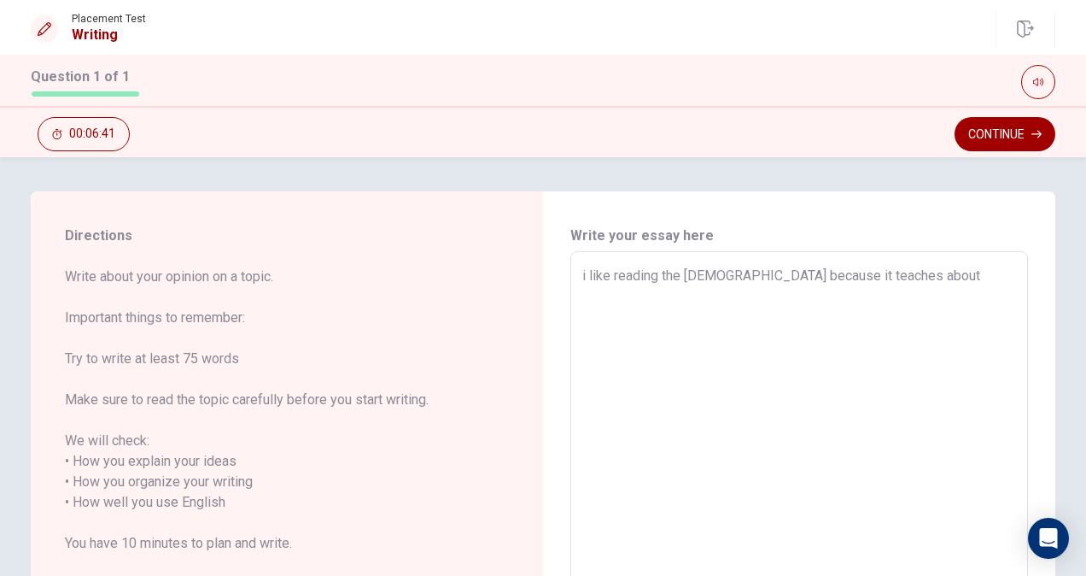
type textarea "i like reading the [DEMOGRAPHIC_DATA] because it teaches about g"
type textarea "x"
type textarea "i like reading the [DEMOGRAPHIC_DATA] because it teaches about go"
type textarea "x"
type textarea "i like reading the [DEMOGRAPHIC_DATA] because it teaches about [DEMOGRAPHIC_DAT…"
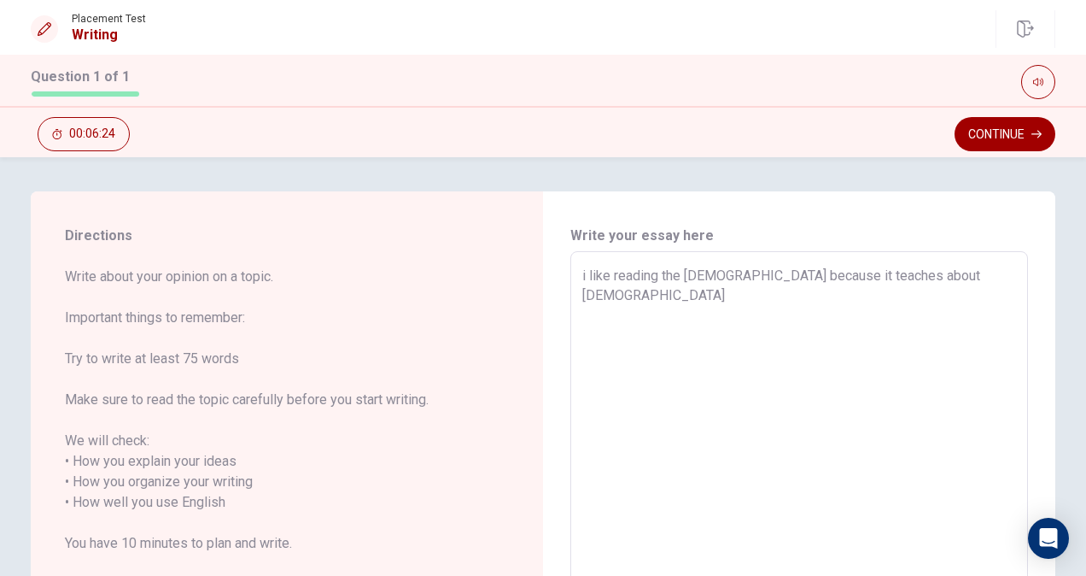
type textarea "x"
type textarea "i like reading the [DEMOGRAPHIC_DATA] because it teaches about [DEMOGRAPHIC_DAT…"
type textarea "x"
type textarea "i like reading the [DEMOGRAPHIC_DATA] because it teaches about [DEMOGRAPHIC_DAT…"
type textarea "x"
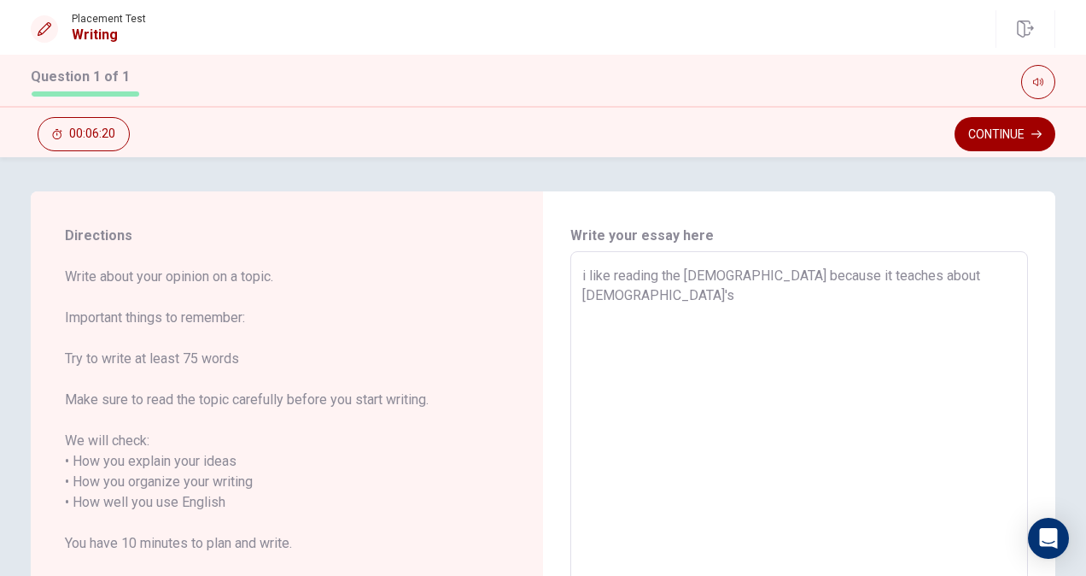
type textarea "i like reading the [DEMOGRAPHIC_DATA] because it teaches about [DEMOGRAPHIC_DAT…"
type textarea "x"
type textarea "i like reading the [DEMOGRAPHIC_DATA] because it teaches about [DEMOGRAPHIC_DAT…"
type textarea "x"
type textarea "i like reading the [DEMOGRAPHIC_DATA] because it teaches about [DEMOGRAPHIC_DAT…"
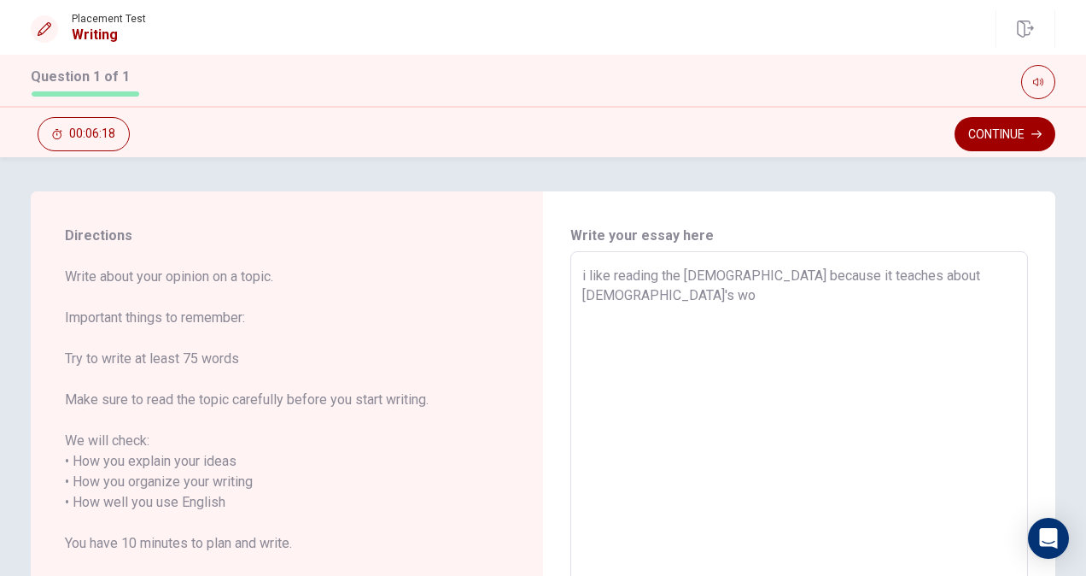
type textarea "x"
type textarea "i like reading the [DEMOGRAPHIC_DATA] because it teaches about [DEMOGRAPHIC_DAT…"
type textarea "x"
type textarea "i like reading the [DEMOGRAPHIC_DATA] because it teaches about [DEMOGRAPHIC_DAT…"
type textarea "x"
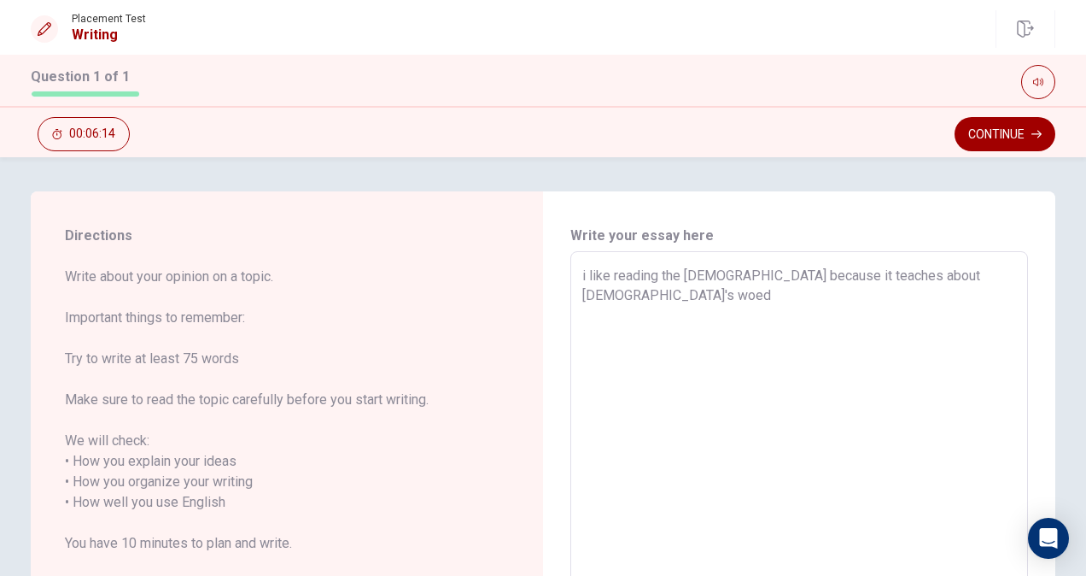
type textarea "i like reading the [DEMOGRAPHIC_DATA] because it teaches about [DEMOGRAPHIC_DAT…"
type textarea "x"
type textarea "i like reading the [DEMOGRAPHIC_DATA] because it teaches about [DEMOGRAPHIC_DAT…"
type textarea "x"
type textarea "i like reading the [DEMOGRAPHIC_DATA] because it teaches about [DEMOGRAPHIC_DAT…"
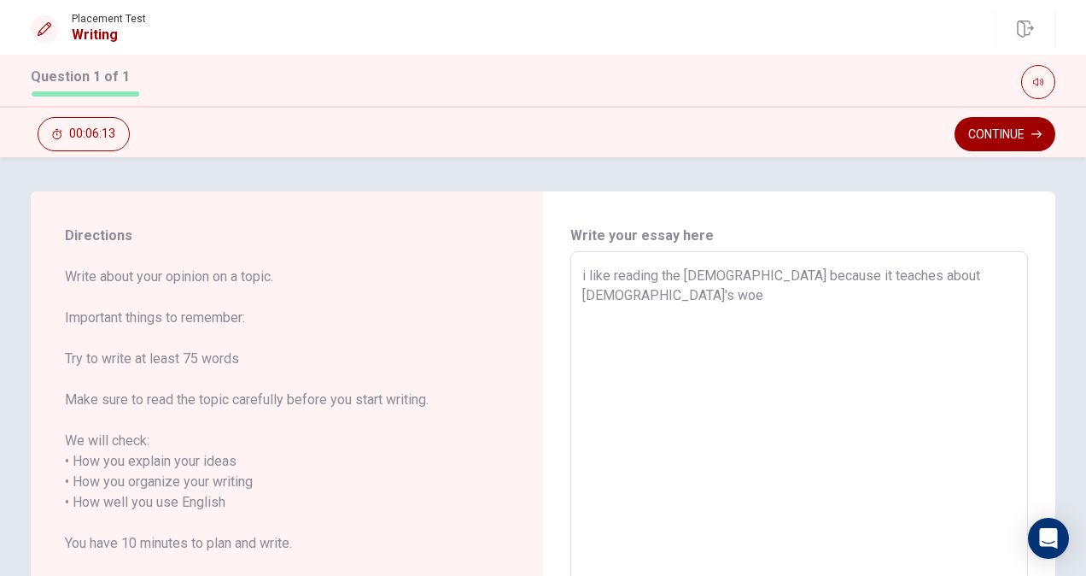
type textarea "x"
type textarea "i like reading the [DEMOGRAPHIC_DATA] because it teaches about [DEMOGRAPHIC_DAT…"
type textarea "x"
type textarea "i like reading the [DEMOGRAPHIC_DATA] because it teaches about [DEMOGRAPHIC_DAT…"
type textarea "x"
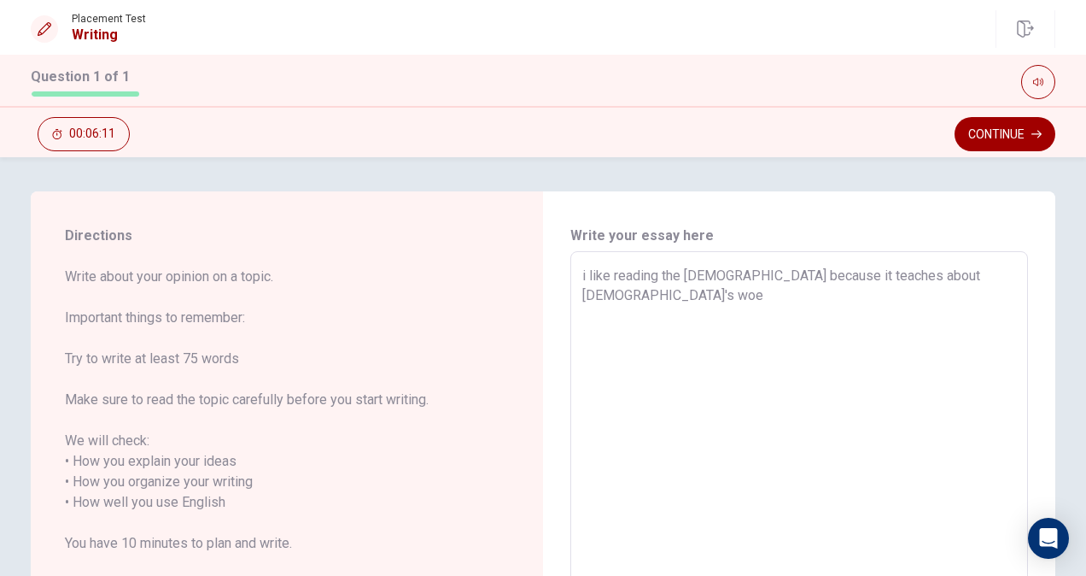
type textarea "i like reading the [DEMOGRAPHIC_DATA] because it teaches about [DEMOGRAPHIC_DAT…"
type textarea "x"
type textarea "i like reading the [DEMOGRAPHIC_DATA] because it teaches about [DEMOGRAPHIC_DAT…"
type textarea "x"
type textarea "i like reading the [DEMOGRAPHIC_DATA] because it teaches about [DEMOGRAPHIC_DAT…"
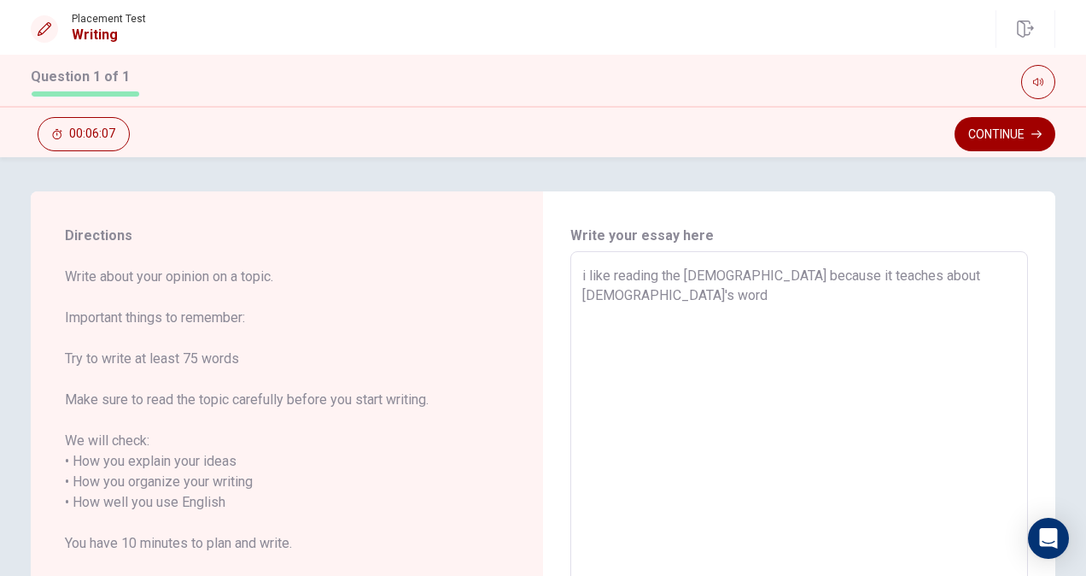
click at [953, 512] on textarea "i like reading the [DEMOGRAPHIC_DATA] because it teaches about [DEMOGRAPHIC_DAT…" at bounding box center [800, 503] width 434 height 474
type textarea "x"
type textarea "i like reading the [DEMOGRAPHIC_DATA] because it teaches about [DEMOGRAPHIC_DAT…"
click at [998, 132] on button "Continue" at bounding box center [1005, 134] width 101 height 34
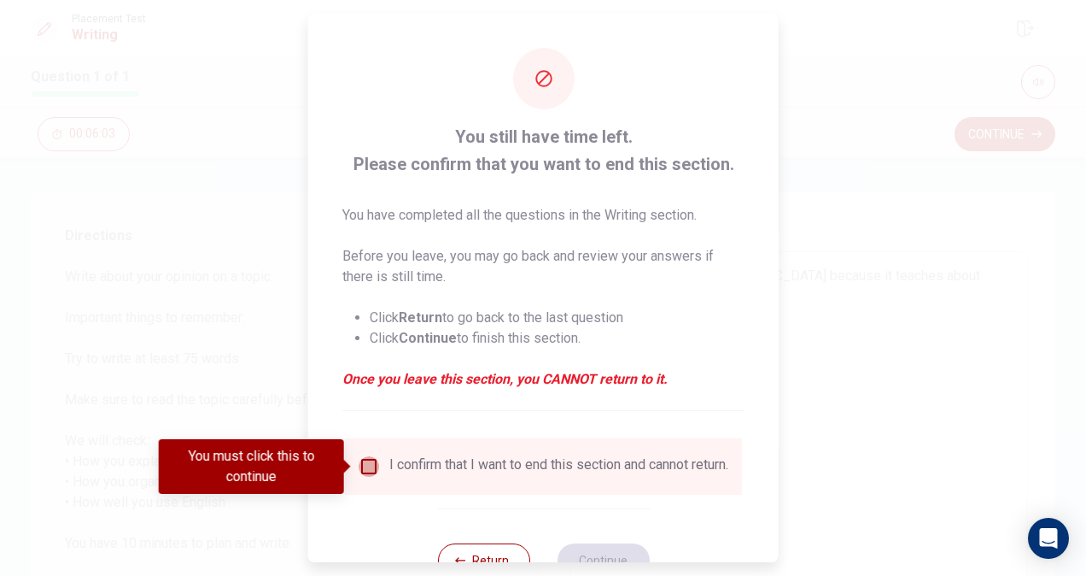
click at [362, 472] on input "You must click this to continue" at bounding box center [369, 466] width 20 height 20
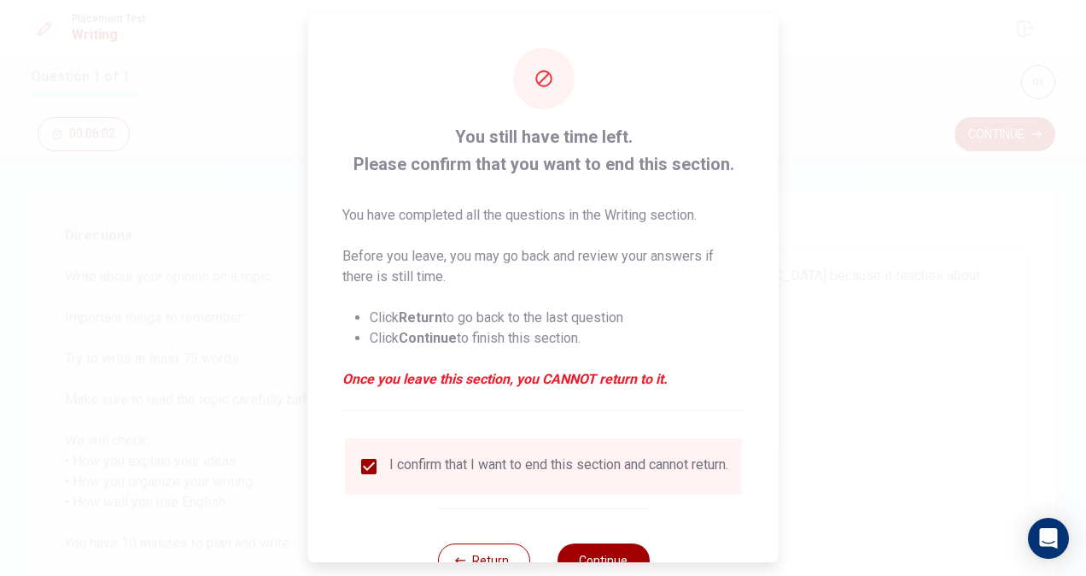
scroll to position [61, 0]
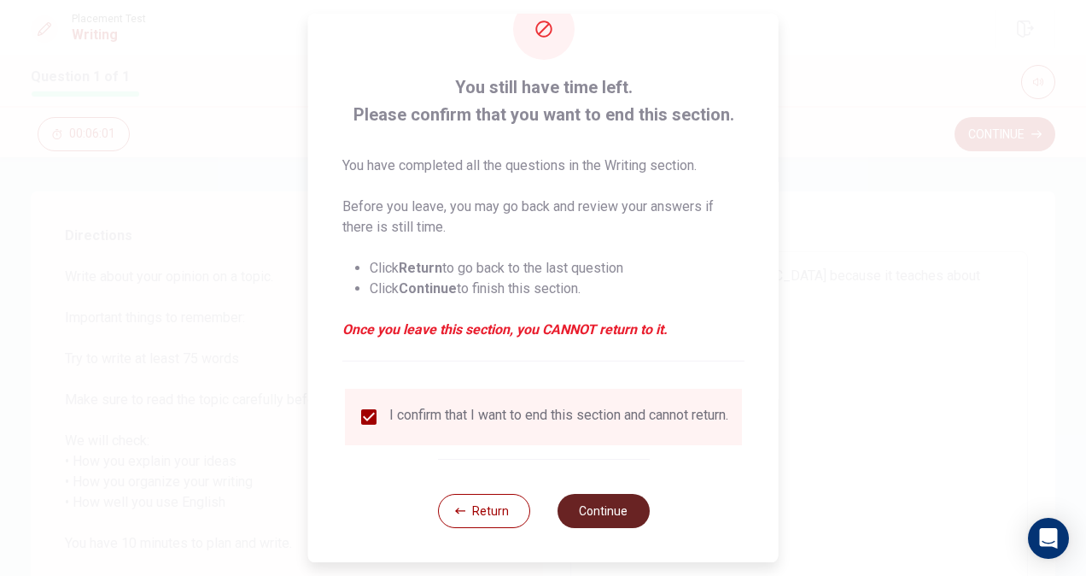
click at [618, 511] on button "Continue" at bounding box center [603, 511] width 92 height 34
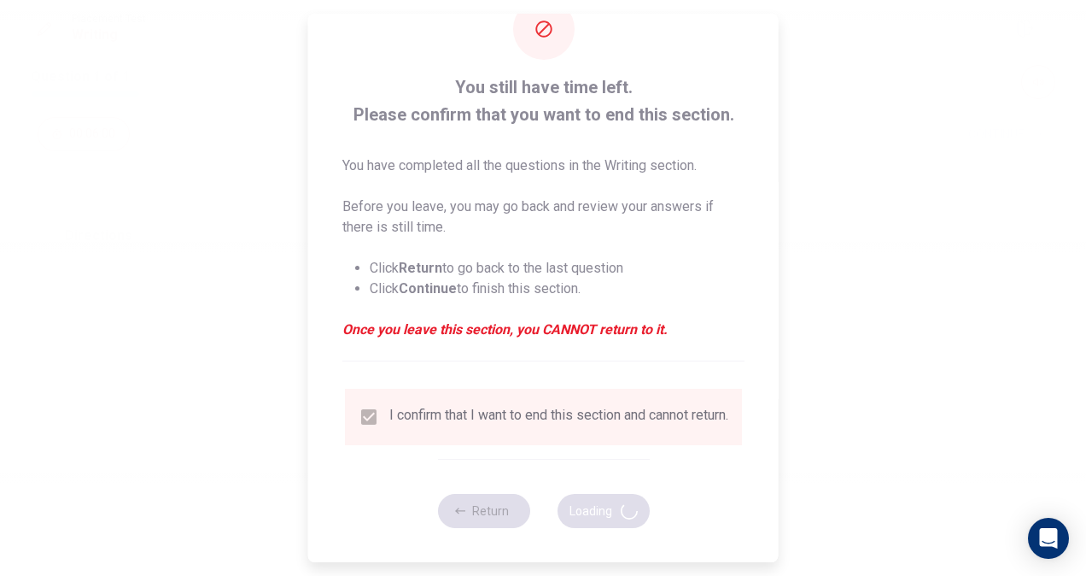
type textarea "x"
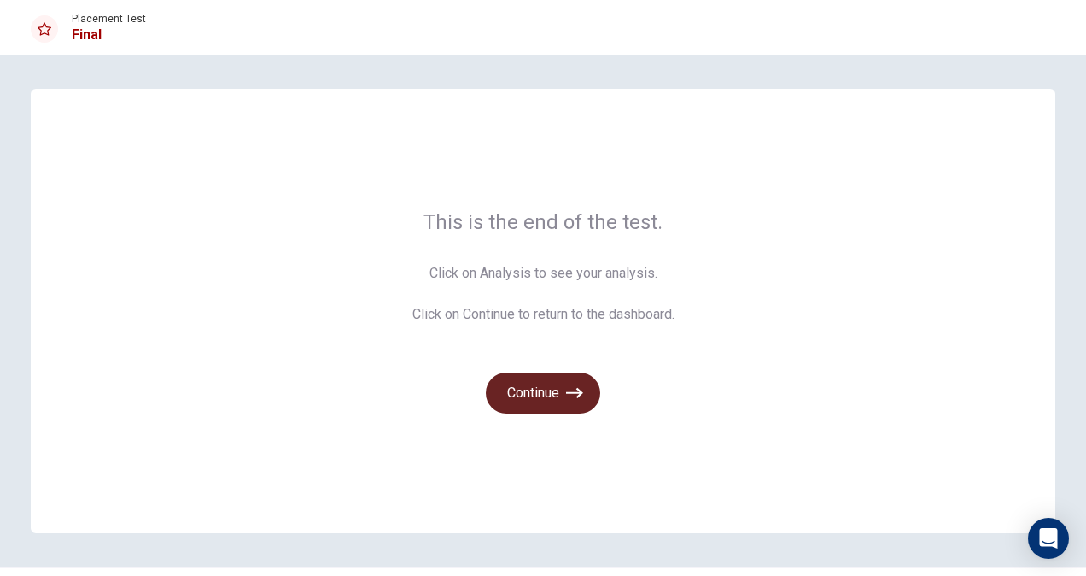
click at [534, 374] on button "Continue" at bounding box center [543, 392] width 114 height 41
